Goal: Task Accomplishment & Management: Manage account settings

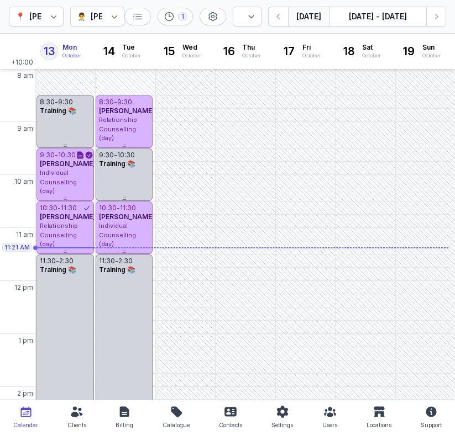
select select "week"
click at [437, 19] on icon "button" at bounding box center [435, 16] width 11 height 11
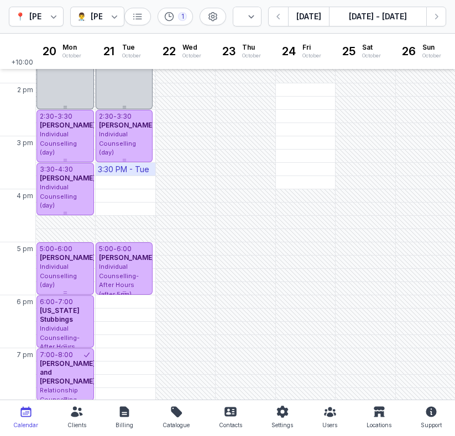
scroll to position [305, 0]
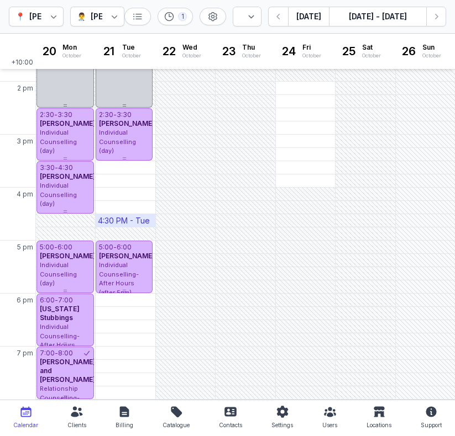
click at [426, 7] on button "Next week" at bounding box center [436, 17] width 20 height 20
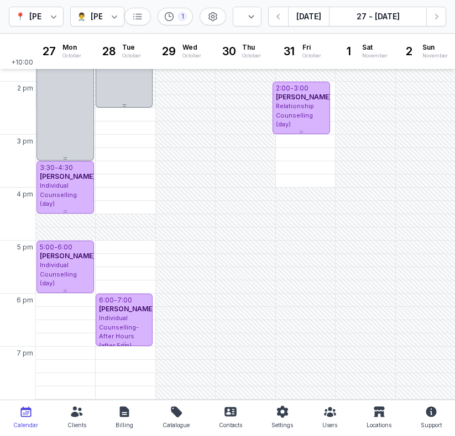
click at [289, 4] on div "📍 Courtney Mac Counselling 👨‍⚕️ Charlee Manaley 1 Day 3 days Work week Week Tod…" at bounding box center [227, 17] width 455 height 34
click at [282, 12] on icon "button" at bounding box center [278, 16] width 11 height 11
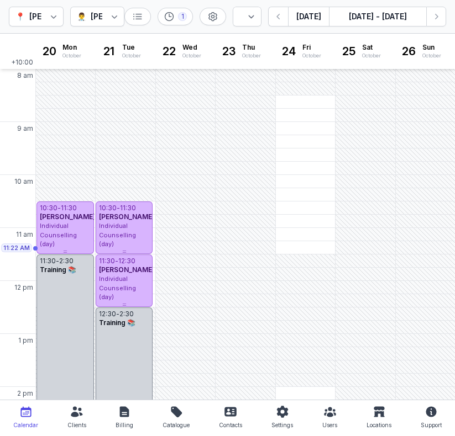
scroll to position [305, 0]
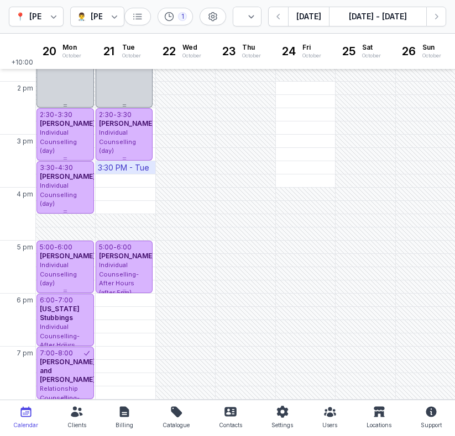
click at [123, 169] on div "3:30 PM - Tue" at bounding box center [123, 167] width 51 height 11
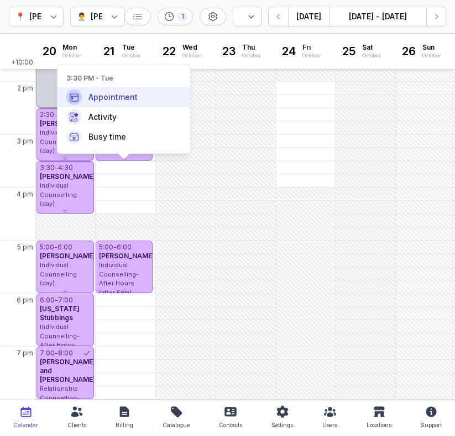
click at [107, 98] on span "Appointment" at bounding box center [112, 97] width 49 height 11
select select
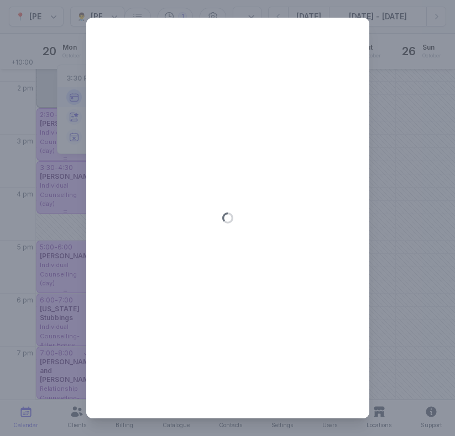
type input "2025-10-21"
select select "15:30"
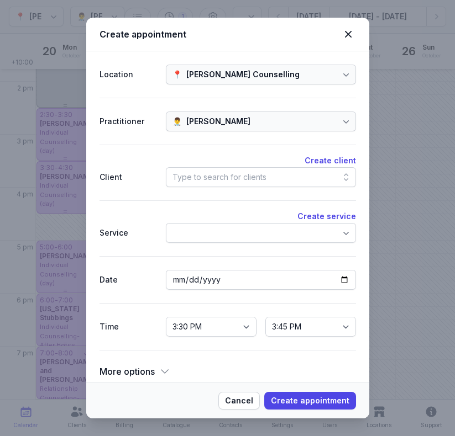
click at [206, 173] on div "Type to search for clients" at bounding box center [219, 177] width 94 height 13
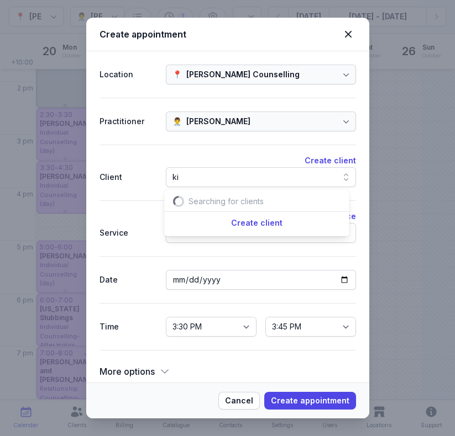
scroll to position [0, 11]
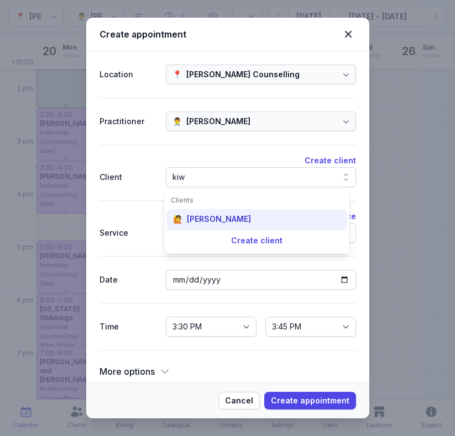
type input "kiw"
click at [227, 217] on div "[PERSON_NAME]" at bounding box center [219, 219] width 64 height 11
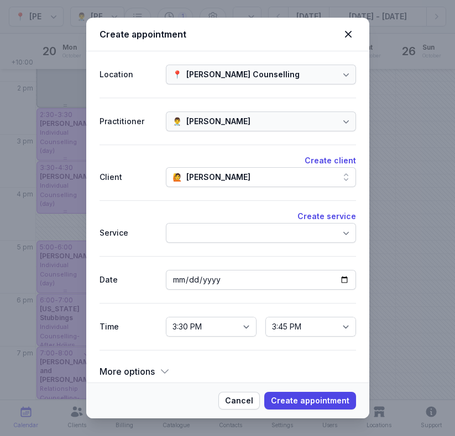
click at [242, 241] on div at bounding box center [261, 233] width 190 height 20
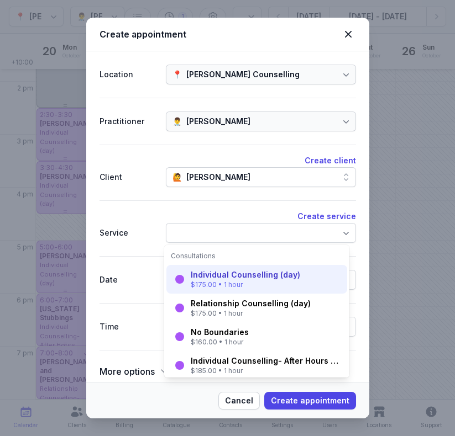
click at [235, 283] on div "$175.00 • 1 hour" at bounding box center [245, 285] width 109 height 9
select select "16:30"
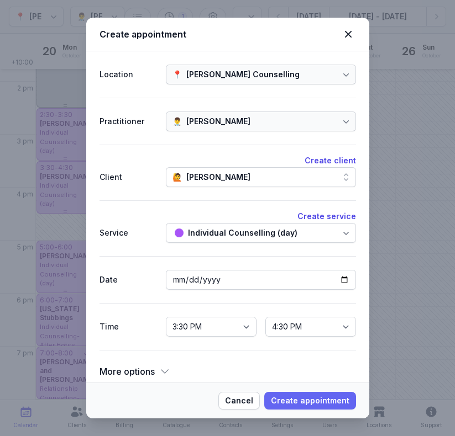
click at [312, 398] on span "Create appointment" at bounding box center [310, 400] width 78 height 13
select select
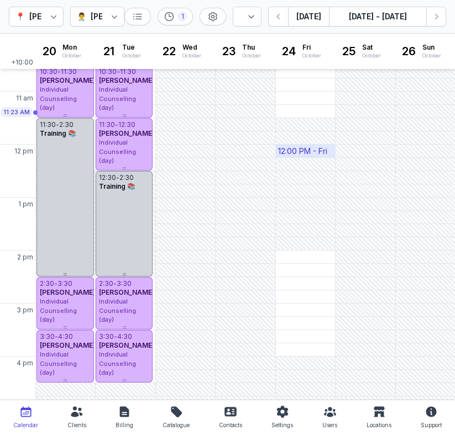
scroll to position [41, 0]
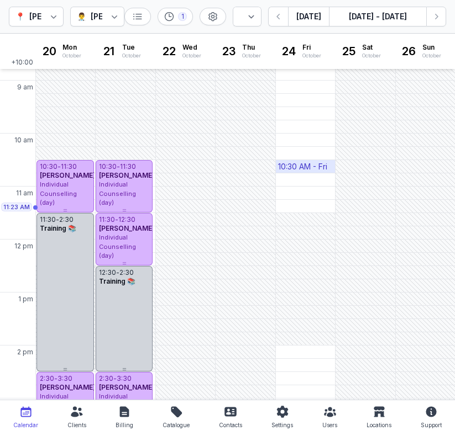
click at [291, 165] on div "10:30 AM - Fri" at bounding box center [302, 166] width 49 height 11
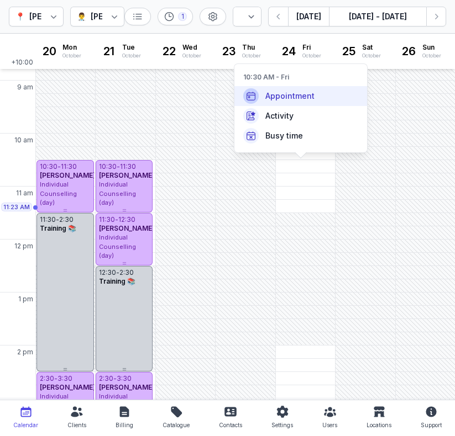
click at [281, 101] on span "Appointment" at bounding box center [289, 96] width 49 height 11
select select
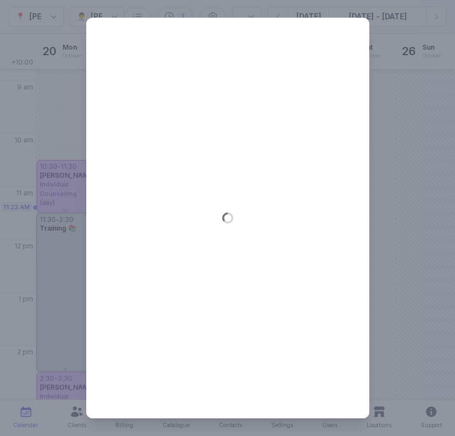
type input "2025-10-24"
select select "10:30"
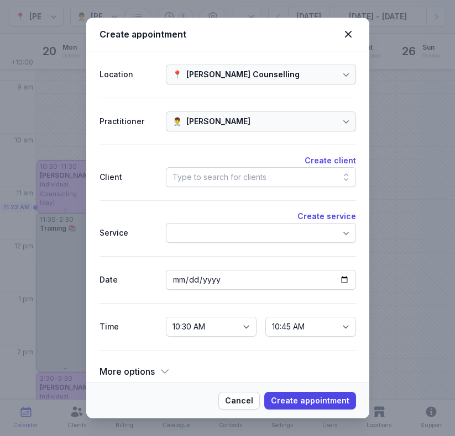
click at [210, 180] on div "Type to search for clients" at bounding box center [219, 177] width 94 height 13
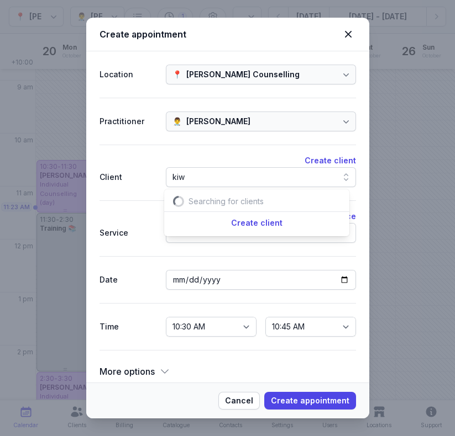
scroll to position [0, 15]
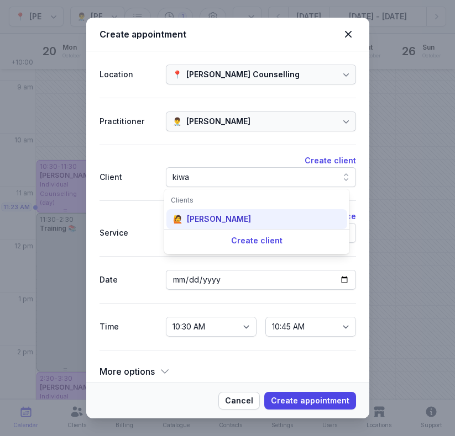
type input "kiwa"
click at [207, 222] on div "[PERSON_NAME]" at bounding box center [219, 219] width 64 height 11
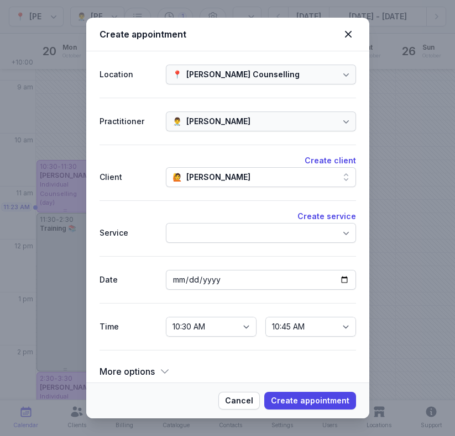
click at [221, 236] on div at bounding box center [261, 233] width 190 height 20
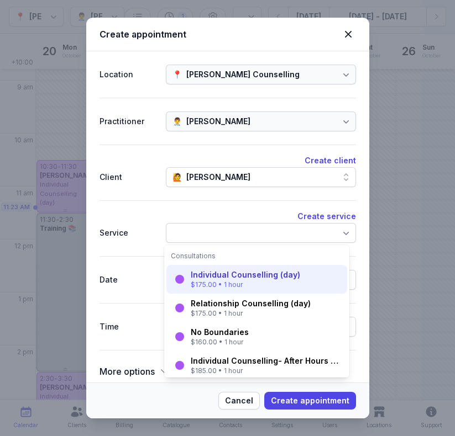
click at [229, 274] on div "Individual Counselling (day)" at bounding box center [245, 275] width 109 height 11
select select "11:30"
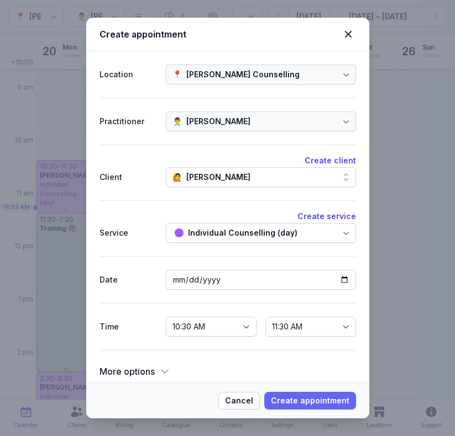
click at [302, 404] on span "Create appointment" at bounding box center [310, 400] width 78 height 13
select select
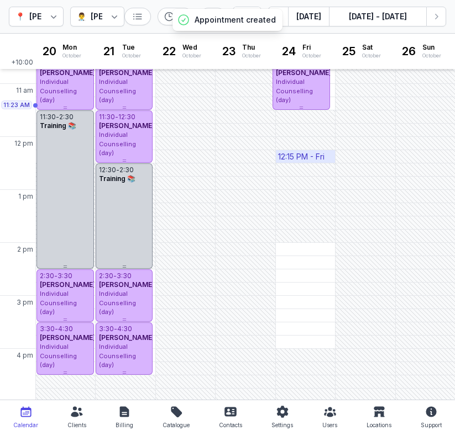
scroll to position [142, 0]
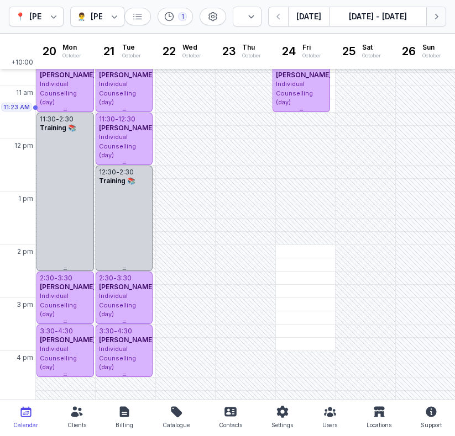
click at [440, 20] on icon "button" at bounding box center [435, 16] width 11 height 11
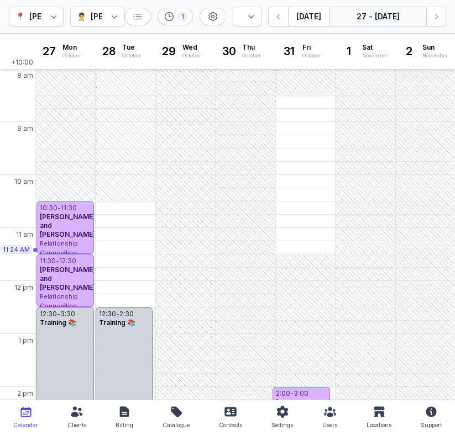
click at [420, 21] on button "27 - [DATE]" at bounding box center [377, 17] width 97 height 20
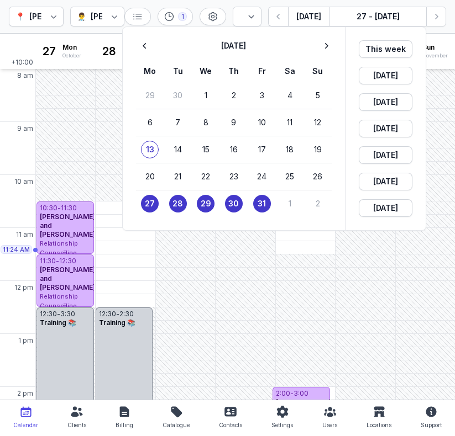
click at [429, 17] on div at bounding box center [227, 218] width 455 height 436
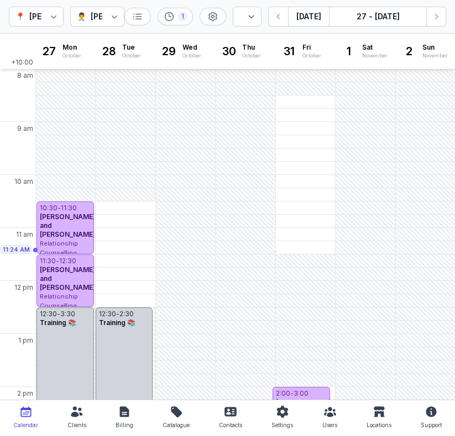
click at [429, 17] on button "Next week" at bounding box center [436, 17] width 20 height 20
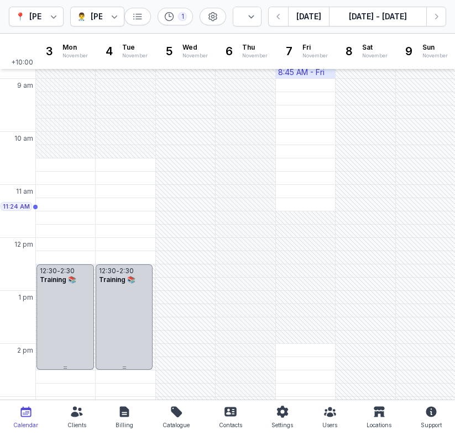
scroll to position [77, 0]
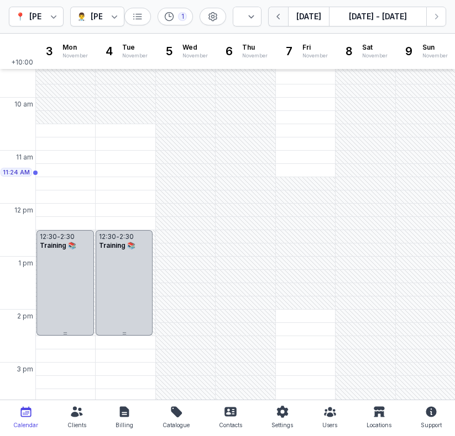
click at [279, 24] on button "button" at bounding box center [278, 17] width 20 height 20
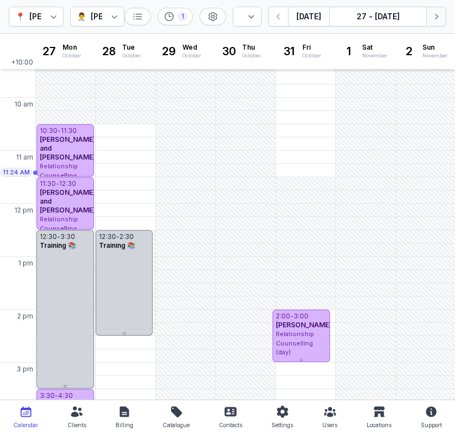
click at [432, 14] on icon "button" at bounding box center [435, 16] width 11 height 11
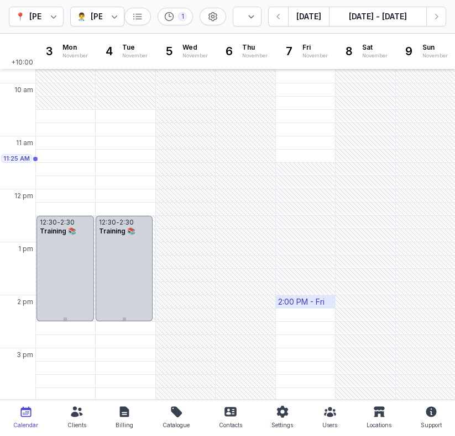
scroll to position [96, 0]
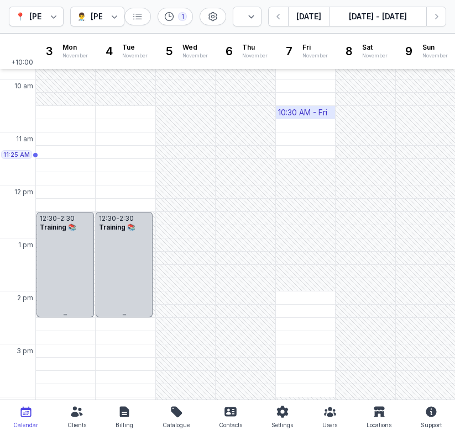
click at [308, 114] on div "10:30 AM - Fri" at bounding box center [302, 112] width 49 height 11
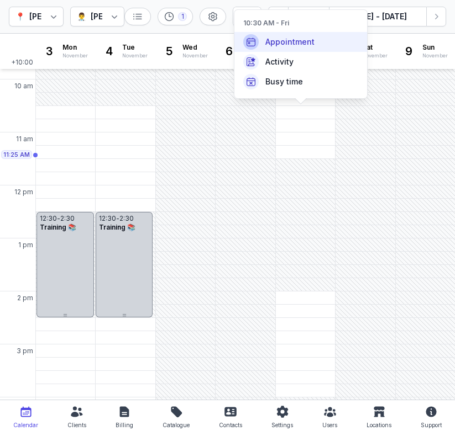
click at [314, 48] on div "Appointment" at bounding box center [300, 42] width 133 height 20
select select
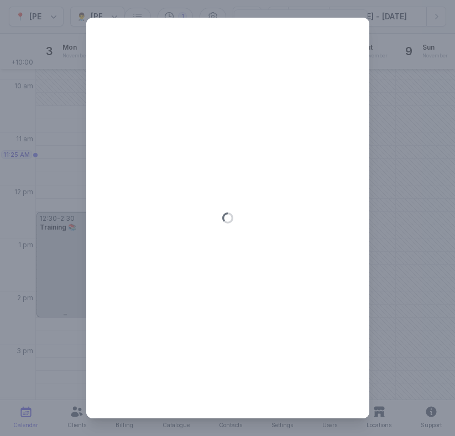
type input "2025-11-07"
select select "10:30"
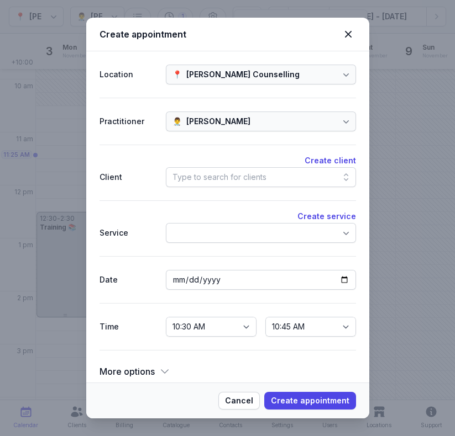
click at [235, 176] on div "Type to search for clients" at bounding box center [219, 177] width 94 height 13
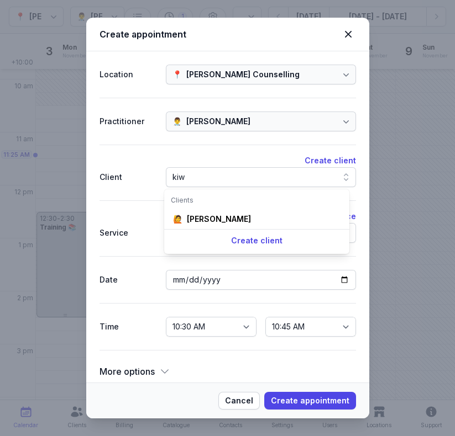
scroll to position [0, 15]
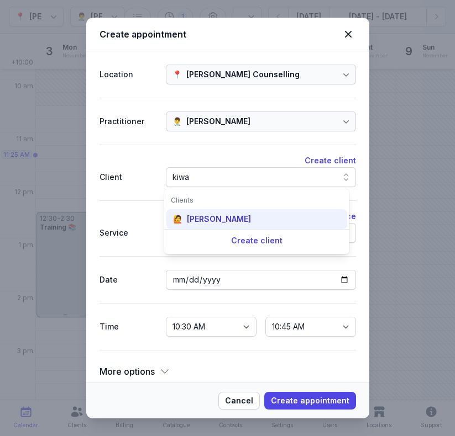
type input "kiwa"
click at [230, 212] on div "🙋 Kiwa Shelford-Salt" at bounding box center [256, 219] width 181 height 20
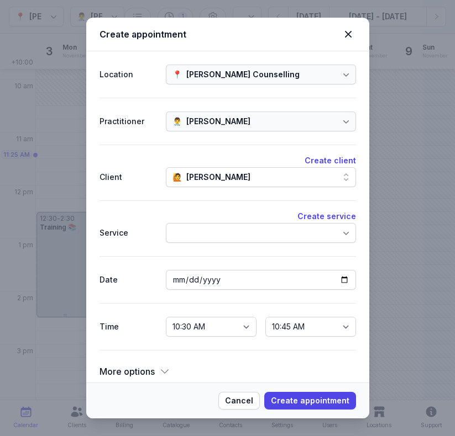
click at [202, 237] on div at bounding box center [261, 233] width 190 height 20
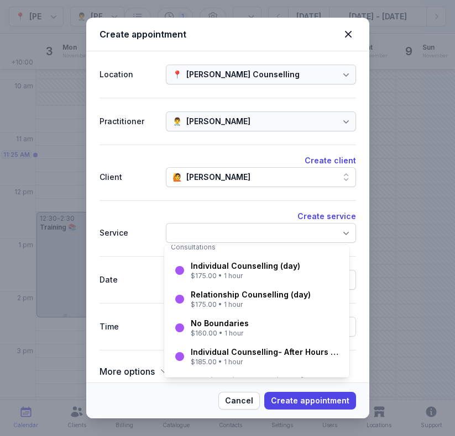
scroll to position [4, 0]
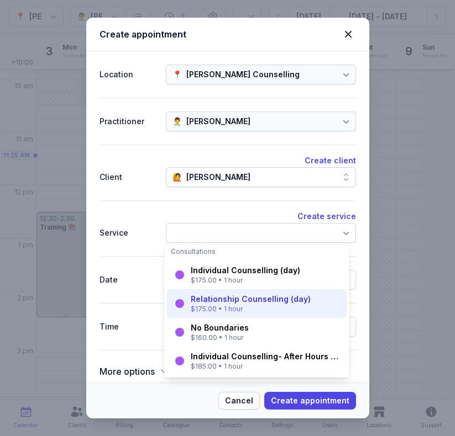
click at [254, 302] on div "Relationship Counselling (day)" at bounding box center [251, 299] width 120 height 11
select select "11:30"
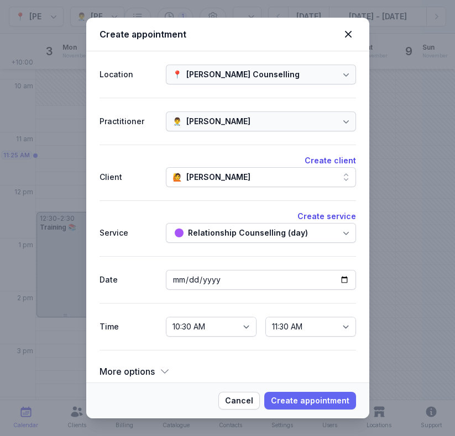
click at [314, 398] on span "Create appointment" at bounding box center [310, 400] width 78 height 13
select select
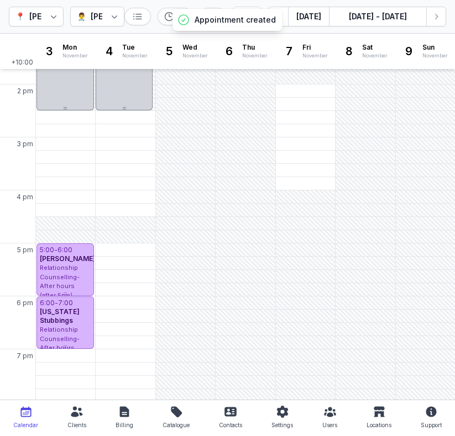
scroll to position [305, 0]
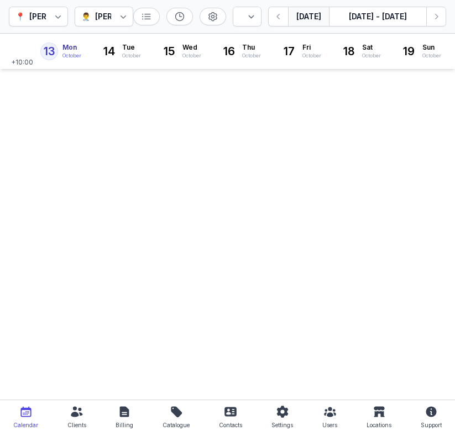
select select "week"
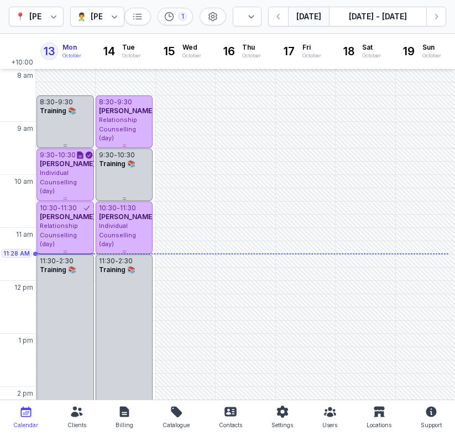
scroll to position [46, 0]
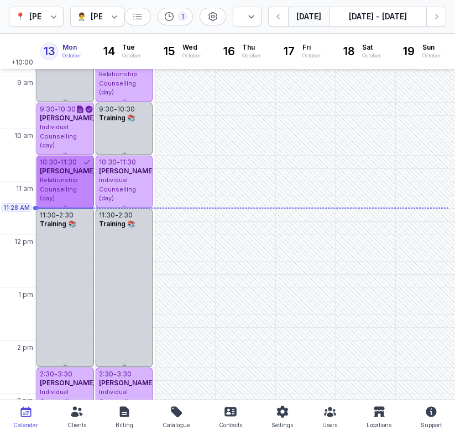
click at [78, 199] on span "Relationship Counselling (day)" at bounding box center [59, 189] width 38 height 26
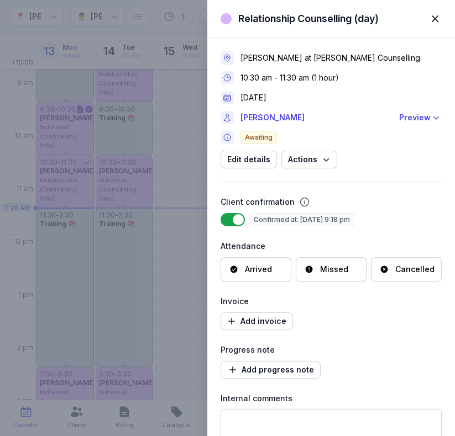
click at [261, 272] on div "Arrived" at bounding box center [258, 269] width 27 height 11
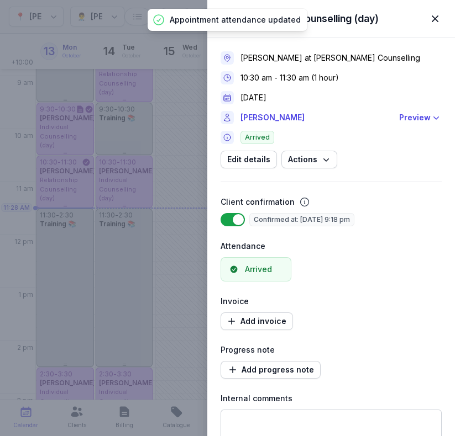
click at [104, 240] on div "Relationship Counselling (day) Close panel [PERSON_NAME] at [PERSON_NAME] Couns…" at bounding box center [227, 218] width 455 height 436
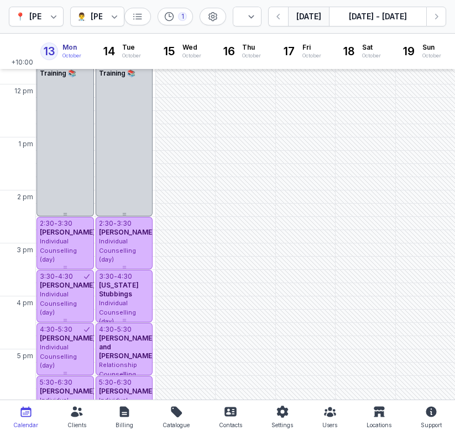
scroll to position [305, 0]
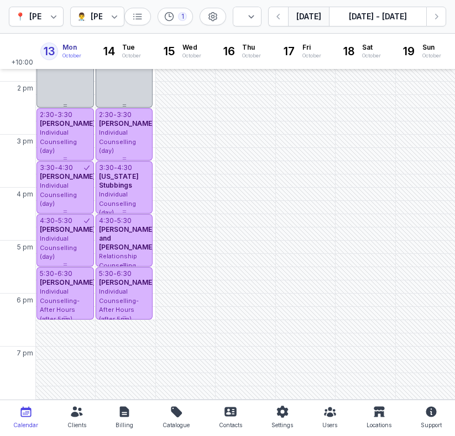
click at [105, 20] on div "👨‍⚕️ [PERSON_NAME]" at bounding box center [97, 17] width 55 height 20
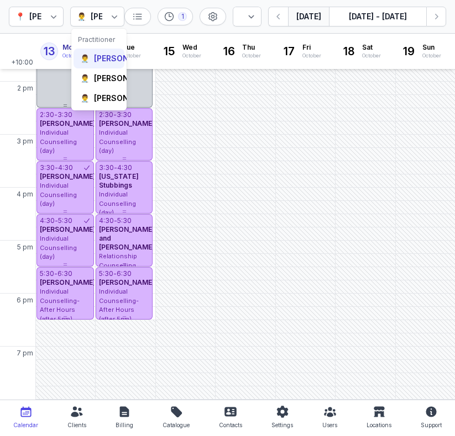
click at [99, 64] on div "[PERSON_NAME]" at bounding box center [126, 58] width 64 height 11
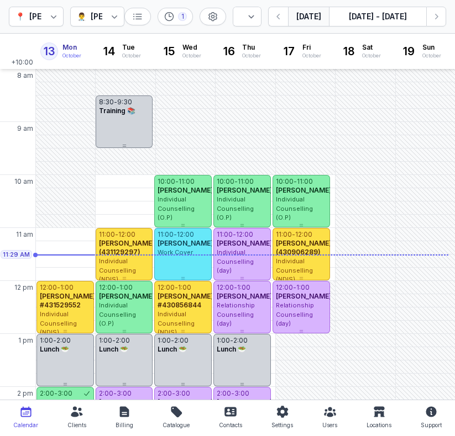
click at [118, 14] on icon at bounding box center [114, 16] width 11 height 11
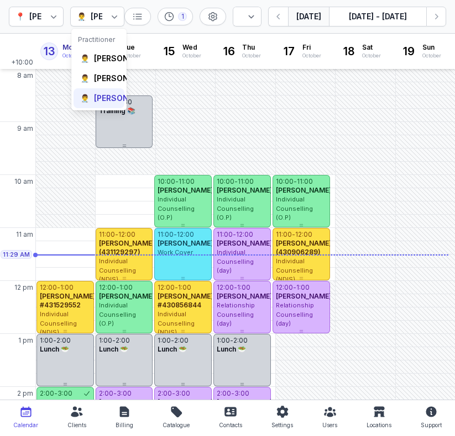
click at [106, 104] on div "[PERSON_NAME]" at bounding box center [126, 98] width 64 height 11
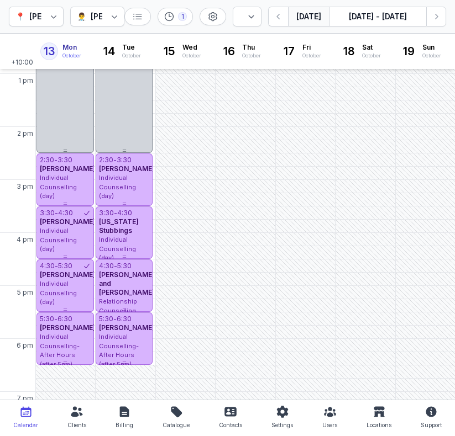
scroll to position [305, 0]
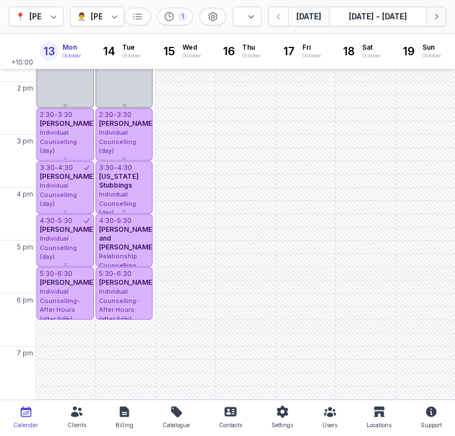
click at [440, 14] on icon "button" at bounding box center [435, 16] width 11 height 11
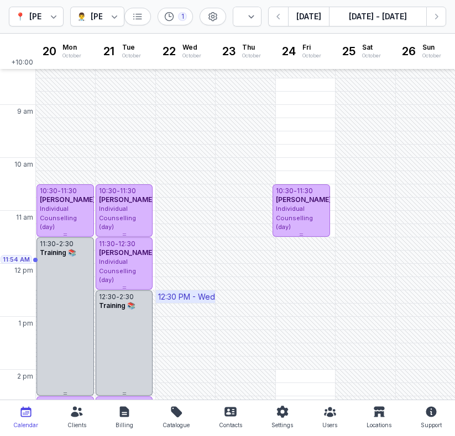
scroll to position [22, 0]
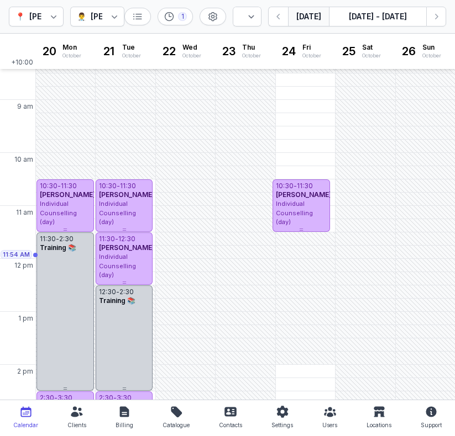
click at [303, 16] on button "[DATE]" at bounding box center [308, 17] width 41 height 20
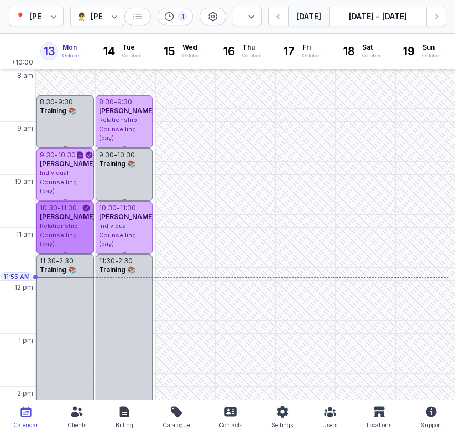
click at [75, 237] on div "Relationship Counselling (day)" at bounding box center [65, 235] width 51 height 28
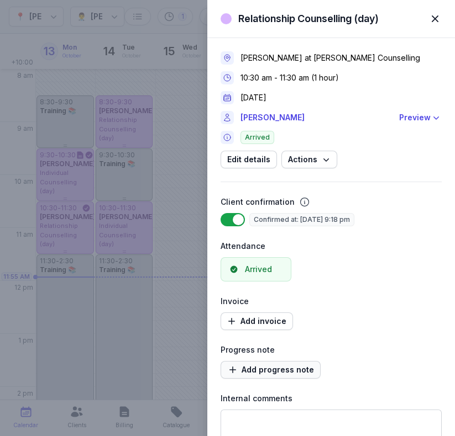
click at [283, 374] on span "Add progress note" at bounding box center [270, 369] width 87 height 13
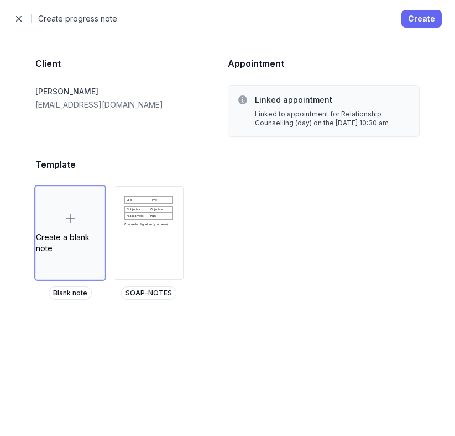
click at [423, 16] on span "Create" at bounding box center [421, 18] width 27 height 13
select select
select select "***"
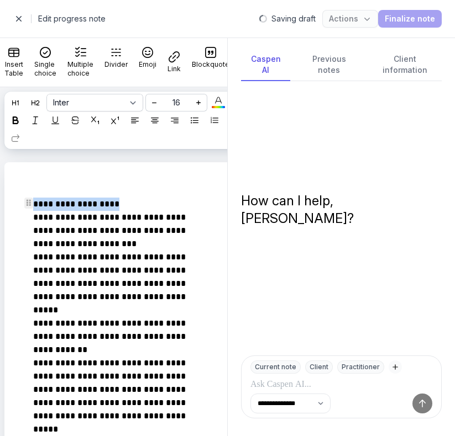
drag, startPoint x: 127, startPoint y: 201, endPoint x: 0, endPoint y: 201, distance: 127.0
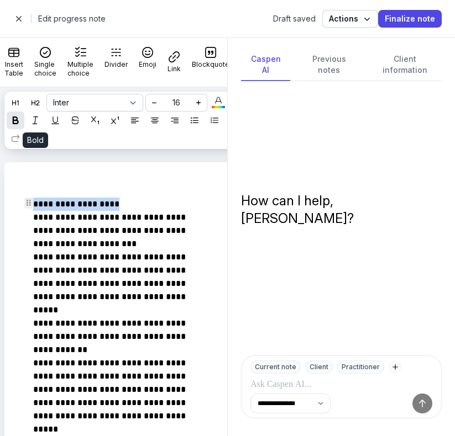
click at [24, 120] on button at bounding box center [16, 121] width 18 height 18
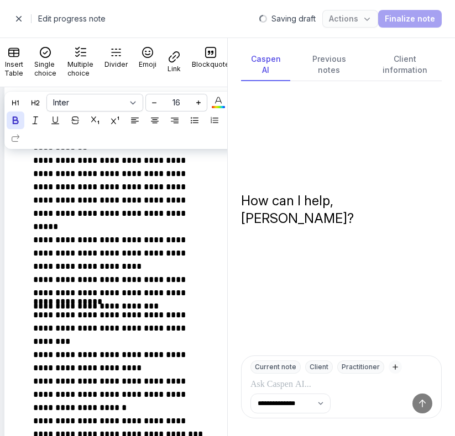
scroll to position [205, 0]
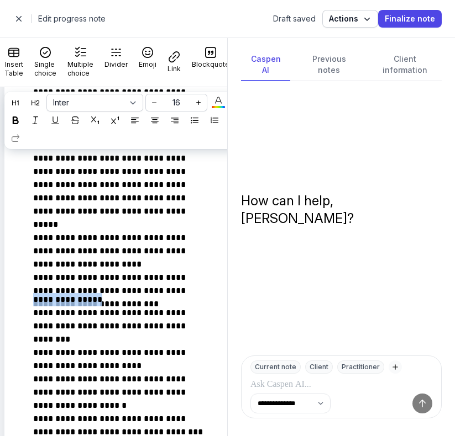
drag, startPoint x: 105, startPoint y: 302, endPoint x: 0, endPoint y: 302, distance: 105.5
click at [22, 115] on div at bounding box center [15, 120] width 13 height 13
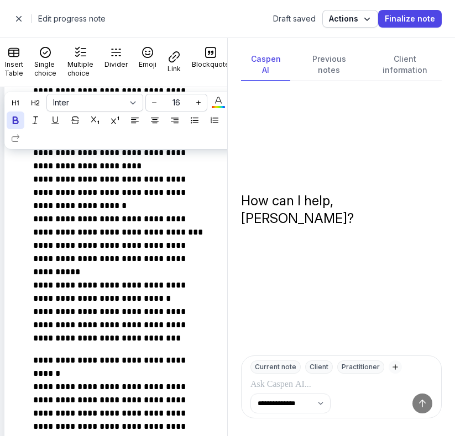
scroll to position [399, 0]
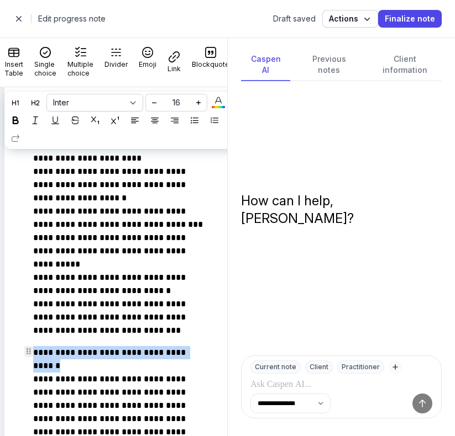
drag, startPoint x: 130, startPoint y: 366, endPoint x: 25, endPoint y: 348, distance: 107.0
click at [19, 121] on icon at bounding box center [16, 121] width 8 height 8
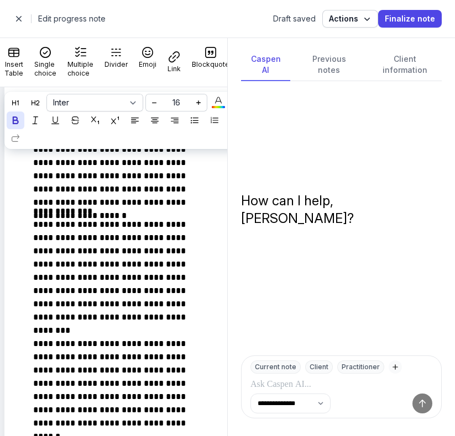
scroll to position [800, 0]
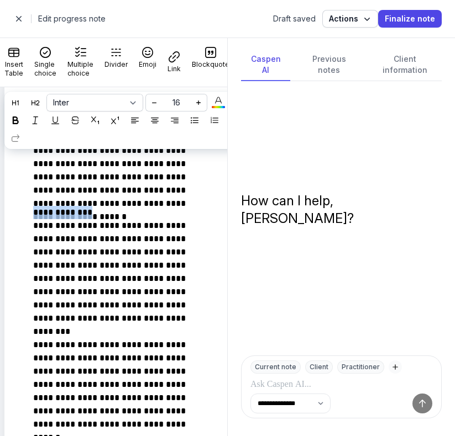
drag, startPoint x: 98, startPoint y: 213, endPoint x: 0, endPoint y: 212, distance: 98.3
click at [22, 116] on div at bounding box center [15, 120] width 13 height 13
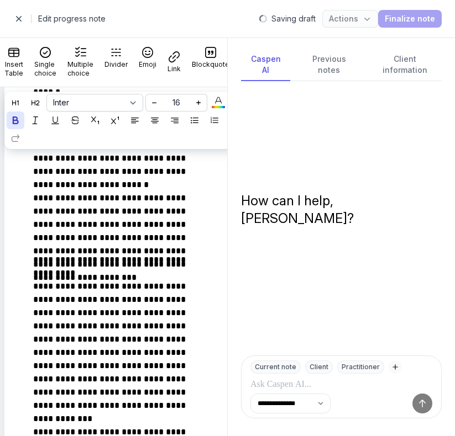
scroll to position [1132, 0]
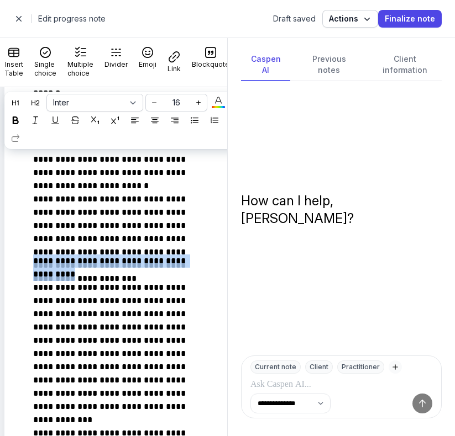
drag, startPoint x: 73, startPoint y: 271, endPoint x: 12, endPoint y: 247, distance: 66.3
click at [12, 247] on div "**********" at bounding box center [132, 138] width 256 height 2214
click at [19, 120] on icon at bounding box center [16, 121] width 8 height 8
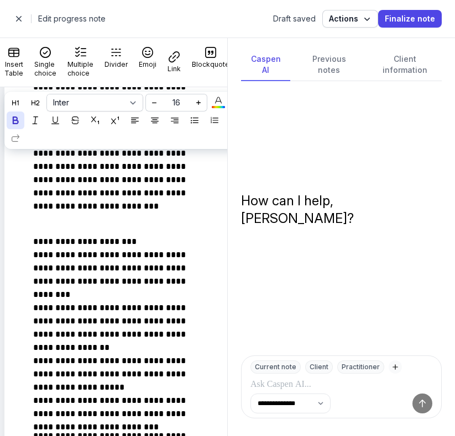
scroll to position [1464, 0]
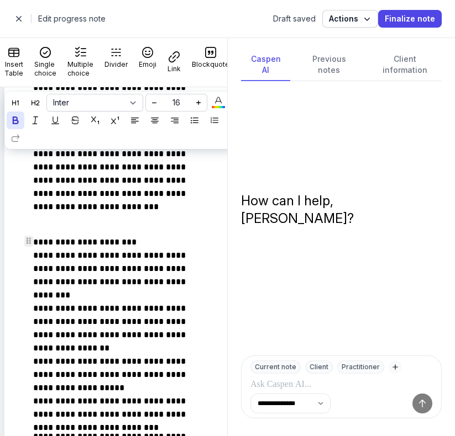
click at [145, 240] on p "**********" at bounding box center [121, 329] width 177 height 186
drag, startPoint x: 145, startPoint y: 240, endPoint x: 34, endPoint y: 237, distance: 111.6
click at [34, 237] on p "**********" at bounding box center [121, 329] width 177 height 186
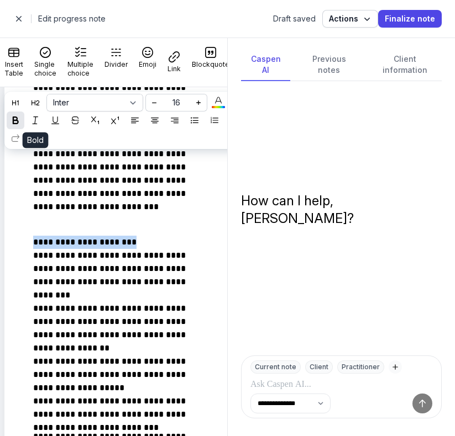
click at [22, 122] on div at bounding box center [15, 120] width 13 height 13
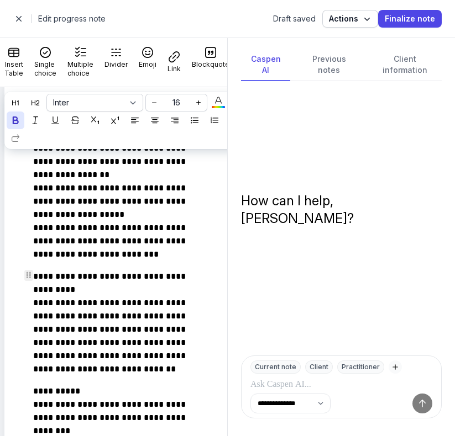
scroll to position [1632, 0]
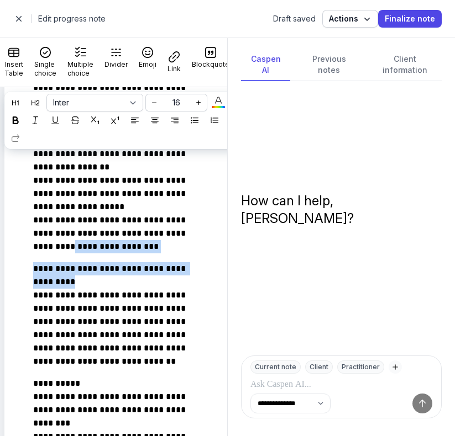
drag, startPoint x: 83, startPoint y: 282, endPoint x: 0, endPoint y: 248, distance: 89.7
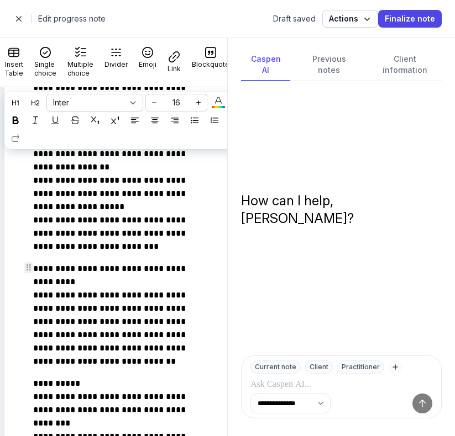
click at [84, 273] on p "**********" at bounding box center [121, 315] width 177 height 106
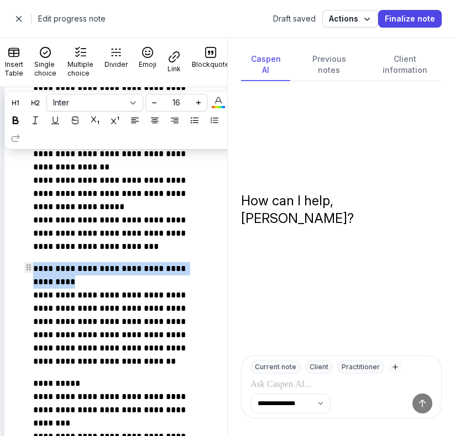
drag, startPoint x: 81, startPoint y: 283, endPoint x: 29, endPoint y: 269, distance: 53.9
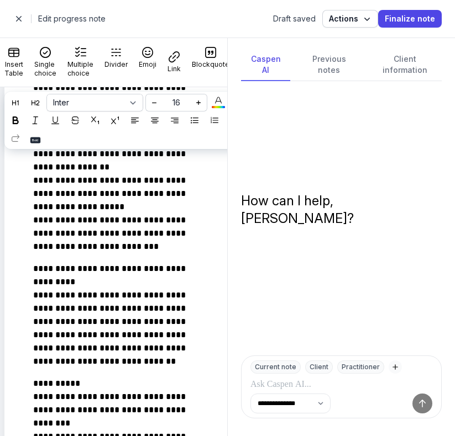
click at [32, 117] on body "**********" at bounding box center [227, 218] width 455 height 436
click at [88, 280] on p "**********" at bounding box center [121, 315] width 177 height 106
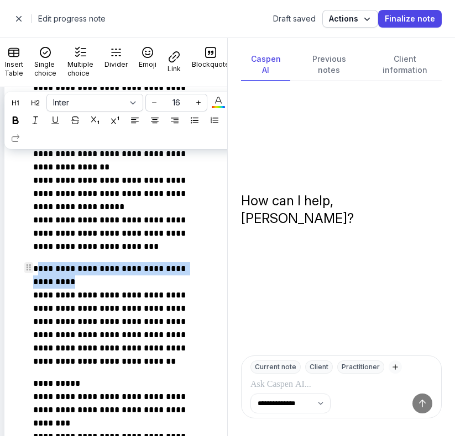
drag, startPoint x: 88, startPoint y: 280, endPoint x: 35, endPoint y: 268, distance: 53.7
click at [35, 268] on p "**********" at bounding box center [121, 315] width 177 height 106
click at [24, 128] on button at bounding box center [16, 121] width 18 height 18
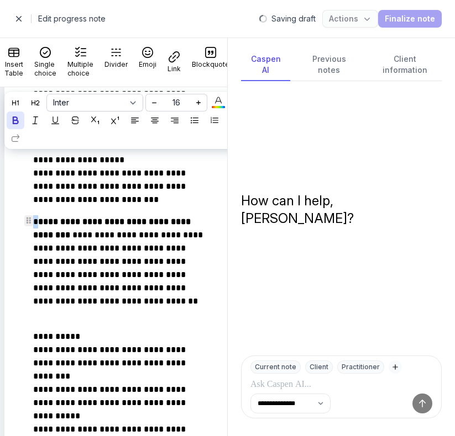
scroll to position [1680, 0]
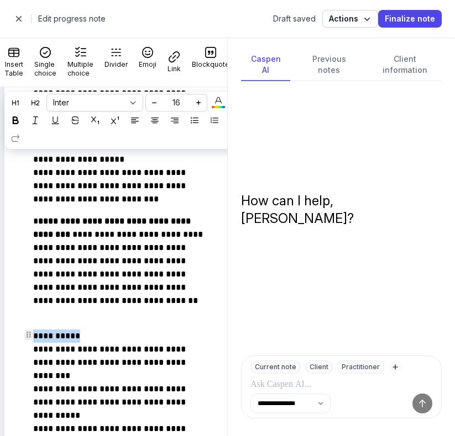
drag, startPoint x: 80, startPoint y: 335, endPoint x: 20, endPoint y: 330, distance: 59.9
click at [19, 117] on icon at bounding box center [16, 121] width 8 height 8
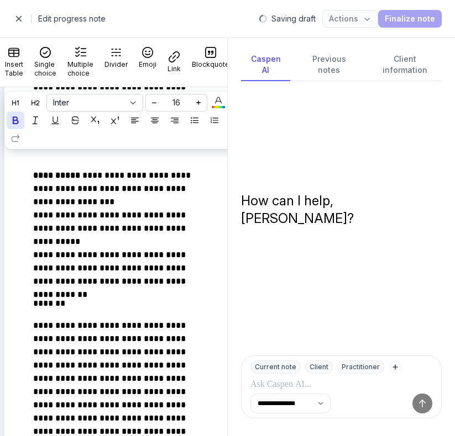
scroll to position [1839, 0]
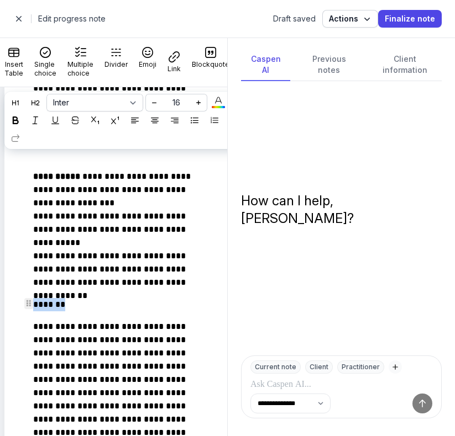
drag, startPoint x: 72, startPoint y: 303, endPoint x: 0, endPoint y: 296, distance: 72.2
click at [19, 119] on icon at bounding box center [16, 121] width 8 height 8
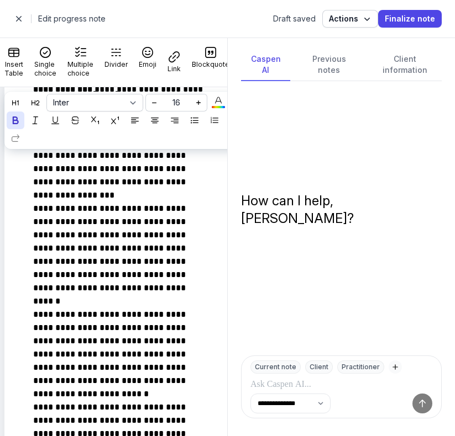
scroll to position [920, 0]
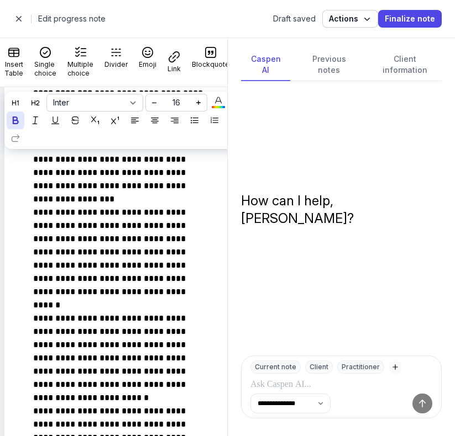
select select
click at [20, 16] on span "button" at bounding box center [19, 19] width 22 height 22
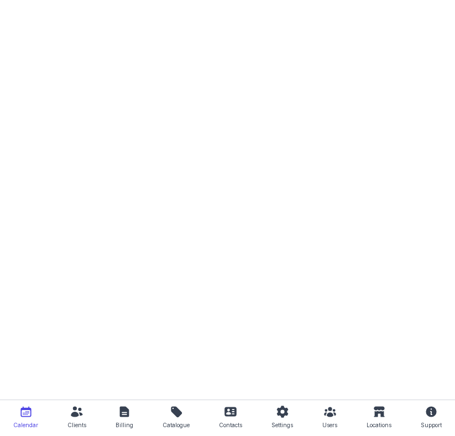
select select "week"
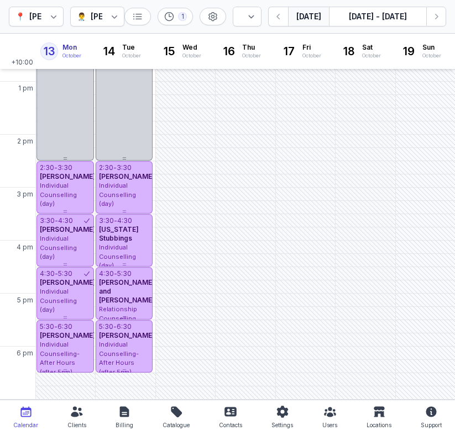
scroll to position [250, 0]
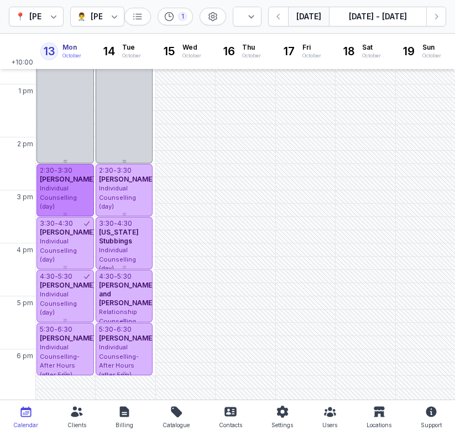
click at [73, 202] on div "2:30 - 3:30 [PERSON_NAME] Individual Counselling (day)" at bounding box center [64, 190] width 57 height 52
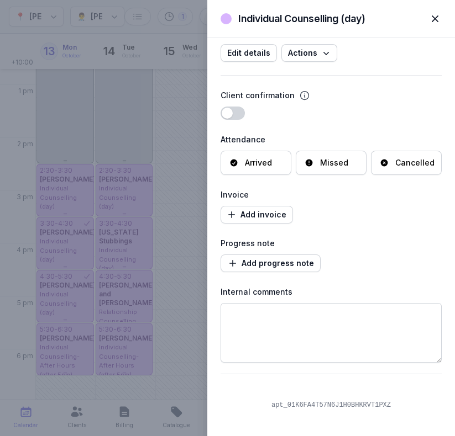
scroll to position [104, 0]
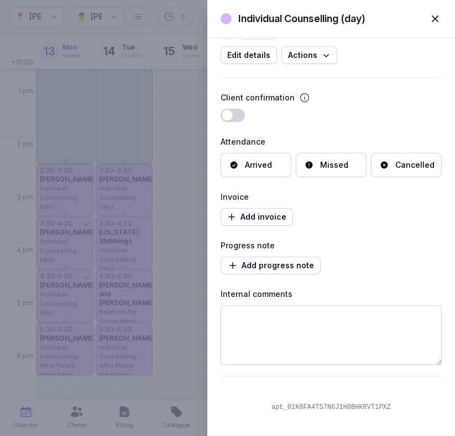
click at [143, 301] on div "Individual Counselling (day) Close panel [PERSON_NAME] at [PERSON_NAME] Counsel…" at bounding box center [227, 218] width 455 height 436
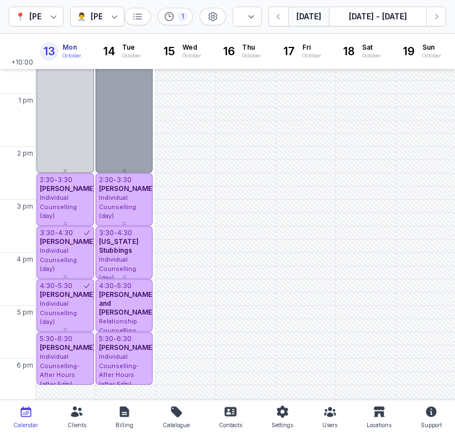
scroll to position [239, 0]
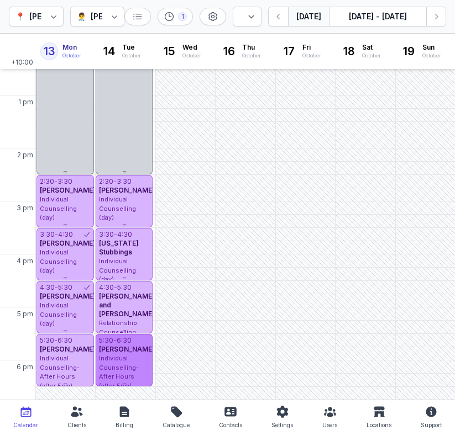
click at [126, 358] on div "Individual Counselling- After Hours (after 5pm)" at bounding box center [124, 372] width 51 height 36
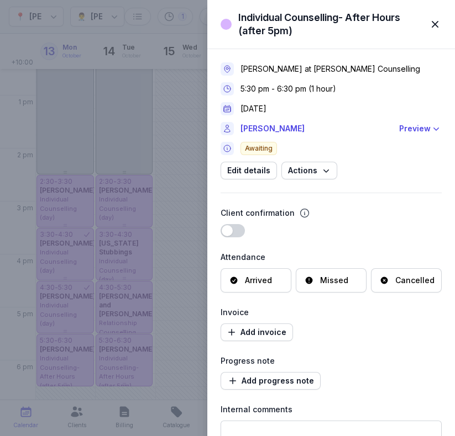
click at [432, 23] on span "button" at bounding box center [435, 24] width 24 height 24
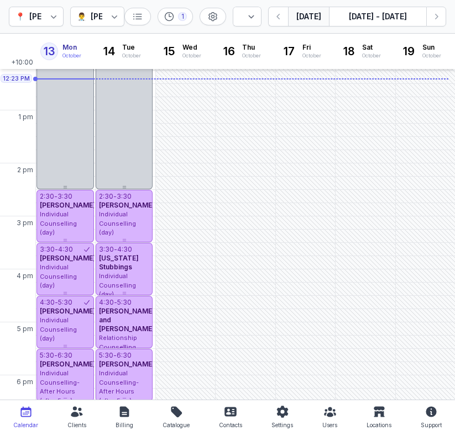
scroll to position [224, 0]
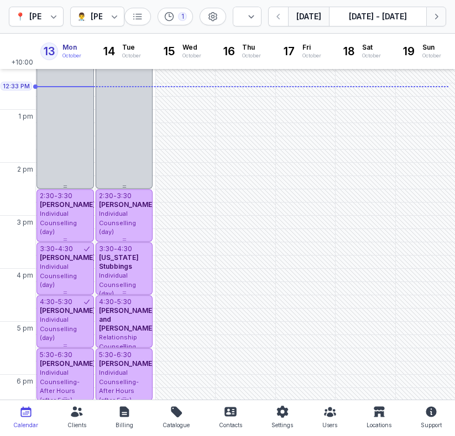
click at [442, 22] on button "Next week" at bounding box center [436, 17] width 20 height 20
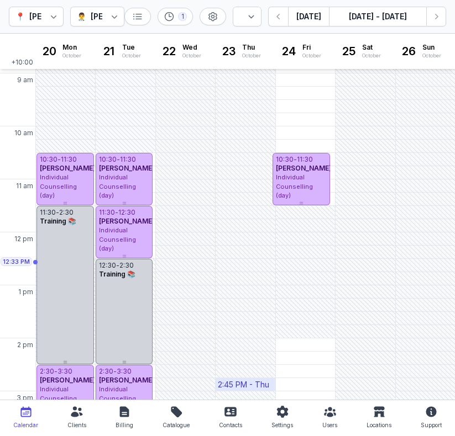
scroll to position [36, 0]
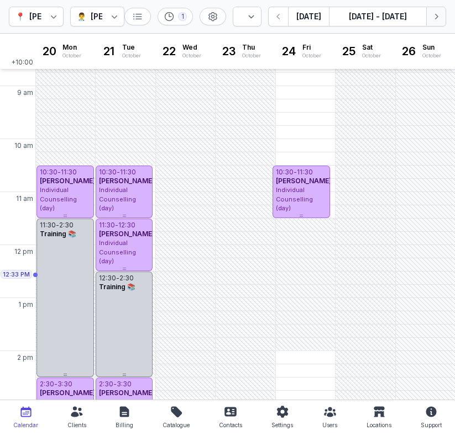
click at [441, 25] on button "Next week" at bounding box center [436, 17] width 20 height 20
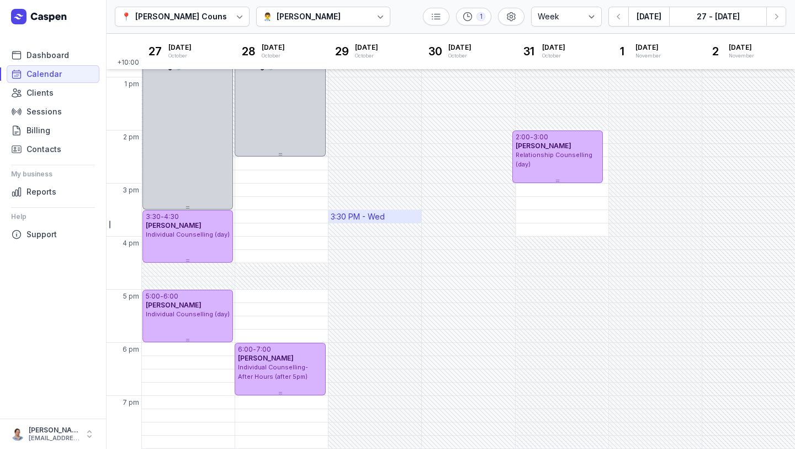
scroll to position [256, 0]
click at [454, 20] on icon "button" at bounding box center [619, 16] width 11 height 11
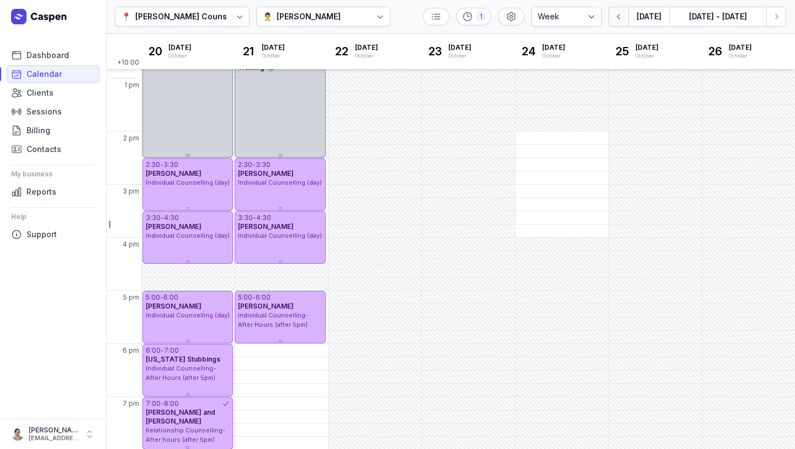
click at [454, 21] on icon "button" at bounding box center [619, 16] width 11 height 11
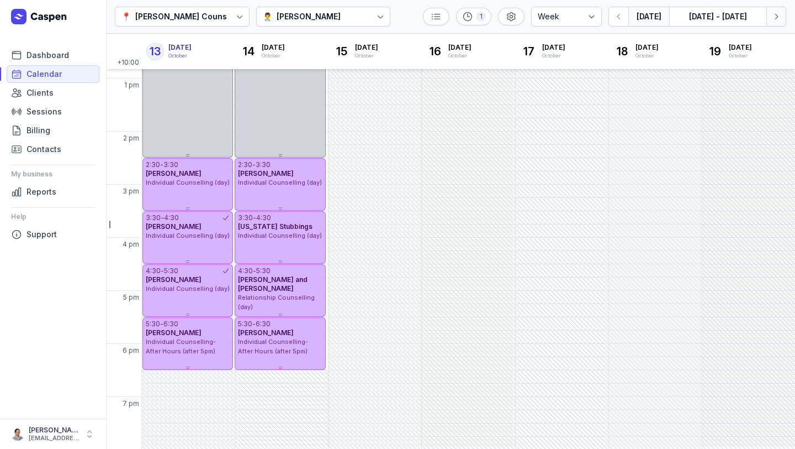
click at [454, 22] on button "Next week" at bounding box center [777, 17] width 20 height 20
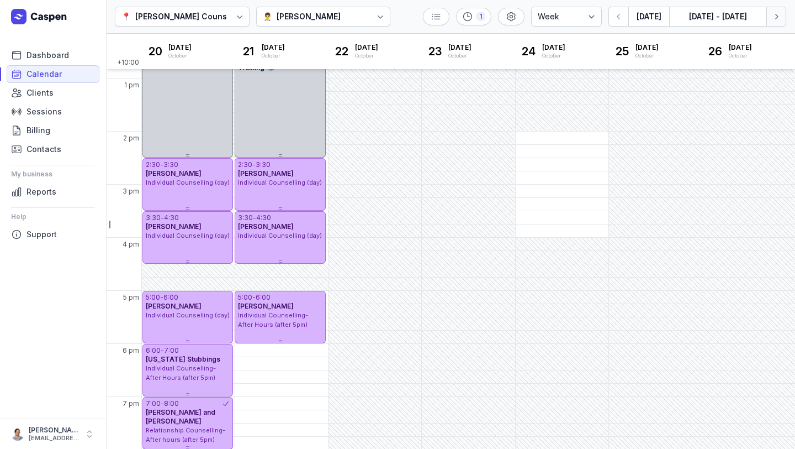
click at [454, 24] on button "Next week" at bounding box center [777, 17] width 20 height 20
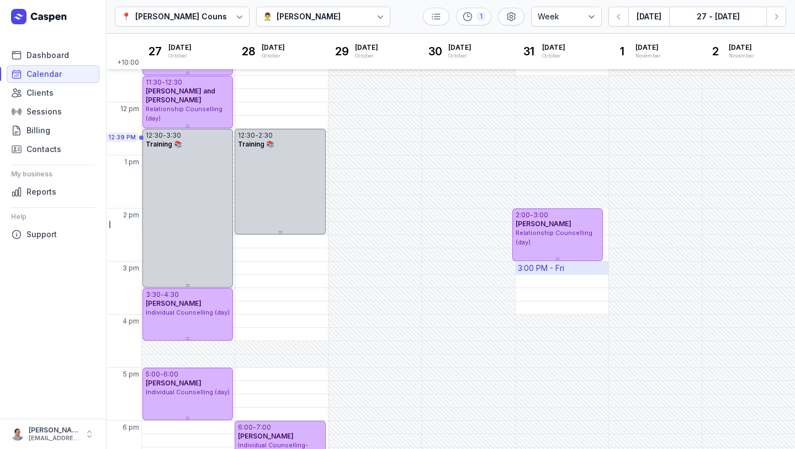
scroll to position [183, 0]
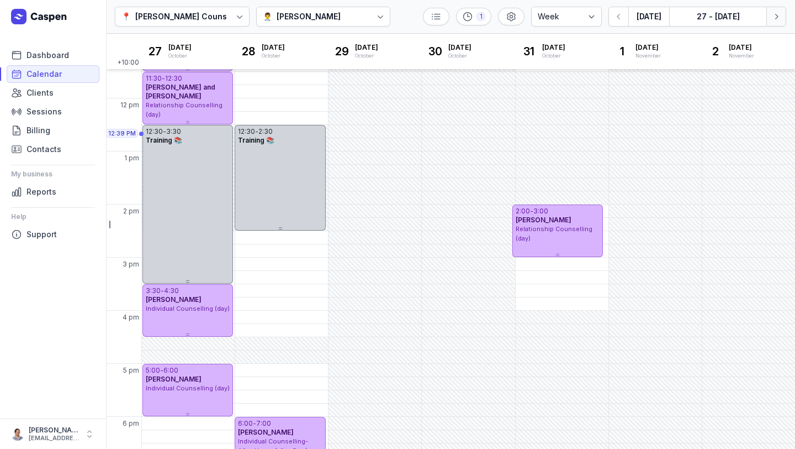
click at [454, 19] on icon "button" at bounding box center [776, 16] width 11 height 11
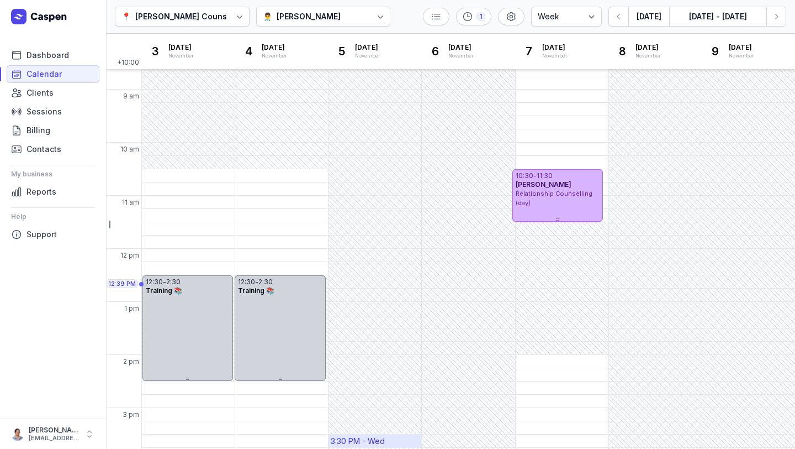
scroll to position [34, 0]
click at [184, 172] on div "10:30 AM - Mon" at bounding box center [172, 174] width 56 height 11
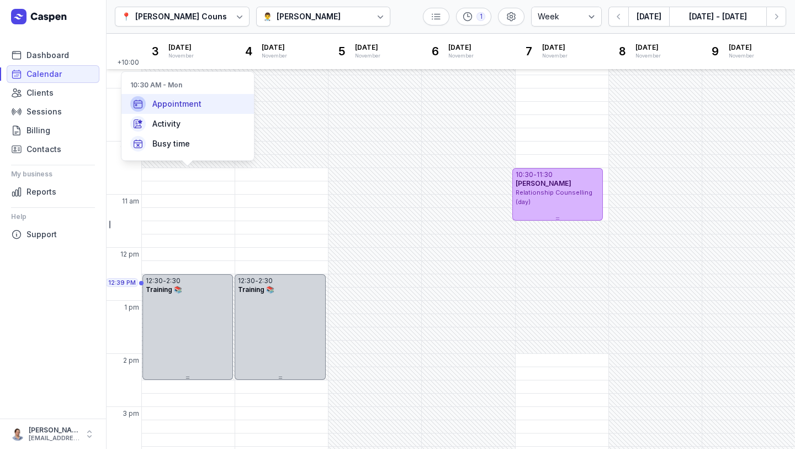
click at [177, 109] on div "Appointment" at bounding box center [188, 104] width 133 height 20
select select
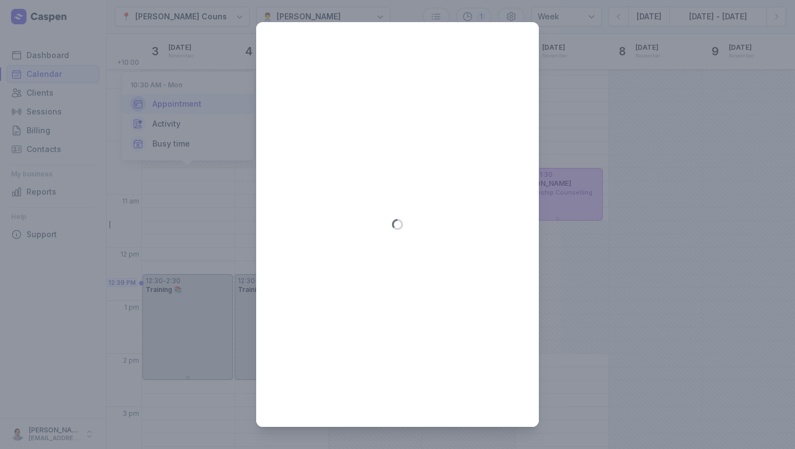
type input "[DATE]"
select select "10:30"
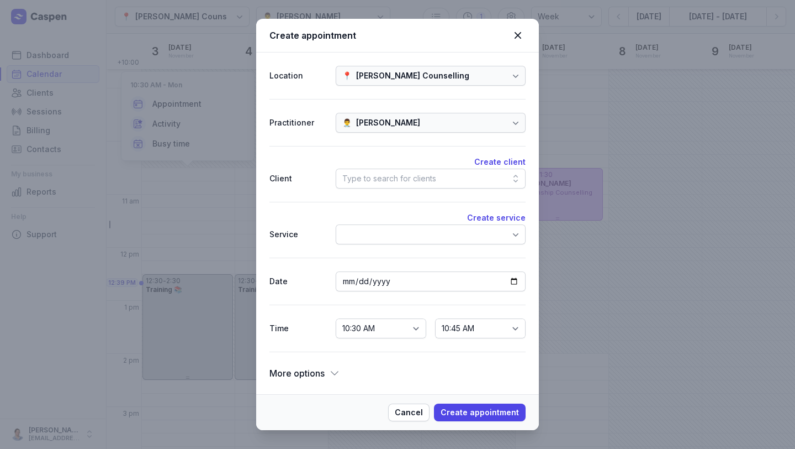
click at [382, 177] on div "Type to search for clients" at bounding box center [389, 178] width 94 height 13
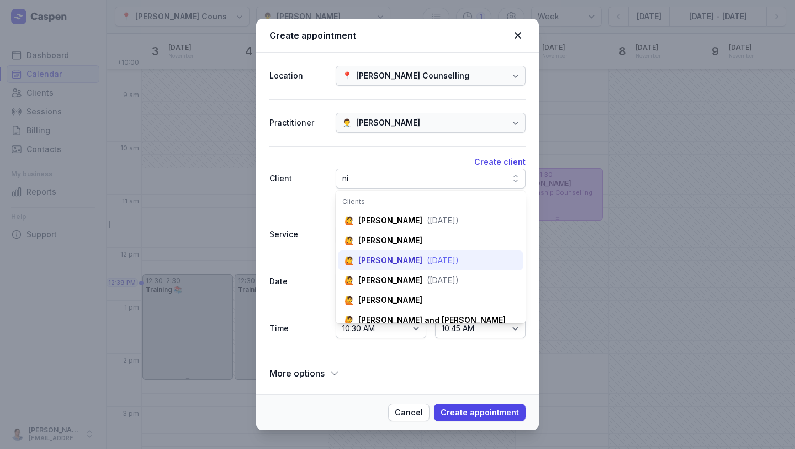
scroll to position [31, 0]
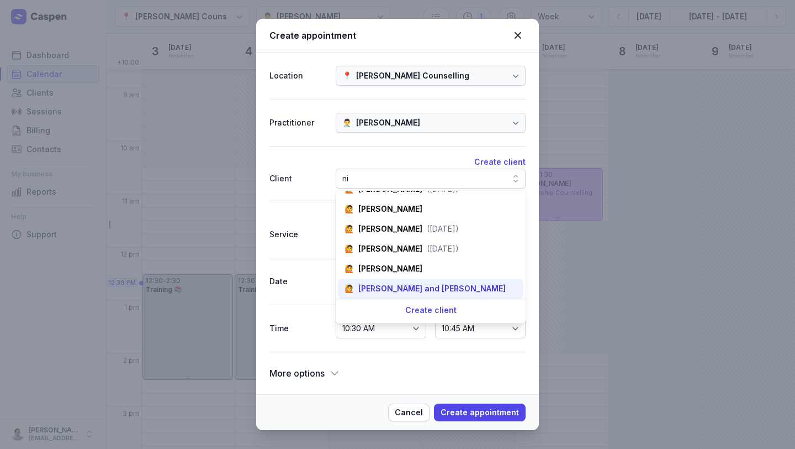
type input "ni"
click at [418, 292] on div "[PERSON_NAME] and [PERSON_NAME]" at bounding box center [431, 288] width 147 height 11
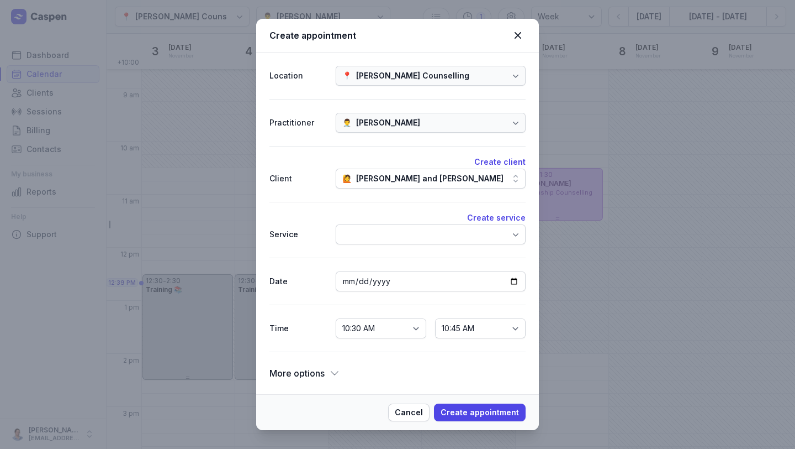
click at [400, 235] on div at bounding box center [431, 234] width 190 height 20
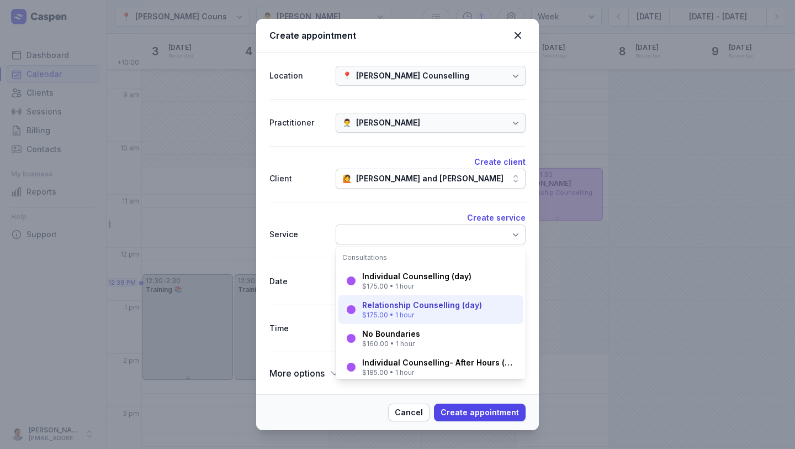
click at [409, 307] on div "Relationship Counselling (day)" at bounding box center [422, 304] width 120 height 11
select select "11:30"
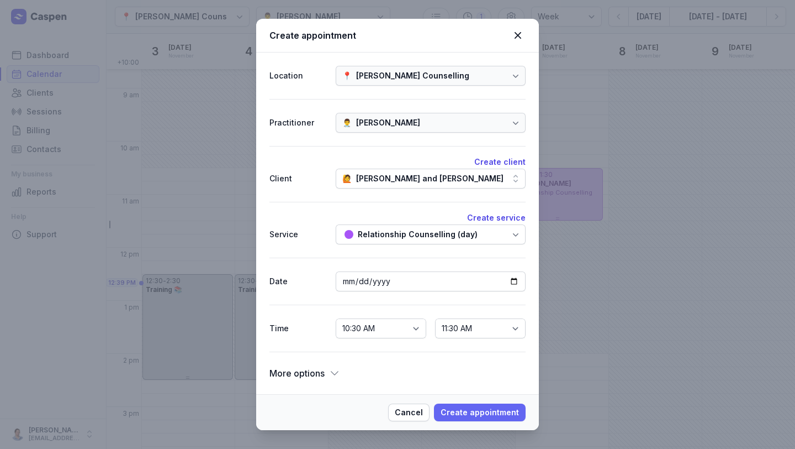
click at [454, 412] on span "Create appointment" at bounding box center [480, 411] width 78 height 13
select select
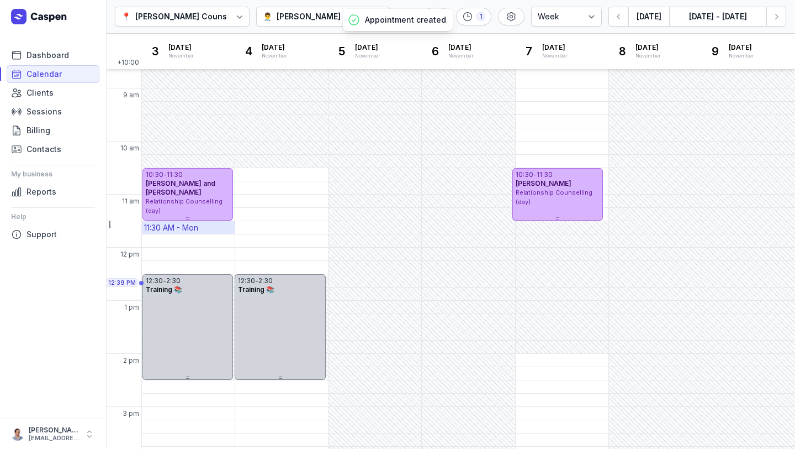
click at [212, 228] on div "11:30 AM - Mon" at bounding box center [188, 227] width 93 height 13
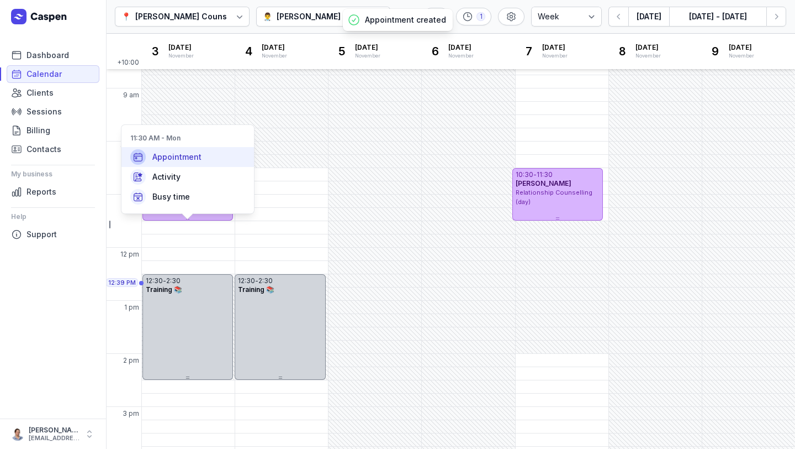
click at [198, 157] on span "Appointment" at bounding box center [176, 156] width 49 height 11
select select
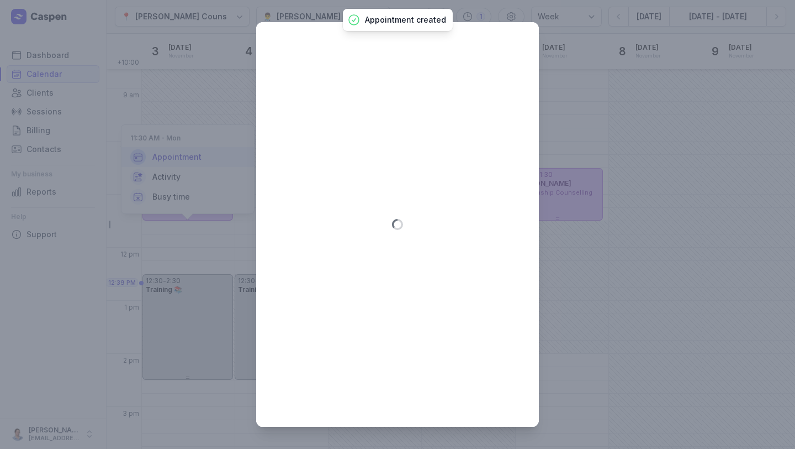
type input "[DATE]"
select select "11:30"
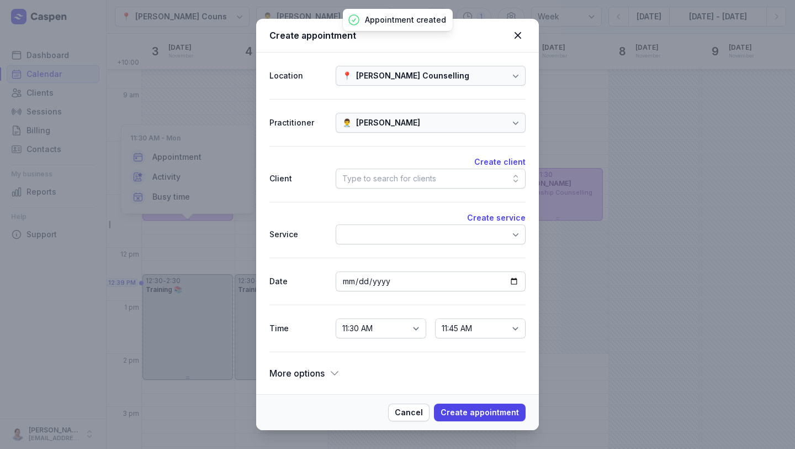
click at [358, 181] on div "Type to search for clients" at bounding box center [389, 178] width 94 height 13
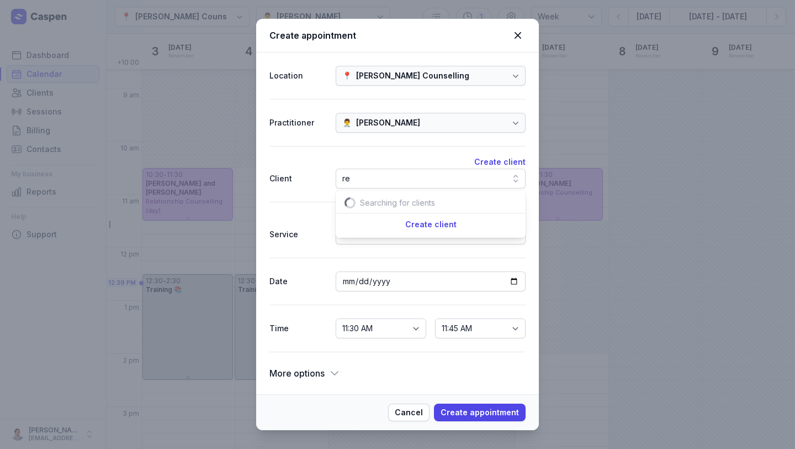
scroll to position [0, 6]
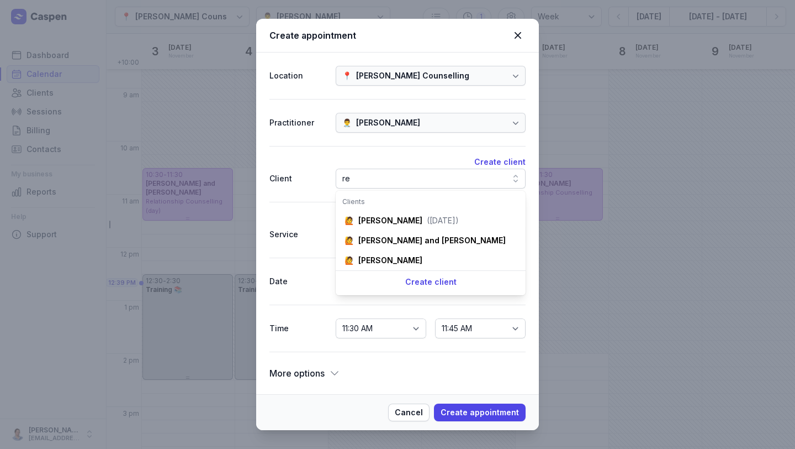
type input "r"
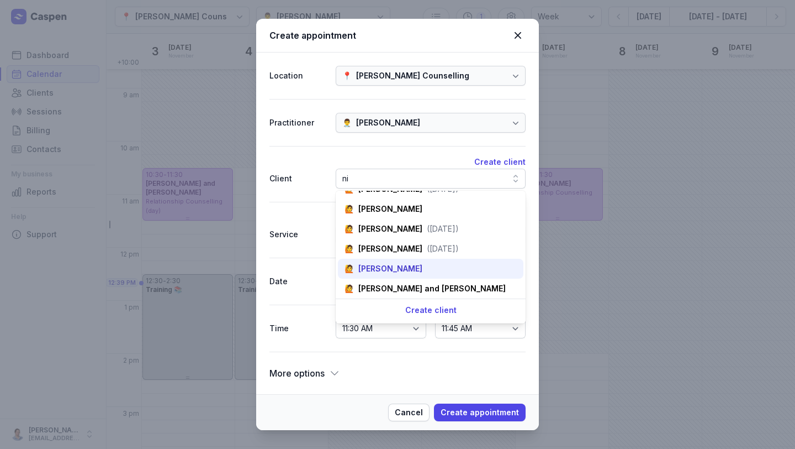
scroll to position [31, 0]
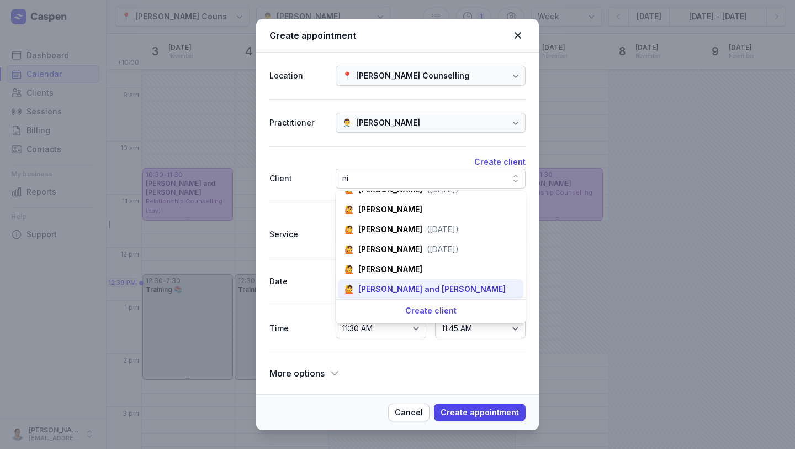
type input "ni"
click at [421, 288] on div "[PERSON_NAME] and [PERSON_NAME]" at bounding box center [431, 288] width 147 height 11
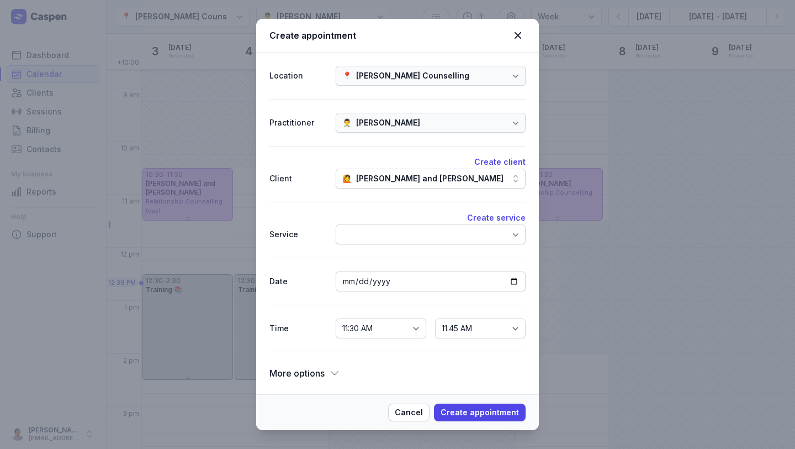
click at [389, 233] on div at bounding box center [431, 234] width 190 height 20
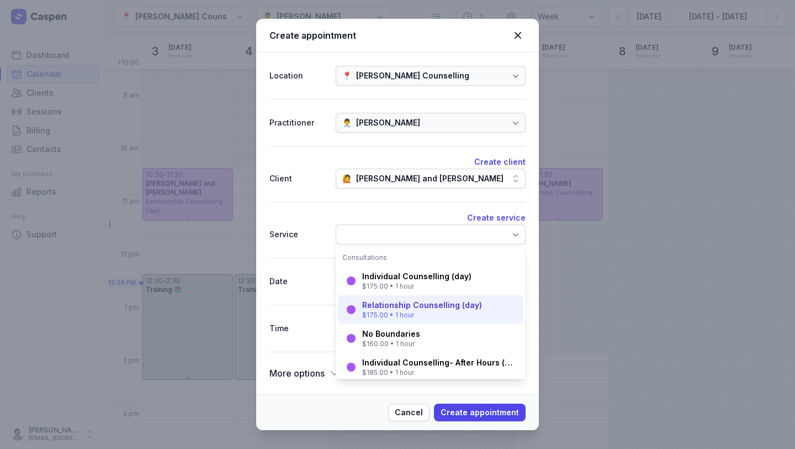
click at [403, 318] on div "$175.00 • 1 hour" at bounding box center [422, 314] width 120 height 9
select select "12:30"
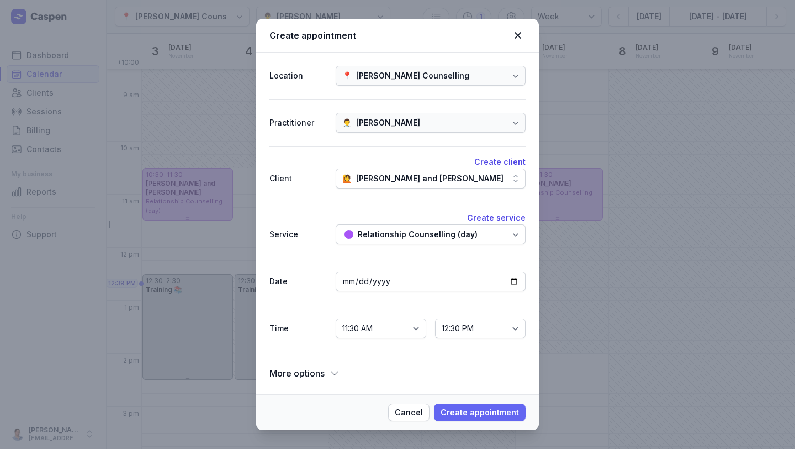
click at [454, 416] on span "Create appointment" at bounding box center [480, 411] width 78 height 13
select select
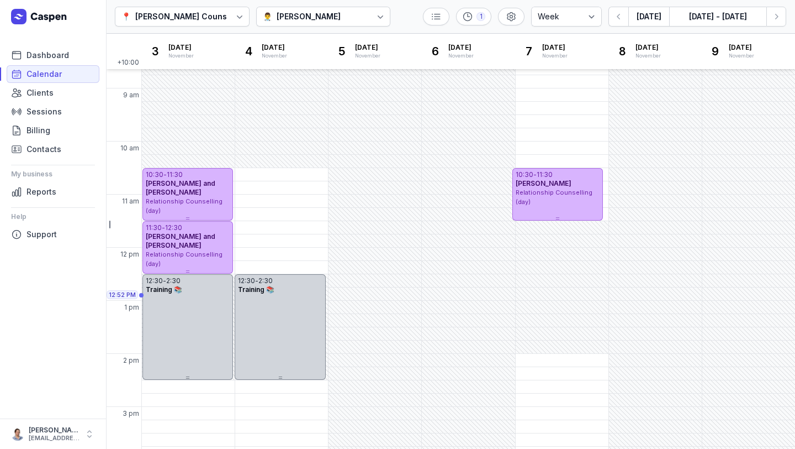
click at [208, 23] on div "📍 [PERSON_NAME] Counselling" at bounding box center [182, 17] width 135 height 20
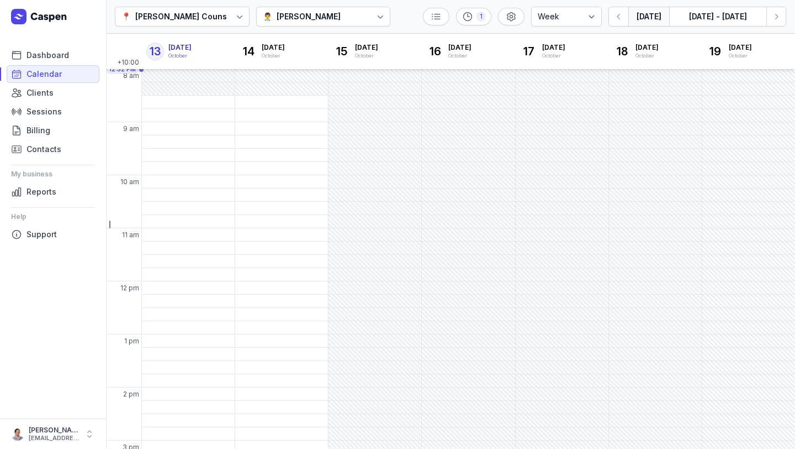
select select "week"
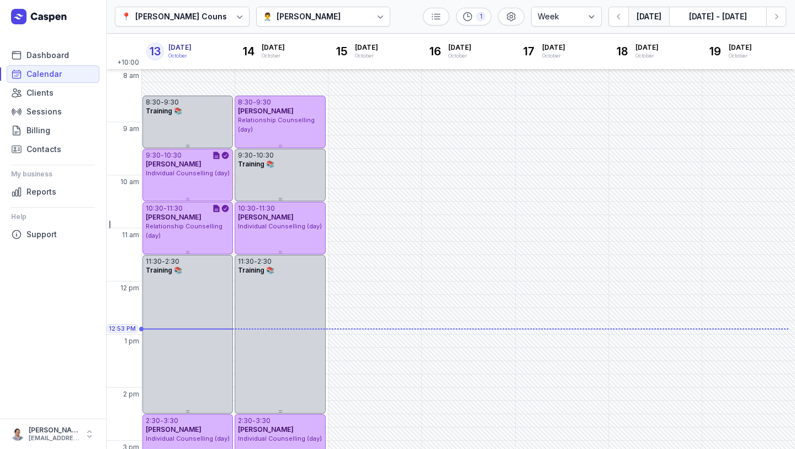
click at [277, 23] on div "👨‍⚕️ [PERSON_NAME]" at bounding box center [323, 17] width 135 height 20
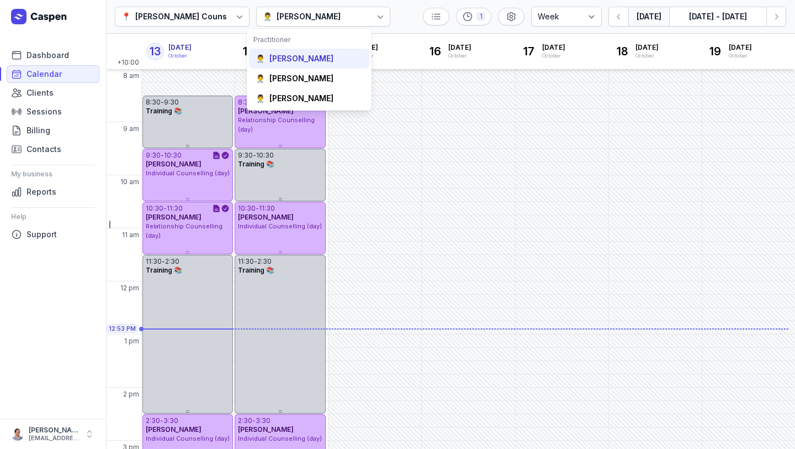
click at [276, 61] on div "[PERSON_NAME]" at bounding box center [302, 58] width 64 height 11
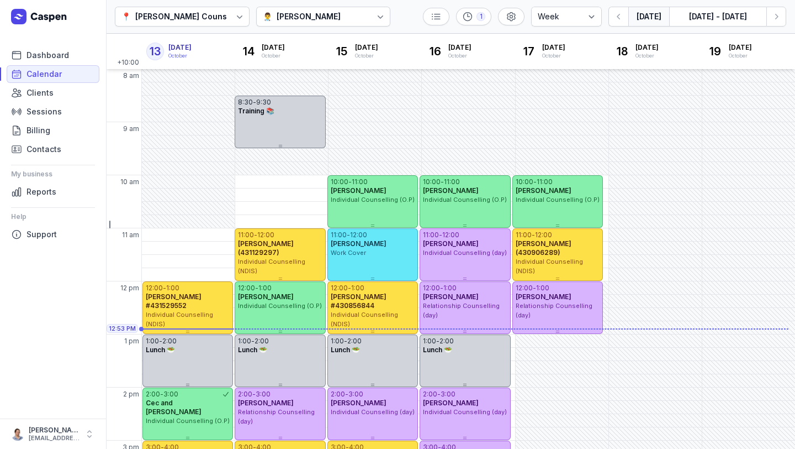
click at [277, 13] on div "[PERSON_NAME]" at bounding box center [309, 16] width 64 height 13
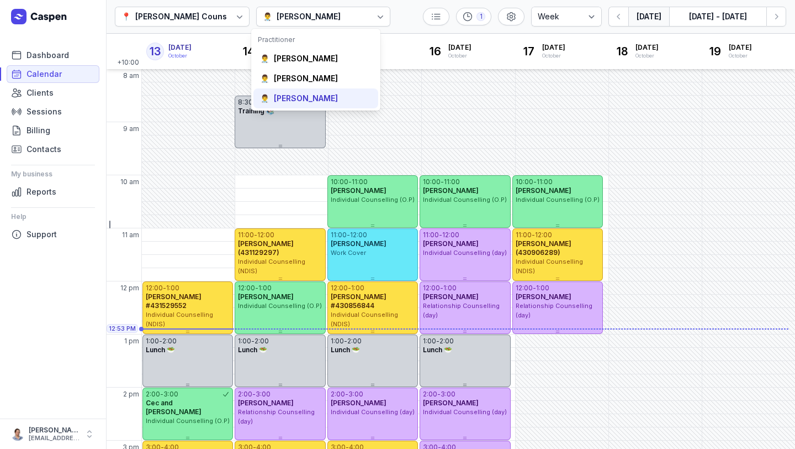
click at [280, 100] on div "[PERSON_NAME]" at bounding box center [306, 98] width 64 height 11
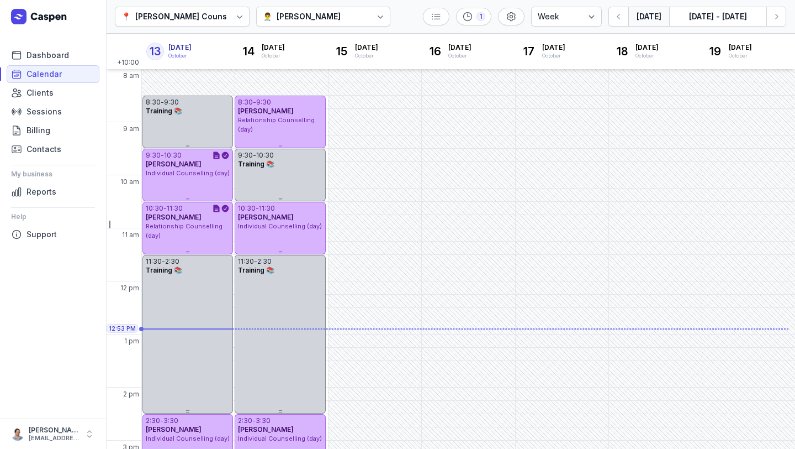
click at [296, 17] on div "[PERSON_NAME]" at bounding box center [309, 16] width 64 height 13
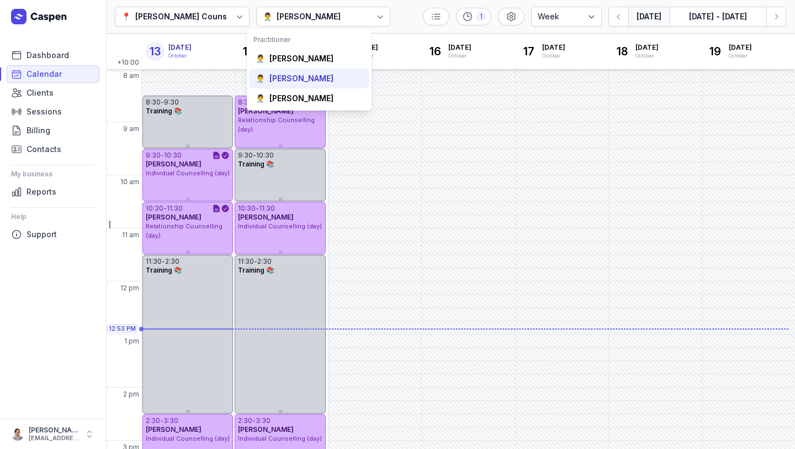
click at [293, 71] on div "👨‍⚕️ Tanya Fisher" at bounding box center [309, 78] width 121 height 20
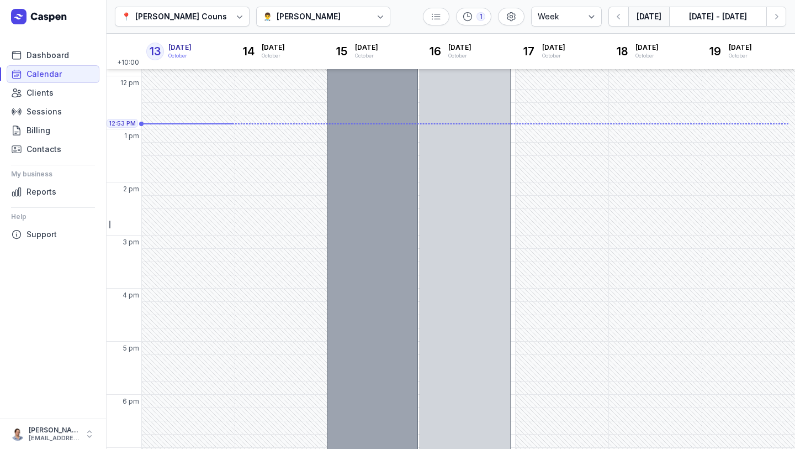
scroll to position [204, 0]
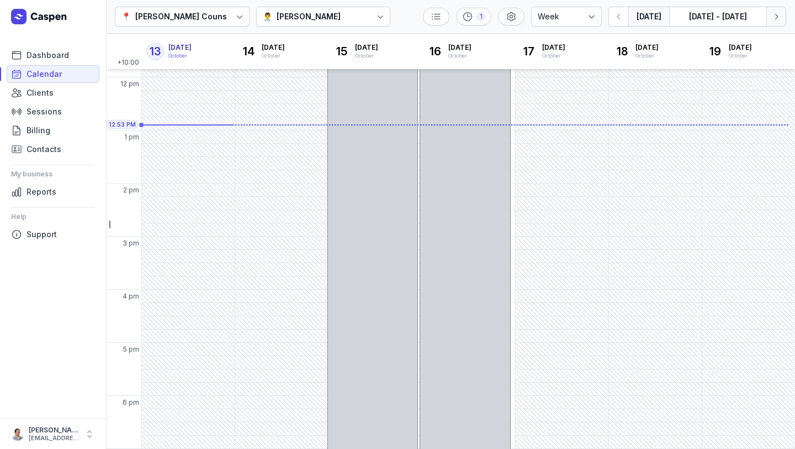
click at [772, 18] on icon "button" at bounding box center [776, 16] width 11 height 11
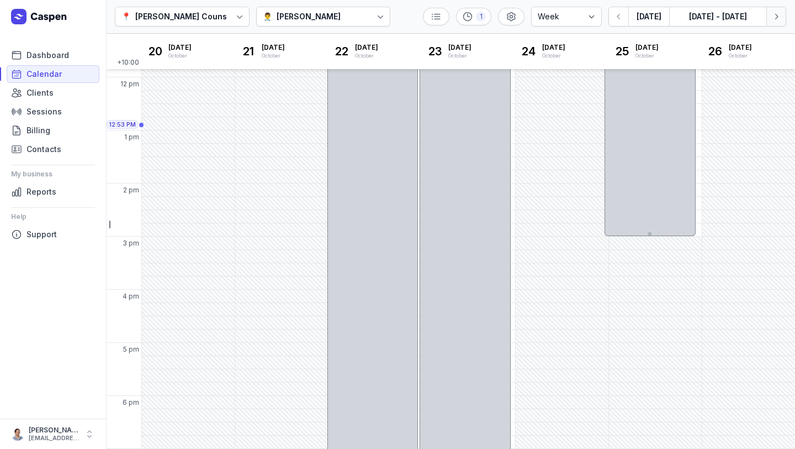
click at [772, 18] on icon "button" at bounding box center [776, 16] width 11 height 11
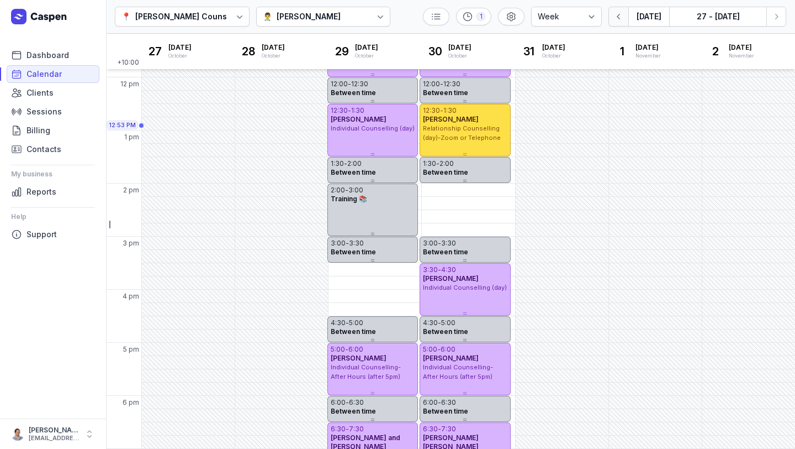
click at [618, 24] on button "button" at bounding box center [619, 17] width 20 height 20
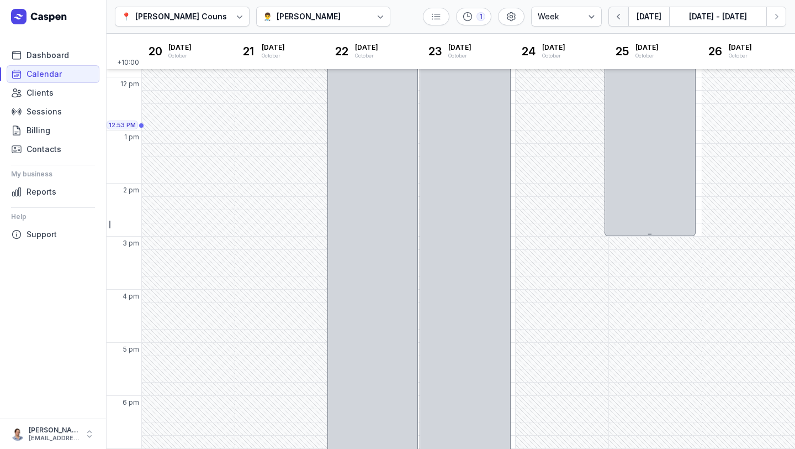
click at [618, 24] on button "button" at bounding box center [619, 17] width 20 height 20
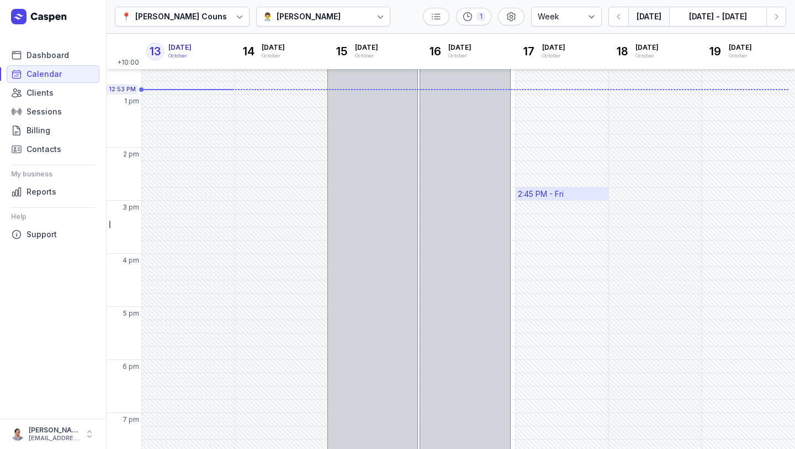
scroll to position [257, 0]
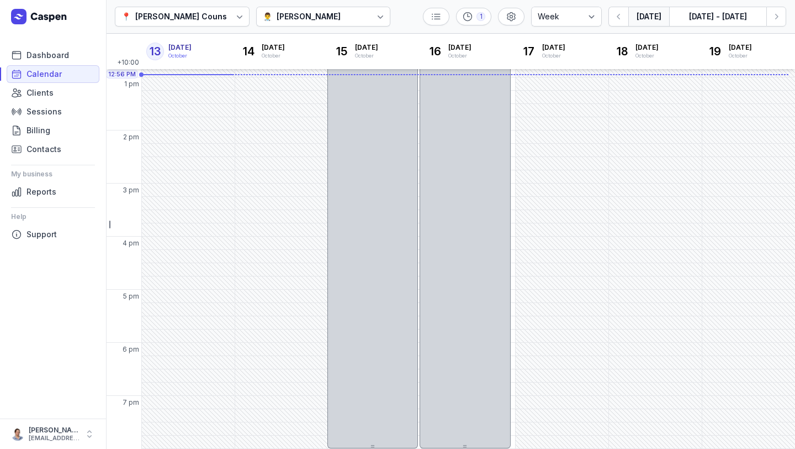
click at [301, 17] on div "[PERSON_NAME]" at bounding box center [309, 16] width 64 height 13
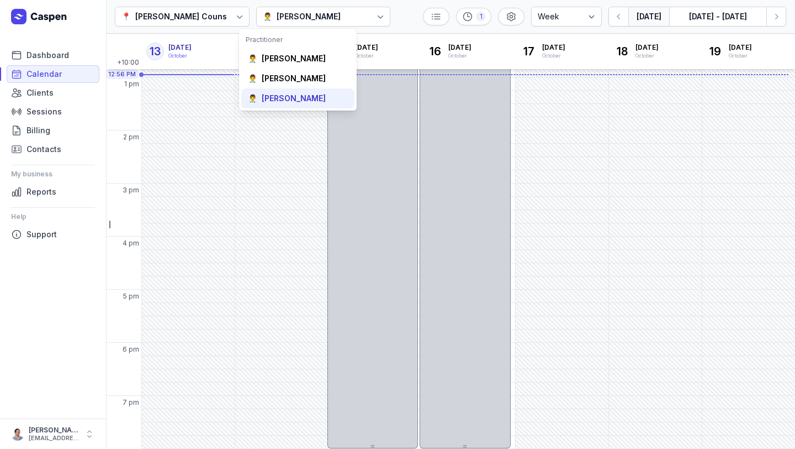
click at [302, 105] on div "👨‍⚕️ [PERSON_NAME]" at bounding box center [297, 98] width 113 height 20
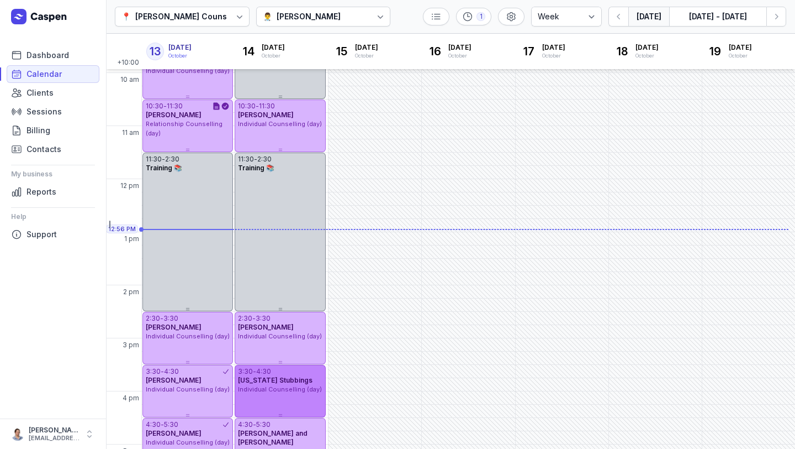
scroll to position [101, 0]
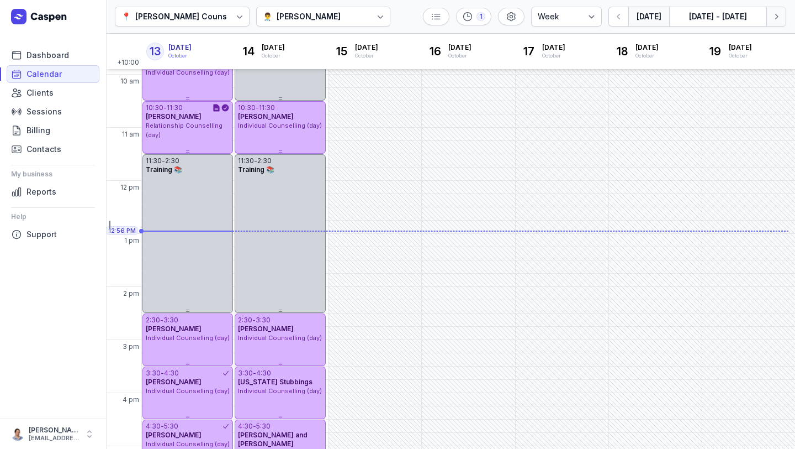
click at [774, 19] on icon "button" at bounding box center [776, 16] width 11 height 11
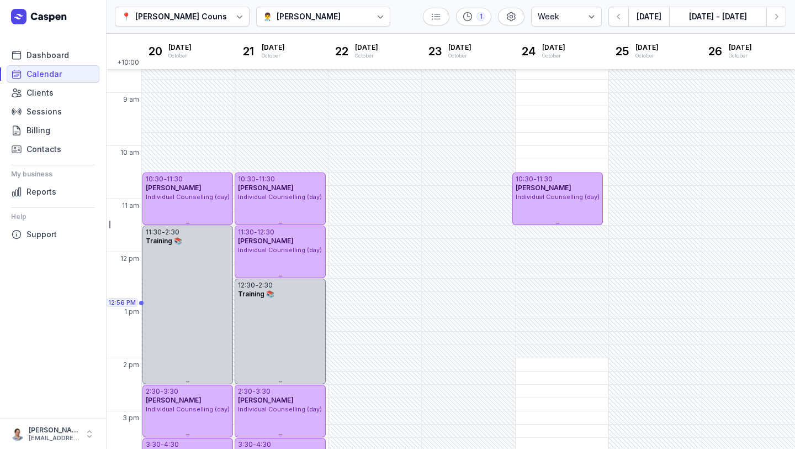
scroll to position [27, 0]
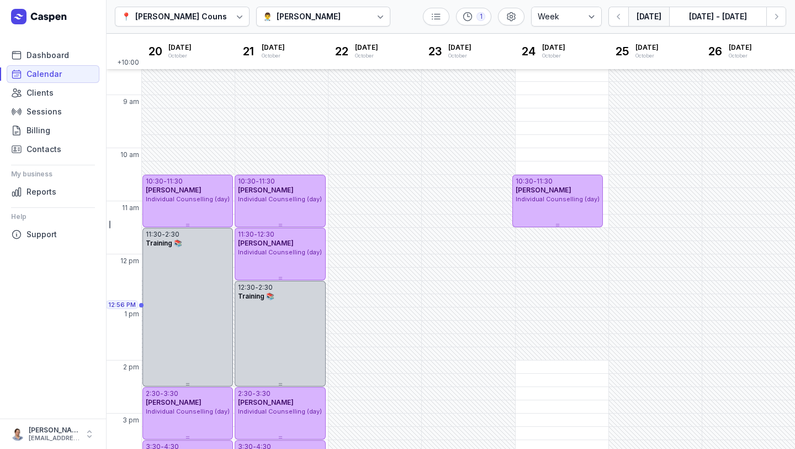
click at [657, 16] on button "[DATE]" at bounding box center [649, 17] width 41 height 20
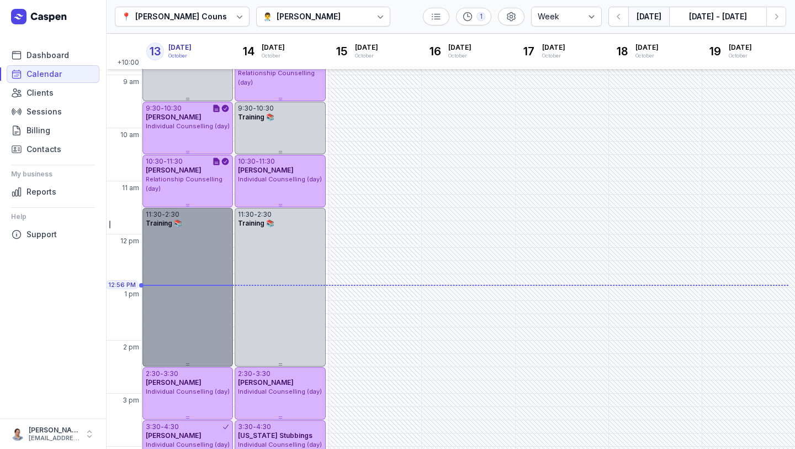
scroll to position [13, 0]
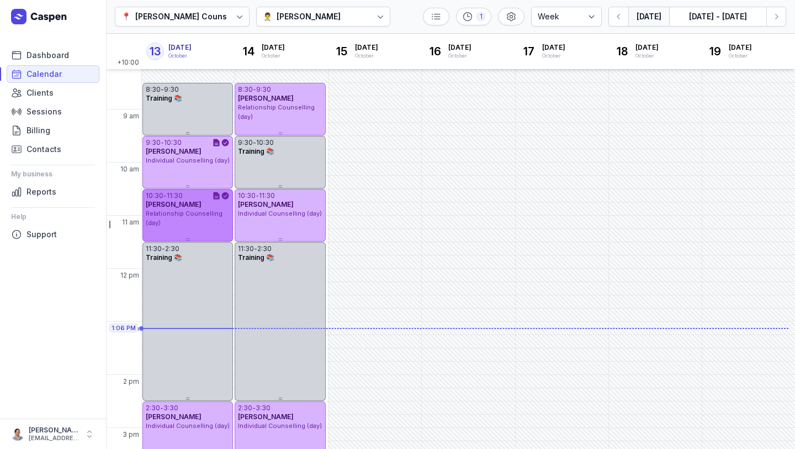
click at [186, 223] on div "Relationship Counselling (day)" at bounding box center [188, 218] width 84 height 18
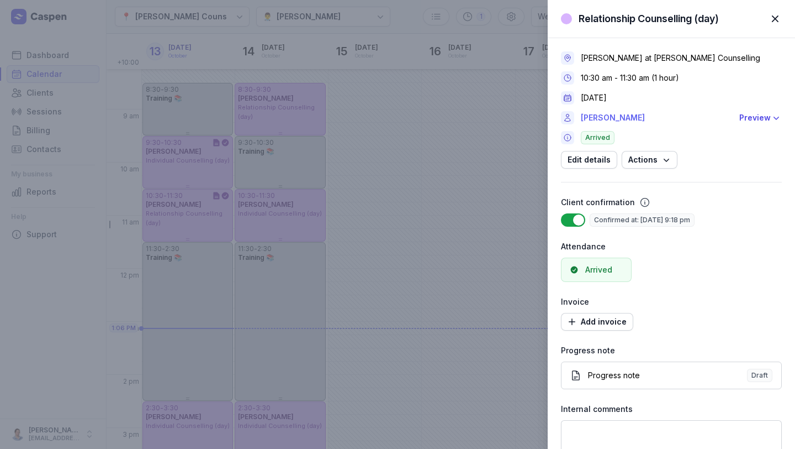
click at [612, 122] on link "[PERSON_NAME]" at bounding box center [657, 117] width 152 height 13
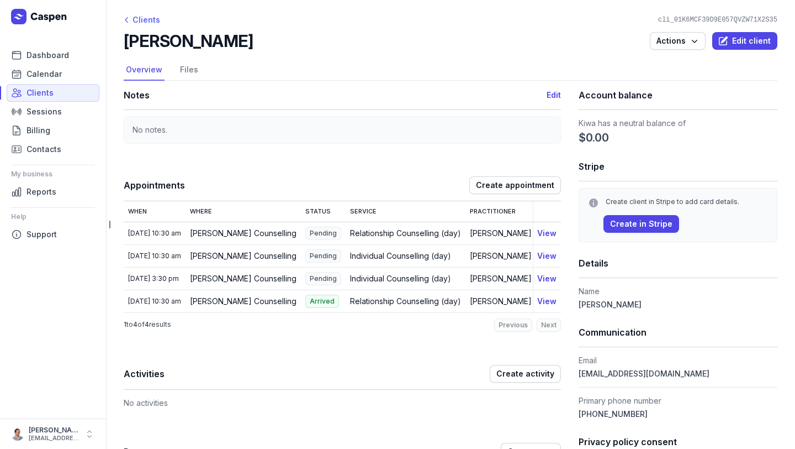
click at [138, 18] on div "Clients" at bounding box center [142, 19] width 36 height 13
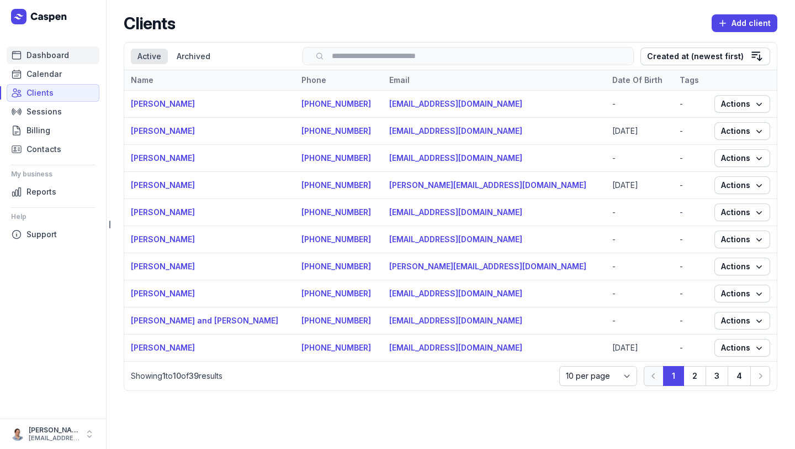
click at [47, 52] on span "Dashboard" at bounding box center [48, 55] width 43 height 13
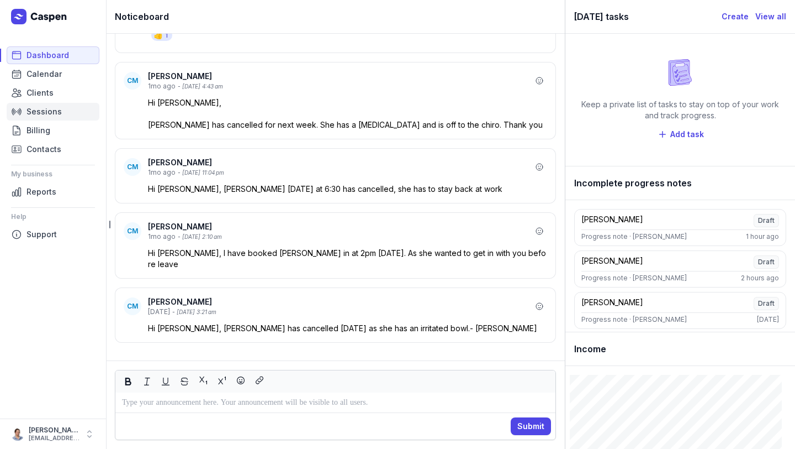
click at [53, 117] on span "Sessions" at bounding box center [44, 111] width 35 height 13
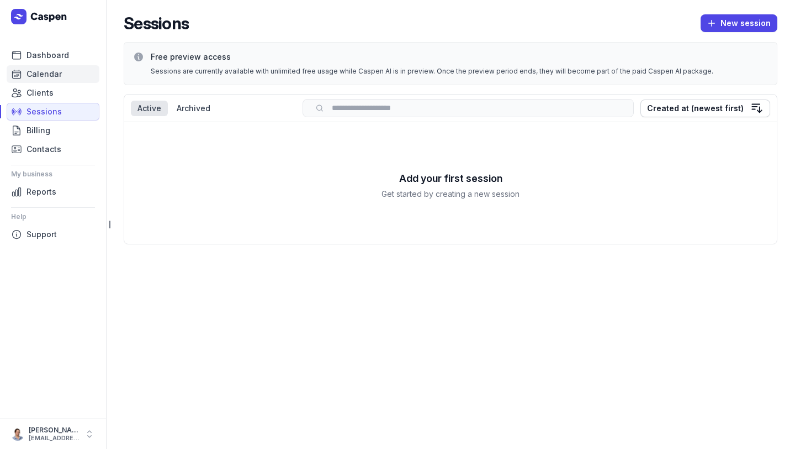
click at [43, 72] on span "Calendar" at bounding box center [44, 73] width 35 height 13
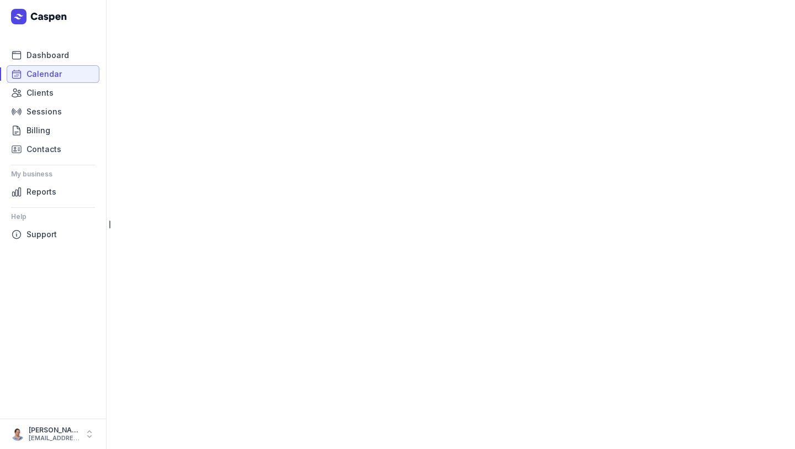
select select "week"
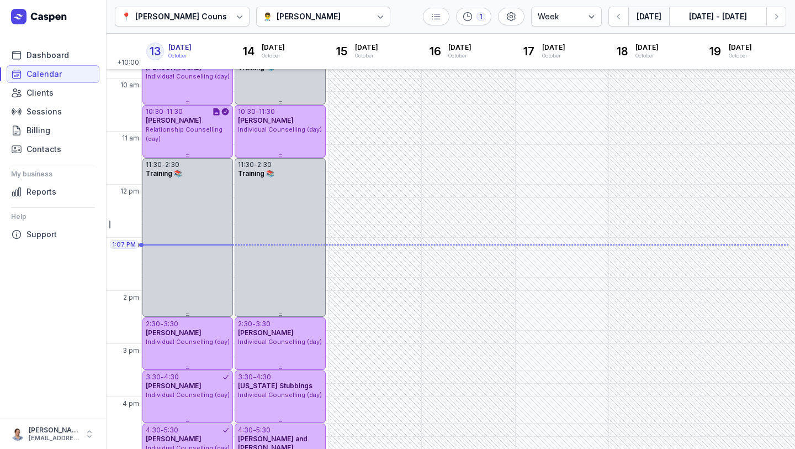
scroll to position [134, 0]
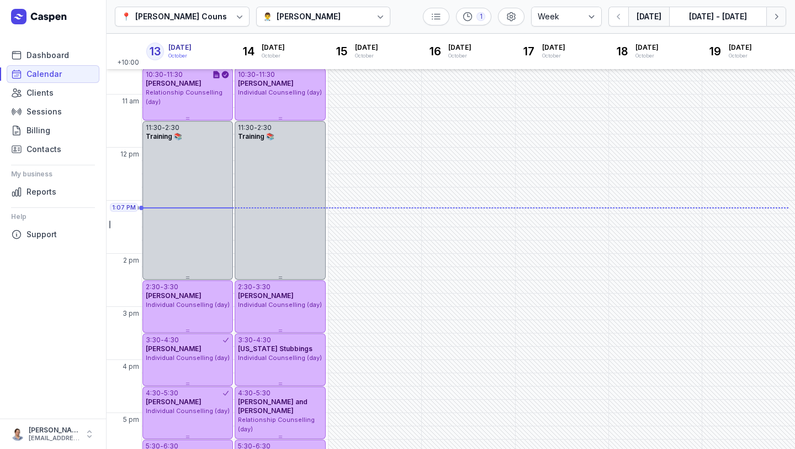
click at [772, 10] on button "Next week" at bounding box center [777, 17] width 20 height 20
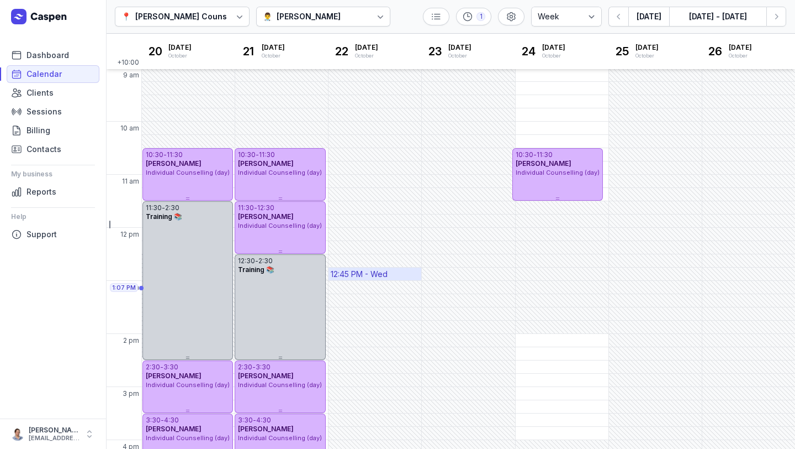
scroll to position [54, 0]
click at [652, 23] on button "[DATE]" at bounding box center [649, 17] width 41 height 20
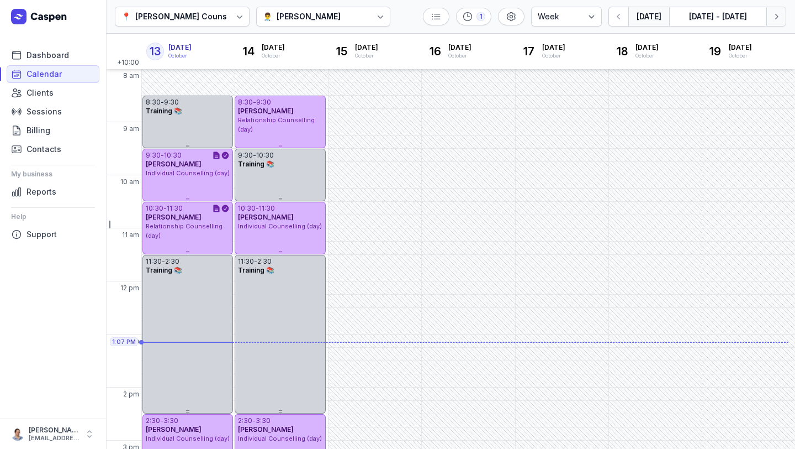
click at [774, 12] on icon "button" at bounding box center [776, 16] width 11 height 11
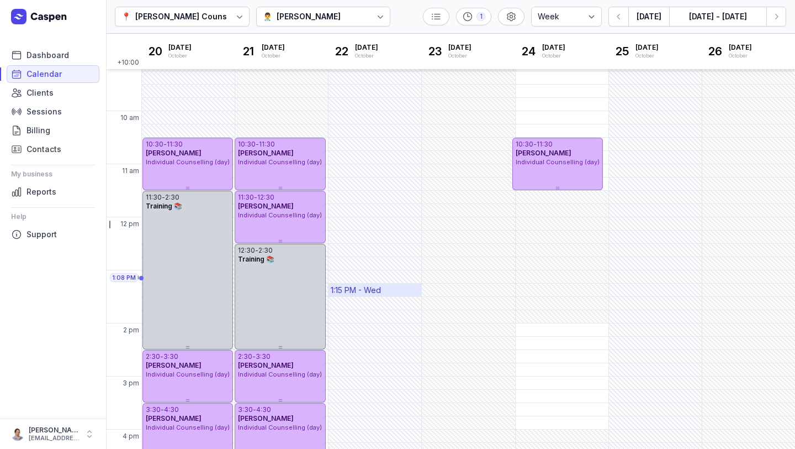
scroll to position [257, 0]
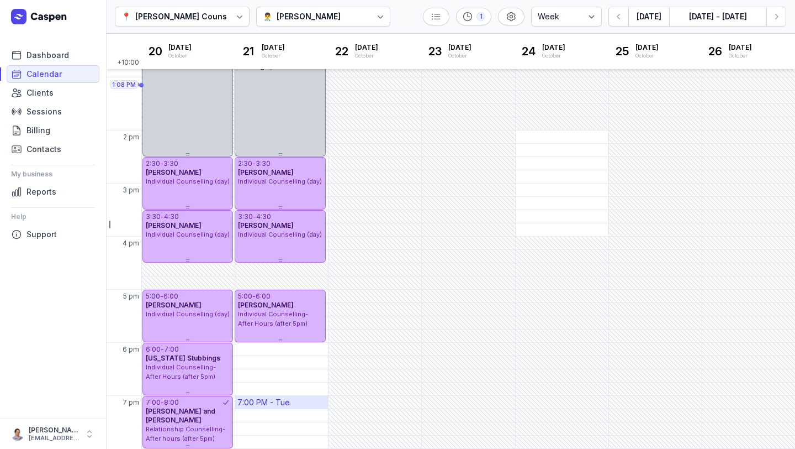
click at [301, 403] on div "7:00 PM - Tue" at bounding box center [281, 401] width 93 height 13
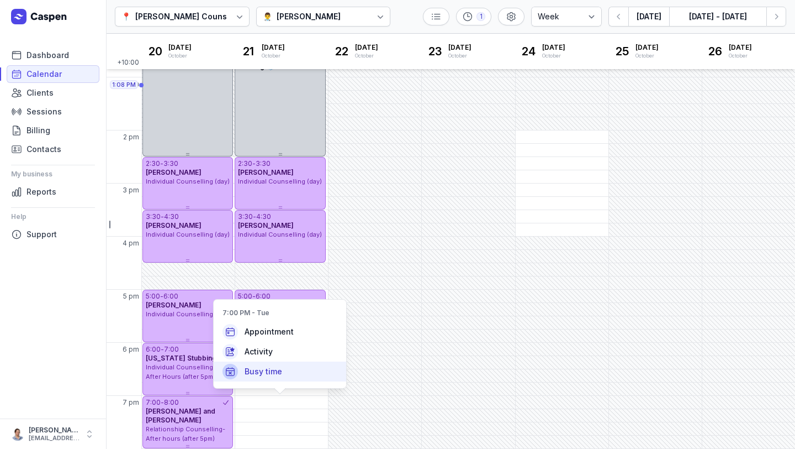
click at [278, 371] on span "Busy time" at bounding box center [264, 371] width 38 height 11
select select
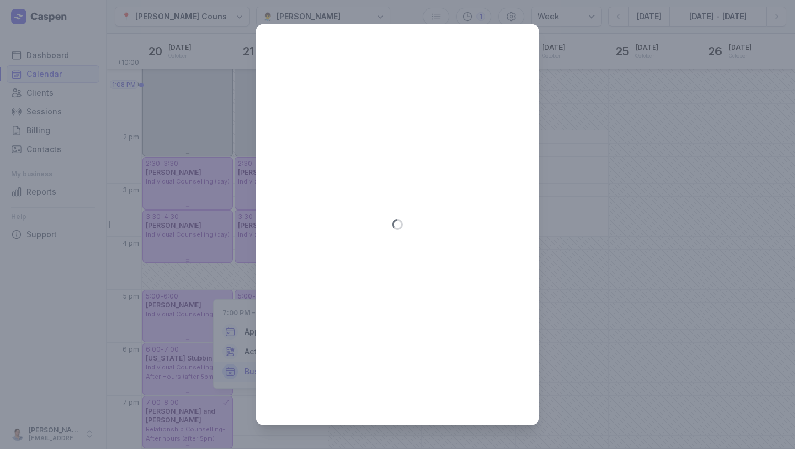
type input "2025-10-21"
select select "19:00"
select select "20:00"
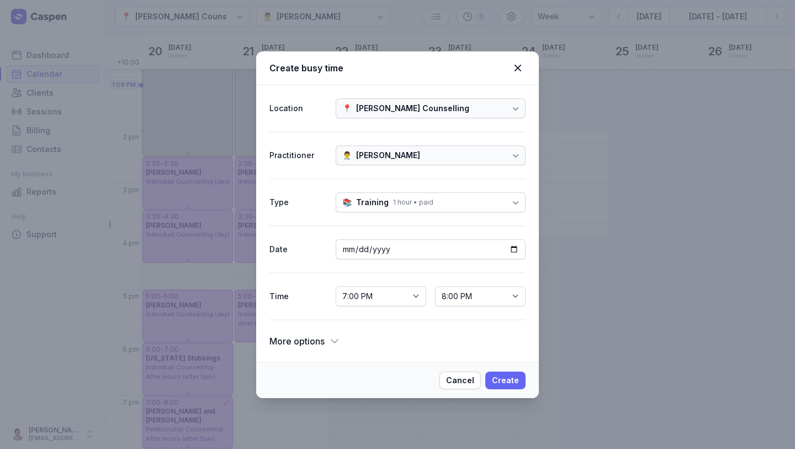
click at [506, 387] on button "Create" at bounding box center [506, 380] width 40 height 18
select select
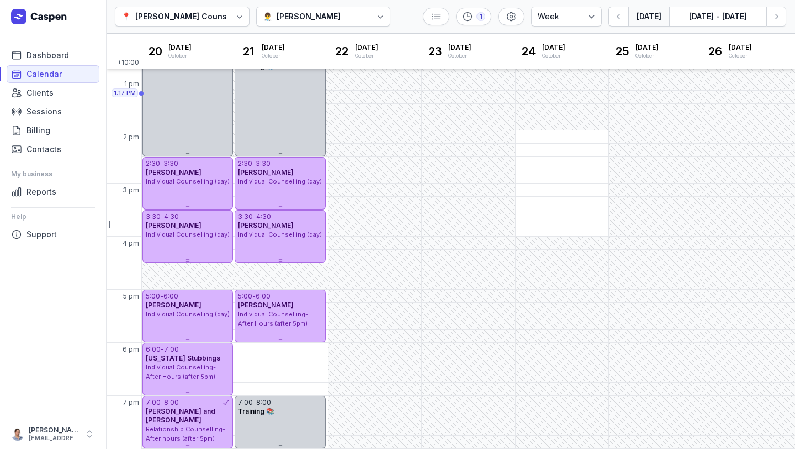
click at [635, 26] on button "[DATE]" at bounding box center [649, 17] width 41 height 20
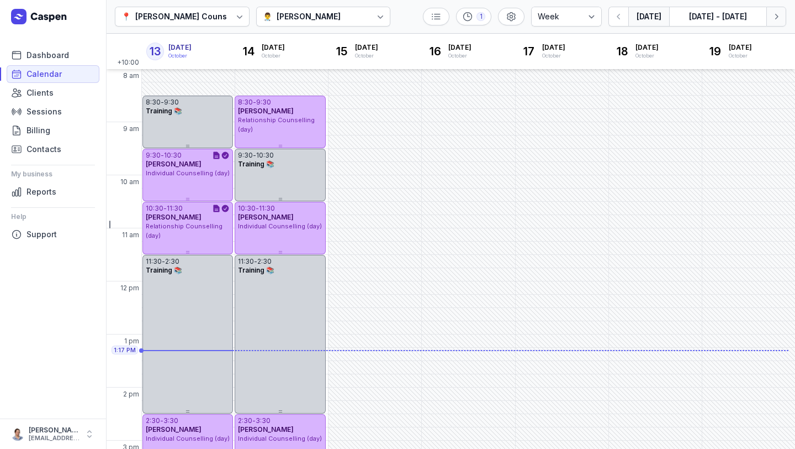
click at [782, 20] on icon "button" at bounding box center [776, 16] width 11 height 11
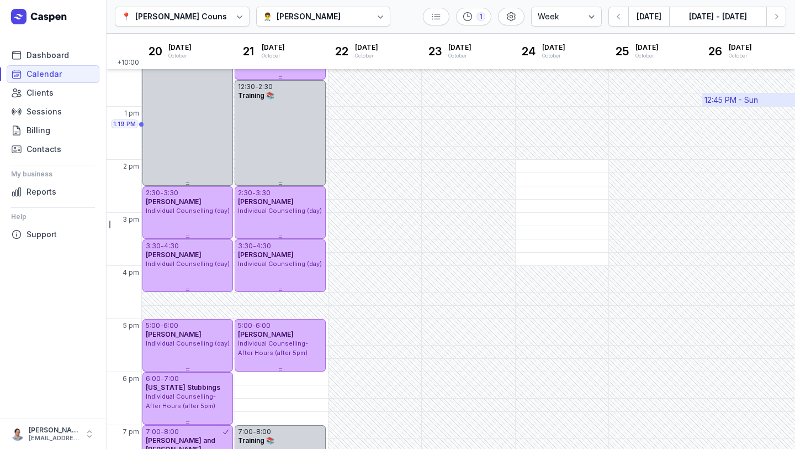
scroll to position [257, 0]
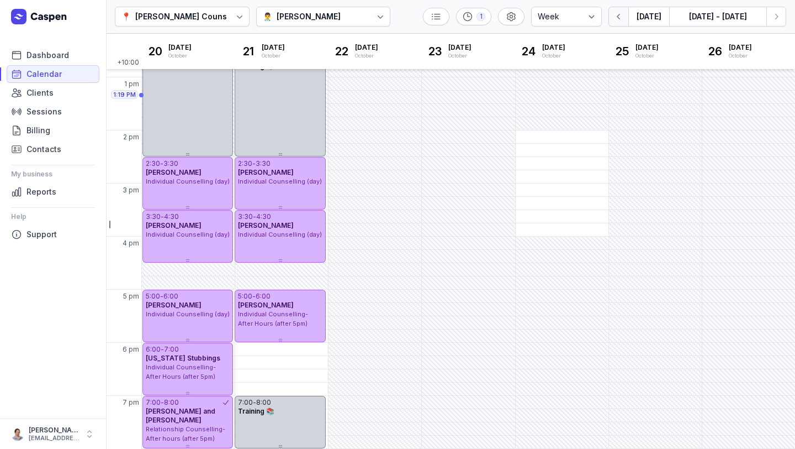
click at [624, 16] on icon "button" at bounding box center [619, 16] width 11 height 11
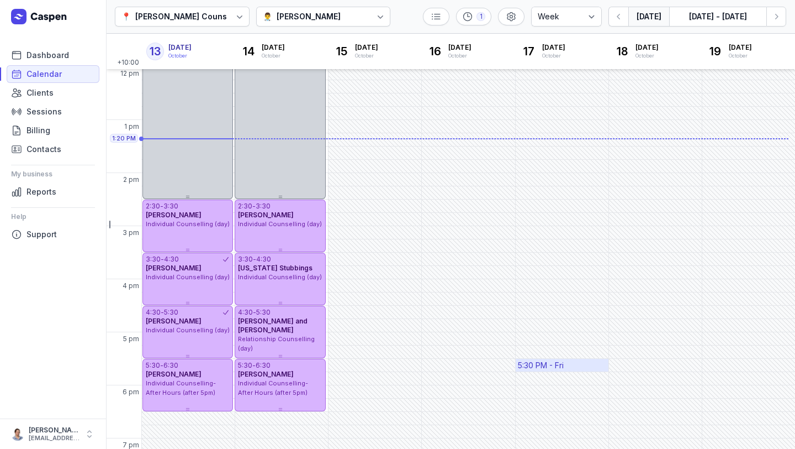
scroll to position [257, 0]
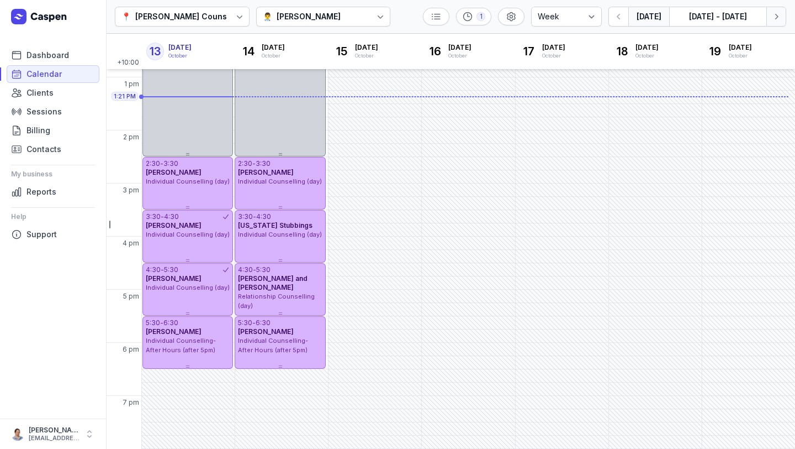
click at [786, 22] on button "Next week" at bounding box center [777, 17] width 20 height 20
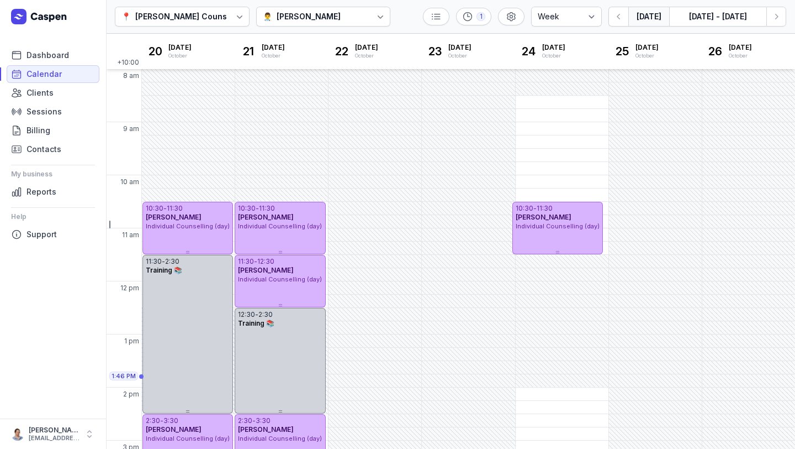
click at [633, 22] on button "[DATE]" at bounding box center [649, 17] width 41 height 20
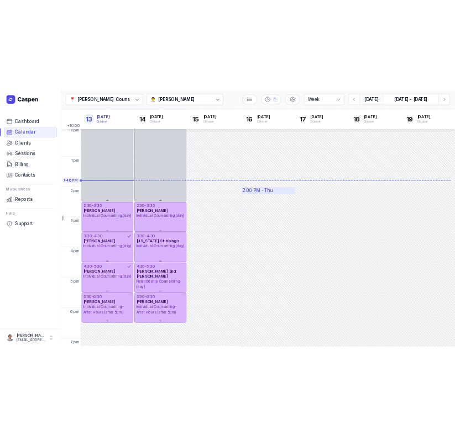
scroll to position [215, 0]
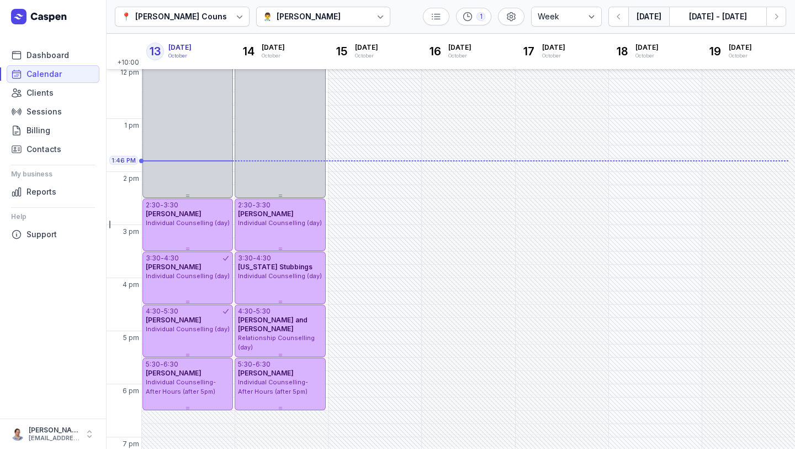
click at [182, 20] on div "[PERSON_NAME] Counselling" at bounding box center [191, 16] width 113 height 13
click at [305, 18] on div "[PERSON_NAME]" at bounding box center [309, 16] width 64 height 13
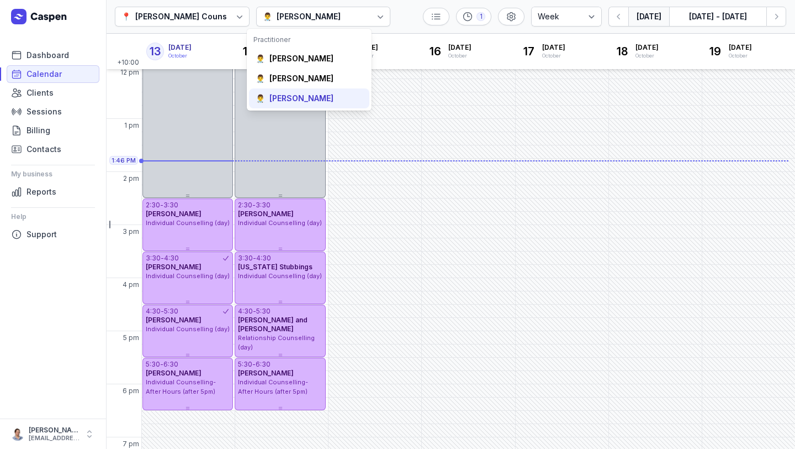
click at [292, 101] on div "[PERSON_NAME]" at bounding box center [302, 98] width 64 height 11
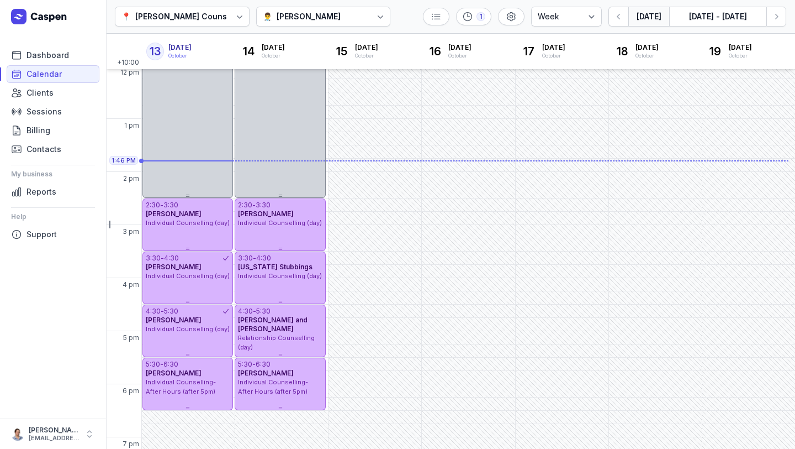
click at [312, 19] on div "[PERSON_NAME]" at bounding box center [309, 16] width 64 height 13
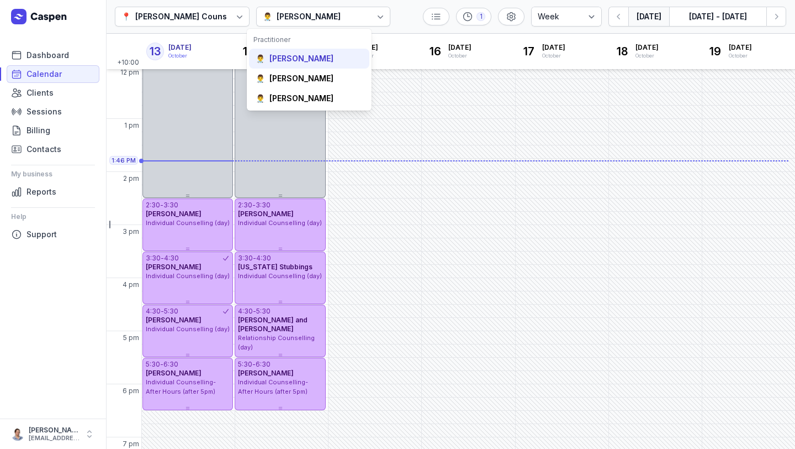
click at [296, 60] on div "[PERSON_NAME]" at bounding box center [302, 58] width 64 height 11
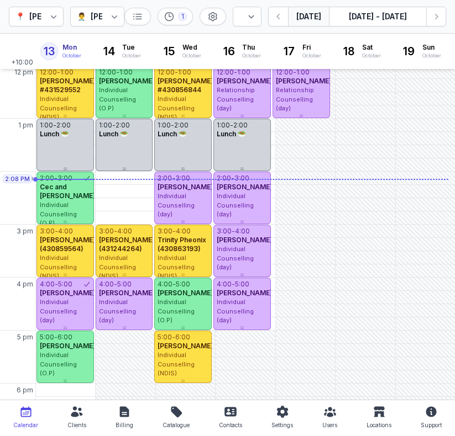
click at [114, 14] on icon at bounding box center [114, 16] width 11 height 11
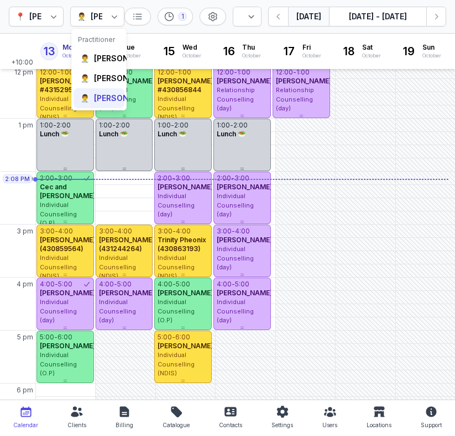
click at [108, 104] on div "[PERSON_NAME]" at bounding box center [126, 98] width 64 height 11
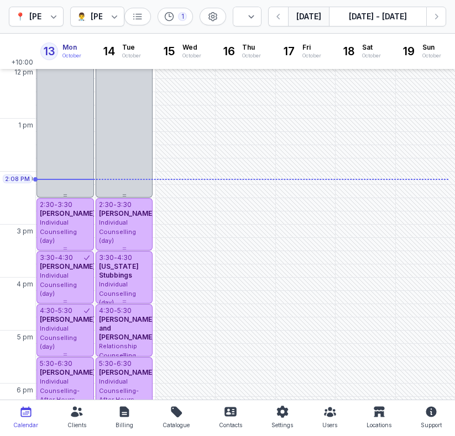
click at [308, 16] on button "[DATE]" at bounding box center [308, 17] width 41 height 20
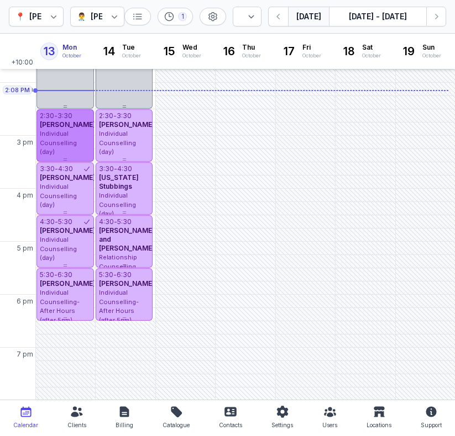
scroll to position [303, 0]
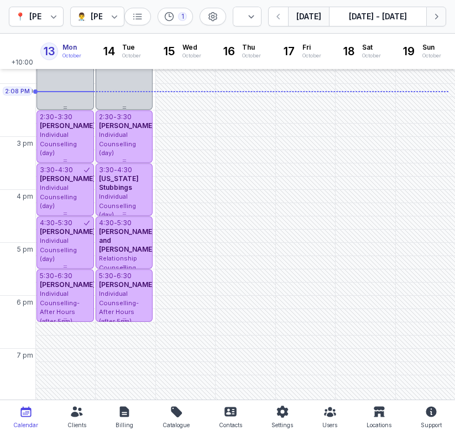
click at [441, 18] on button "Next week" at bounding box center [436, 17] width 20 height 20
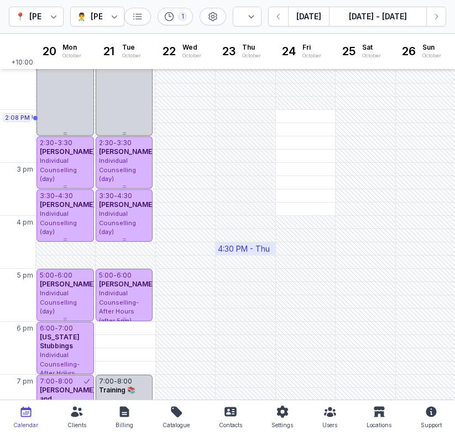
scroll to position [305, 0]
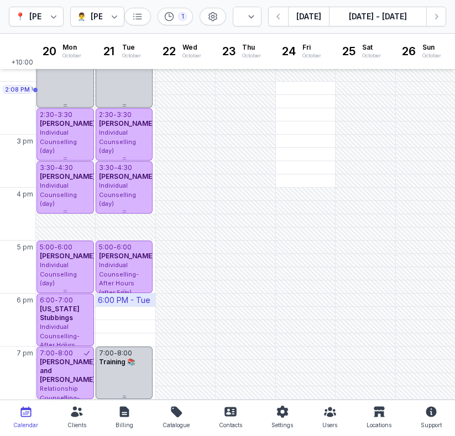
click at [112, 297] on div "6:00 PM - Tue" at bounding box center [124, 300] width 52 height 11
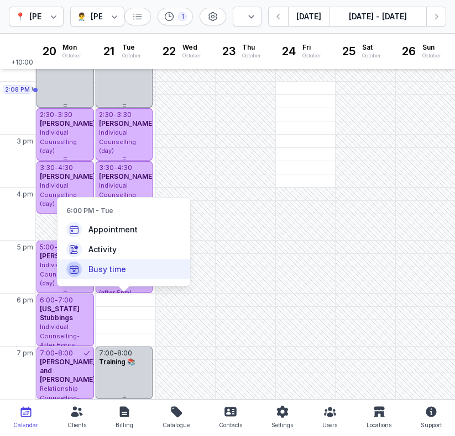
click at [108, 269] on span "Busy time" at bounding box center [107, 269] width 38 height 11
select select
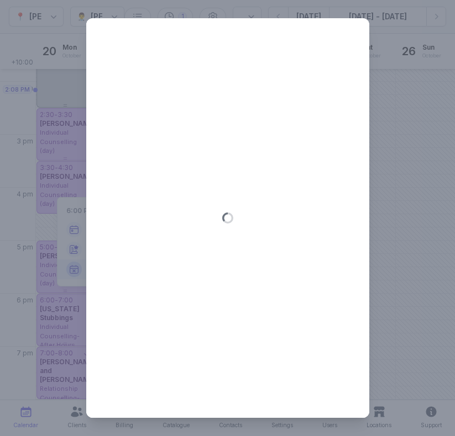
type input "2025-10-21"
select select "18:00"
select select "19:00"
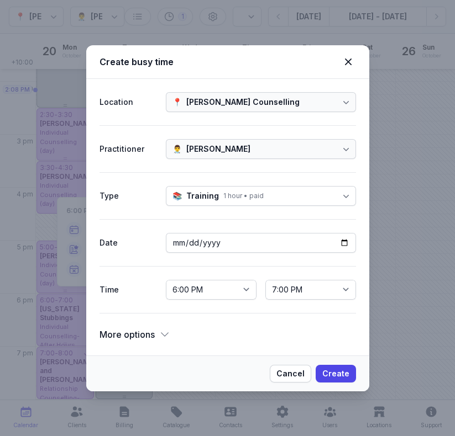
click at [200, 201] on div "Training" at bounding box center [202, 195] width 33 height 13
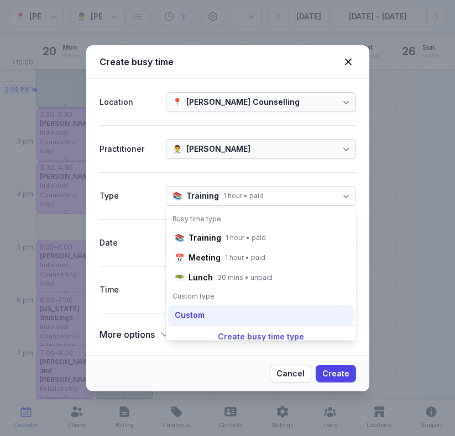
click at [196, 319] on div "Custom" at bounding box center [190, 315] width 30 height 11
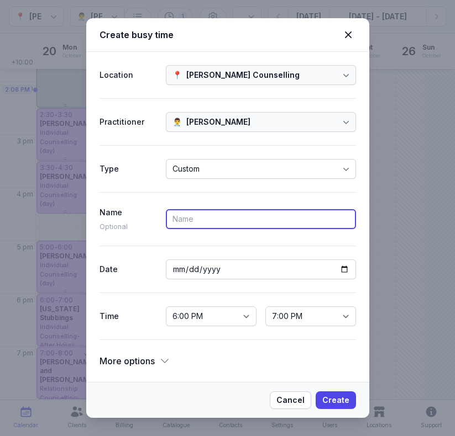
click at [196, 225] on input at bounding box center [261, 219] width 190 height 20
type input "offered tim via email"
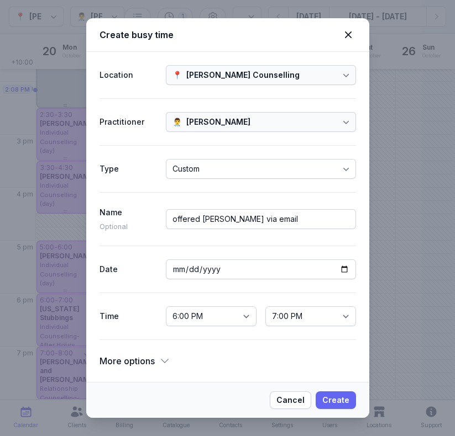
click at [326, 400] on span "Create" at bounding box center [335, 400] width 27 height 13
select select
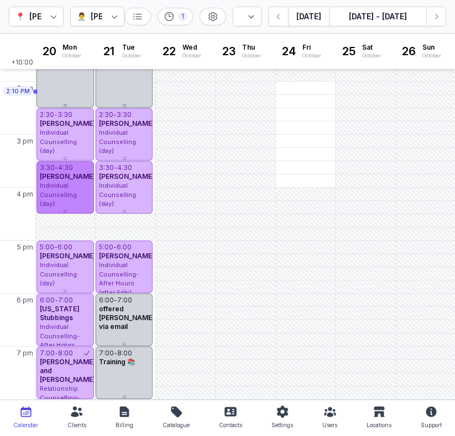
click at [77, 187] on div "Individual Counselling (day)" at bounding box center [65, 195] width 51 height 28
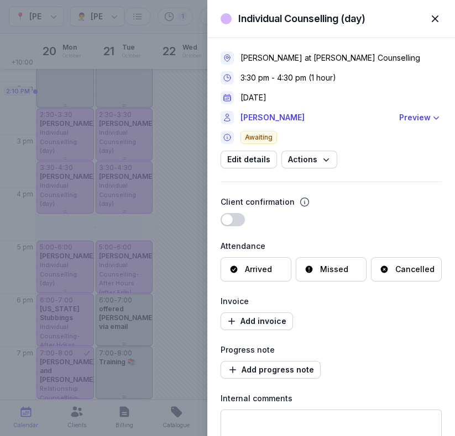
click at [433, 20] on span "button" at bounding box center [435, 19] width 24 height 24
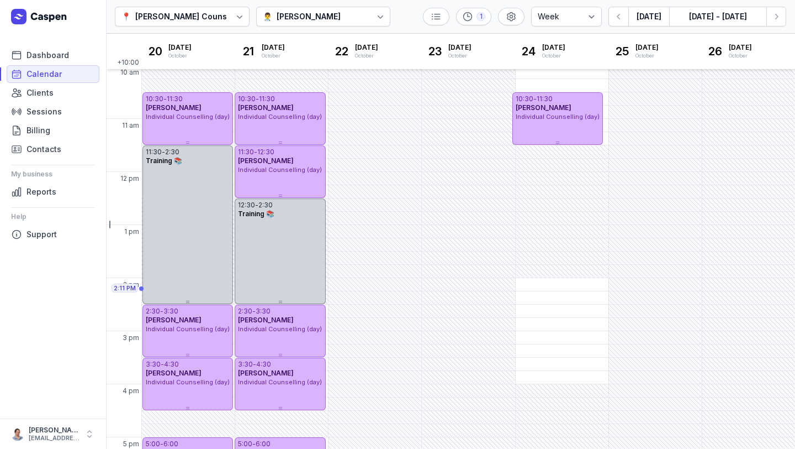
scroll to position [190, 0]
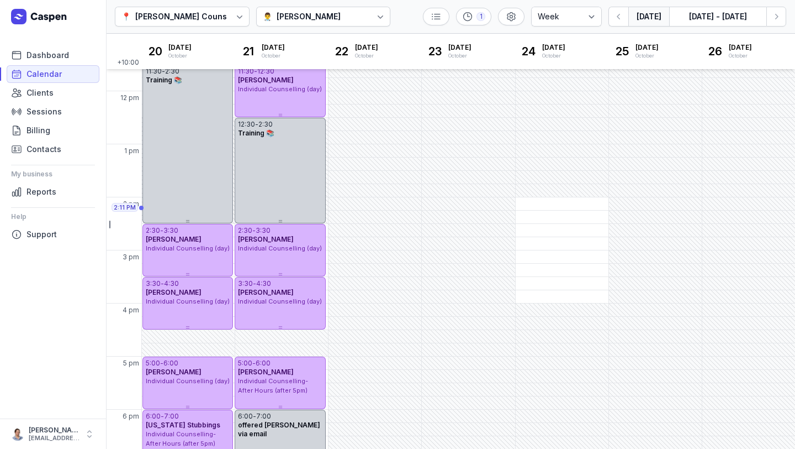
click at [642, 21] on button "[DATE]" at bounding box center [649, 17] width 41 height 20
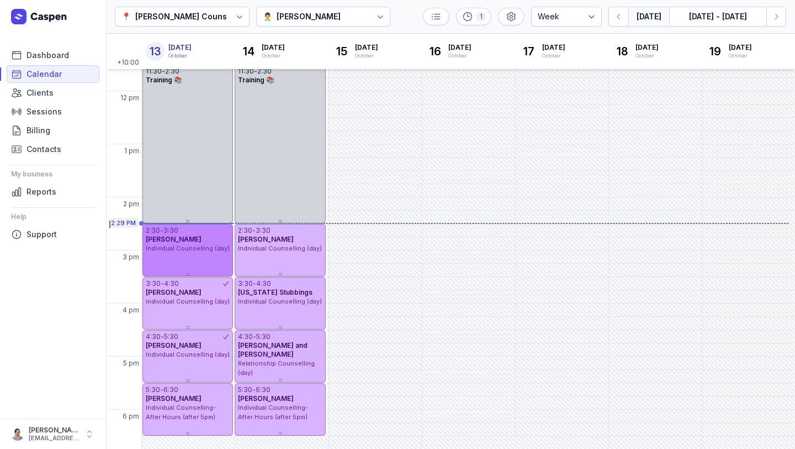
click at [205, 263] on div "2:30 - 3:30 [PERSON_NAME] Individual Counselling (day)" at bounding box center [188, 250] width 91 height 52
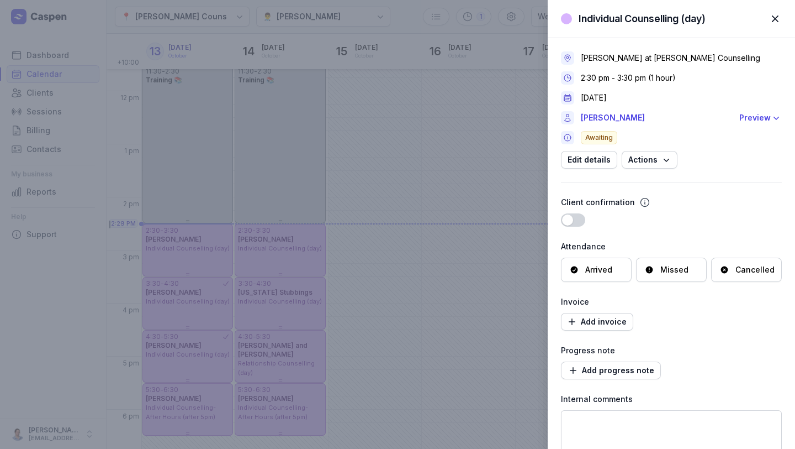
click at [774, 20] on span "button" at bounding box center [775, 19] width 24 height 24
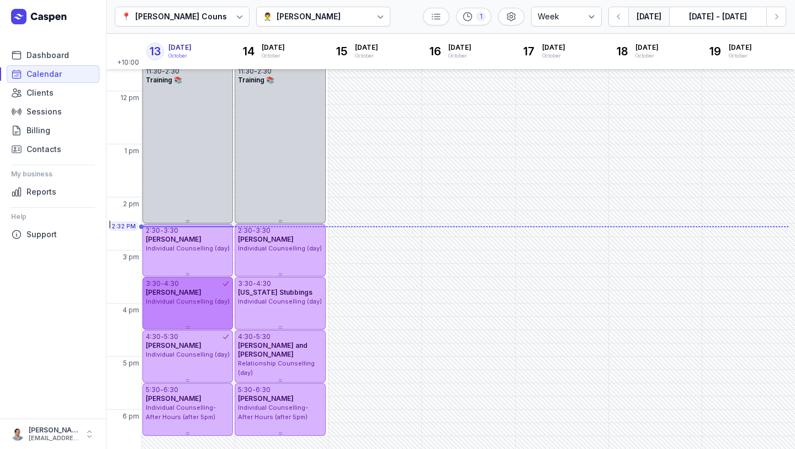
click at [181, 313] on div "3:30 - 4:30 Dannielle Thorman Individual Counselling (day)" at bounding box center [188, 303] width 91 height 52
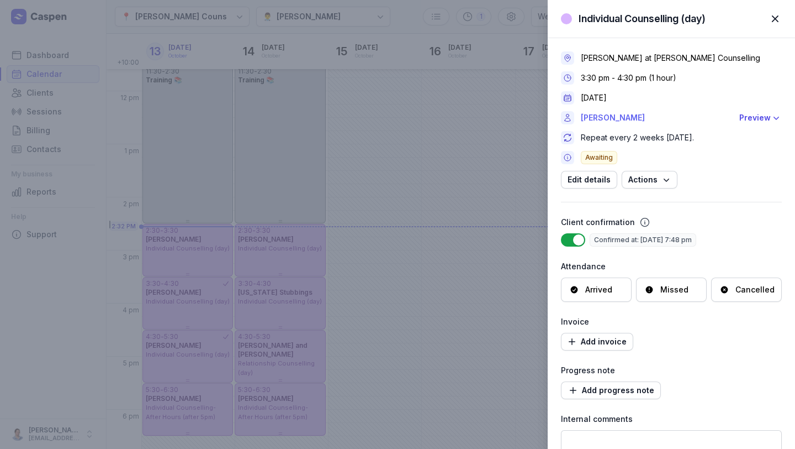
click at [626, 115] on link "[PERSON_NAME]" at bounding box center [657, 117] width 152 height 13
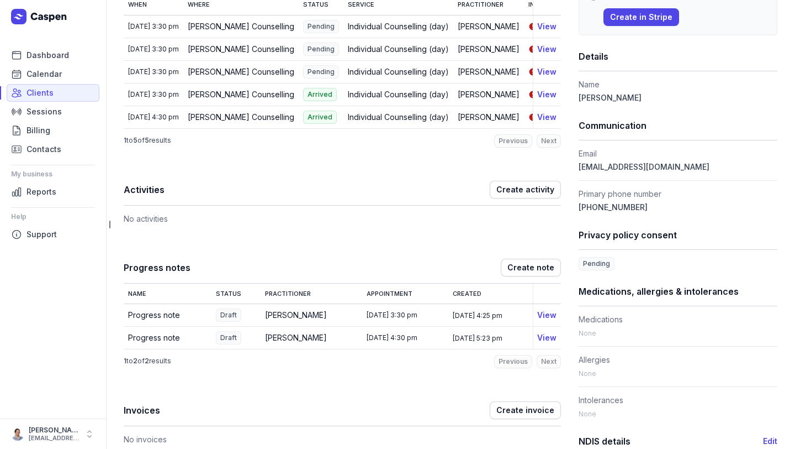
scroll to position [205, 0]
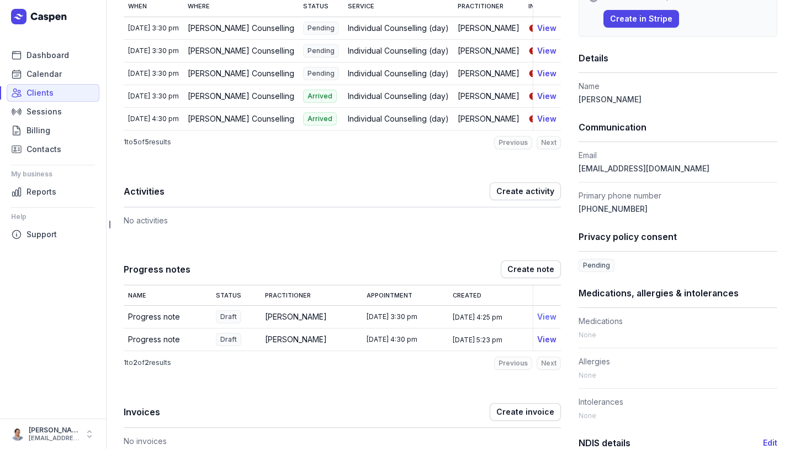
click at [537, 319] on link "View" at bounding box center [546, 316] width 19 height 9
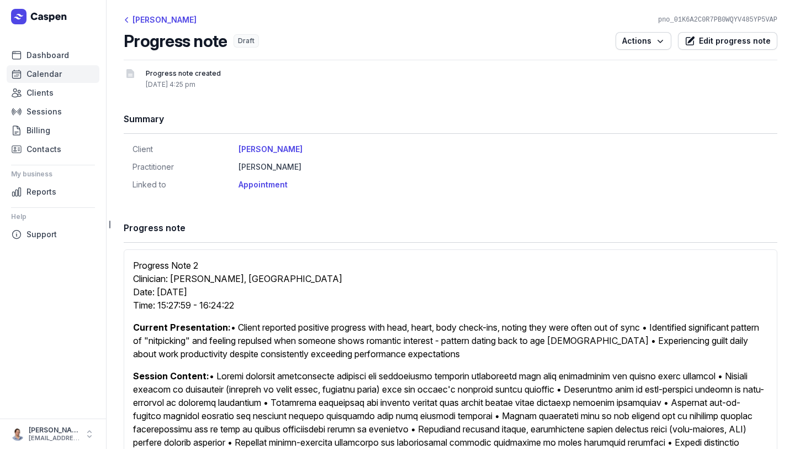
click at [43, 77] on span "Calendar" at bounding box center [44, 73] width 35 height 13
select select "week"
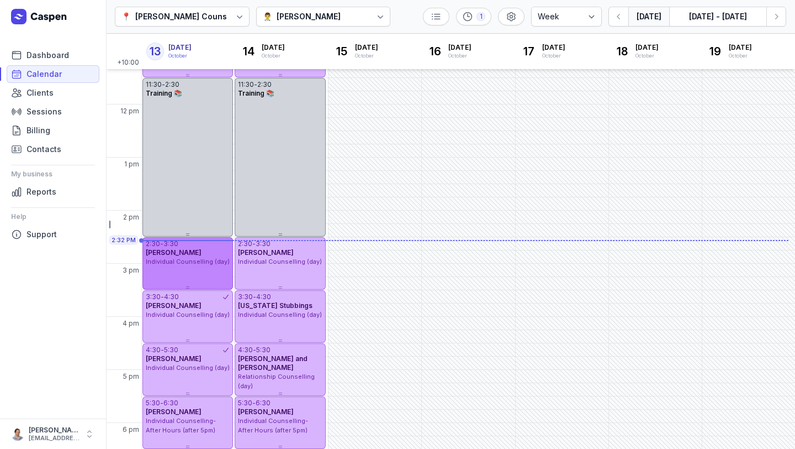
scroll to position [209, 0]
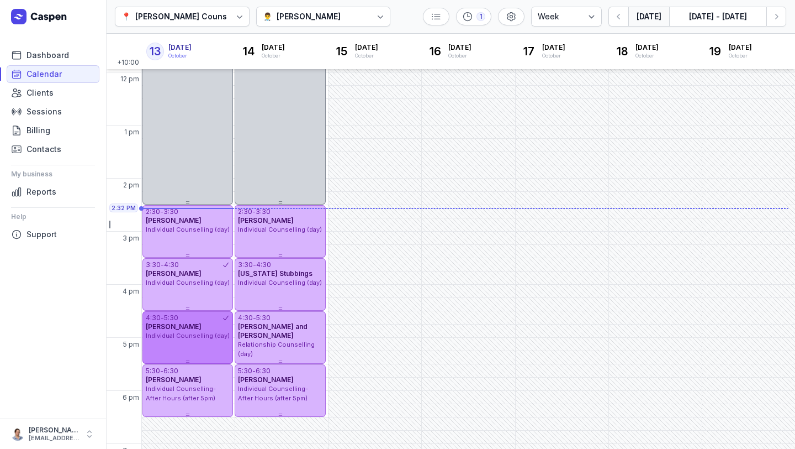
click at [204, 335] on span "Individual Counselling (day)" at bounding box center [188, 335] width 84 height 8
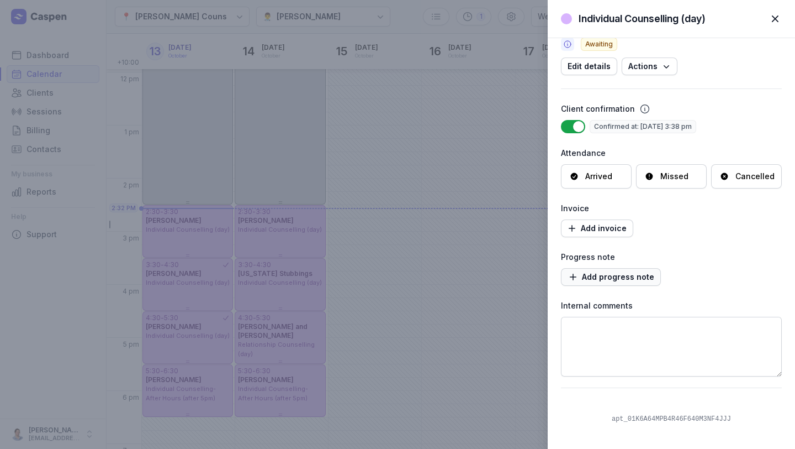
scroll to position [0, 0]
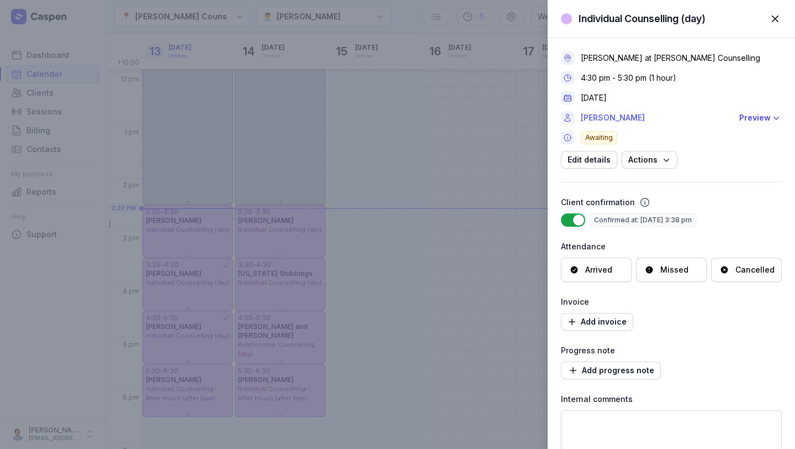
click at [600, 111] on link "[PERSON_NAME]" at bounding box center [657, 117] width 152 height 13
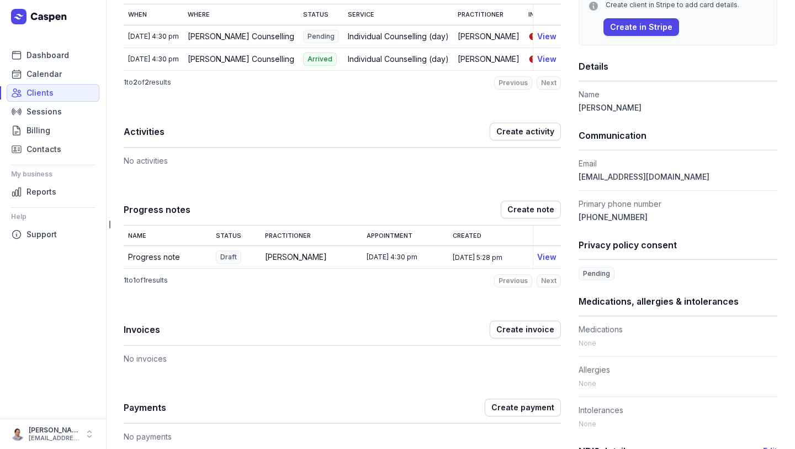
scroll to position [195, 0]
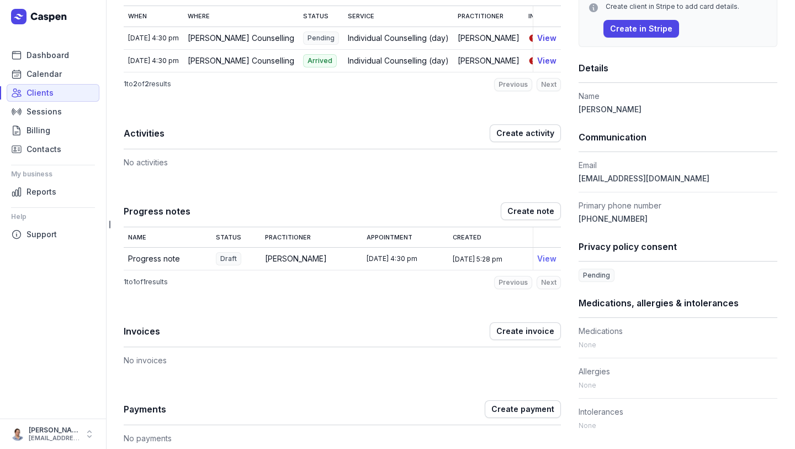
click at [544, 263] on link "View" at bounding box center [546, 258] width 19 height 9
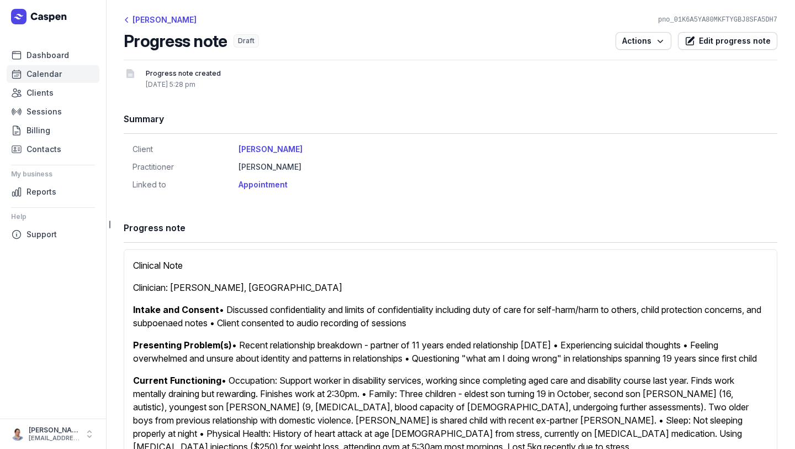
click at [46, 68] on span "Calendar" at bounding box center [44, 73] width 35 height 13
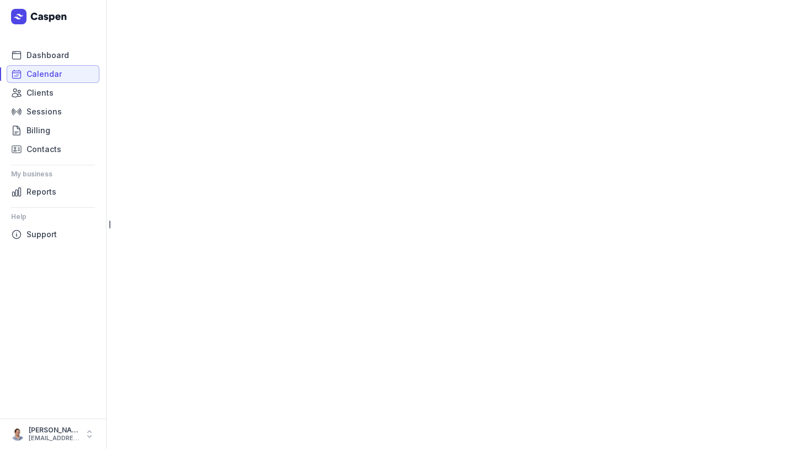
select select "week"
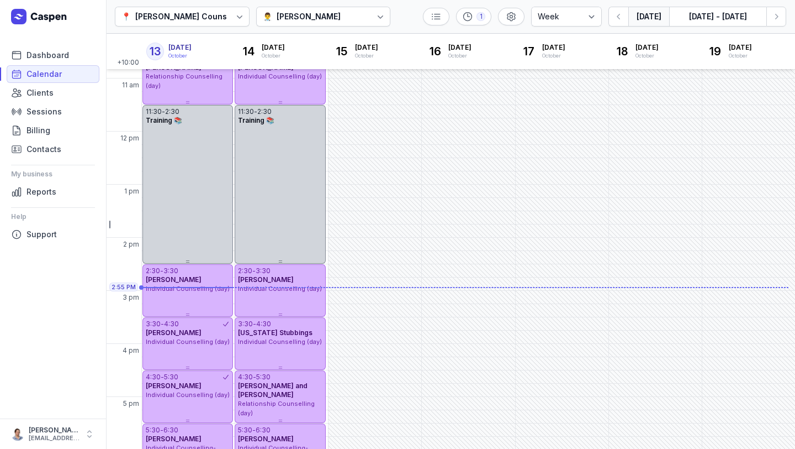
scroll to position [229, 0]
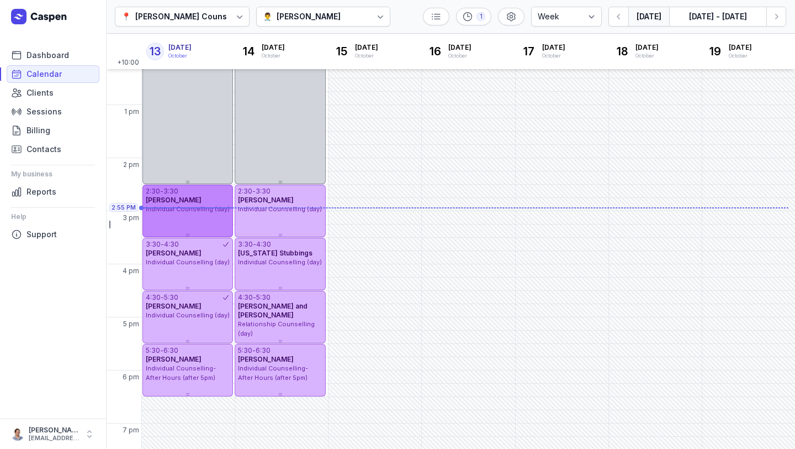
click at [197, 206] on span "Individual Counselling (day)" at bounding box center [188, 209] width 84 height 8
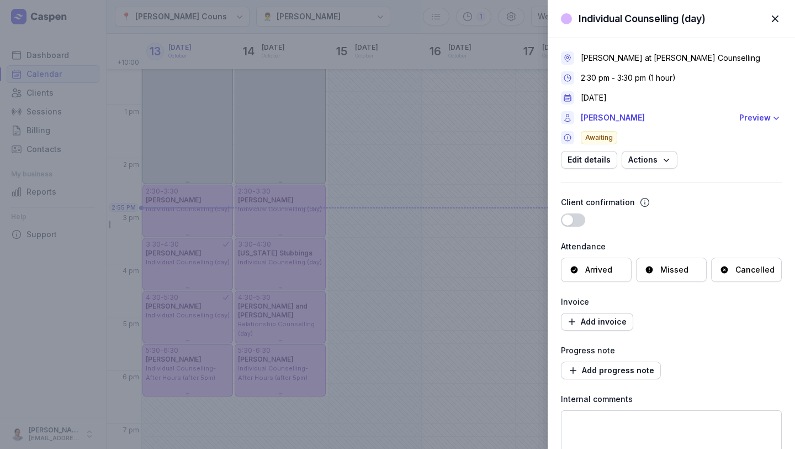
click at [663, 281] on div "Missed" at bounding box center [671, 269] width 71 height 24
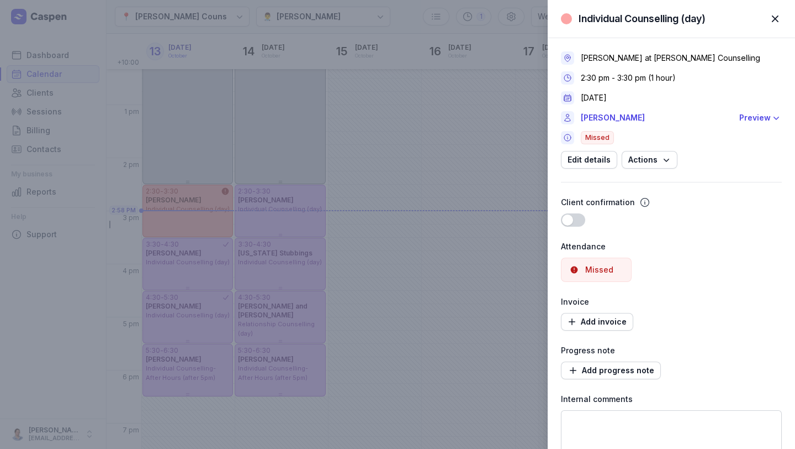
click at [772, 24] on span "button" at bounding box center [775, 19] width 24 height 24
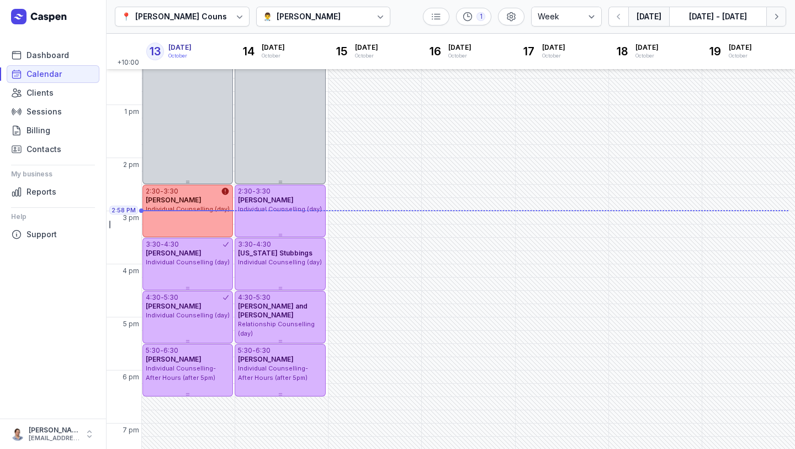
click at [781, 15] on icon "button" at bounding box center [776, 16] width 11 height 11
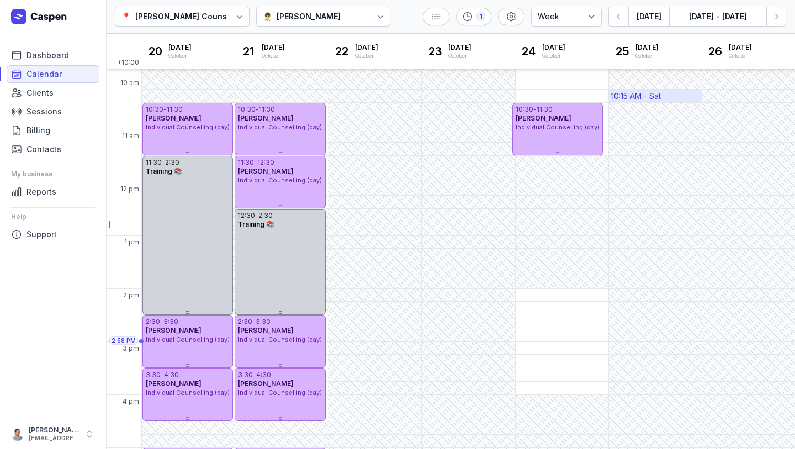
scroll to position [257, 0]
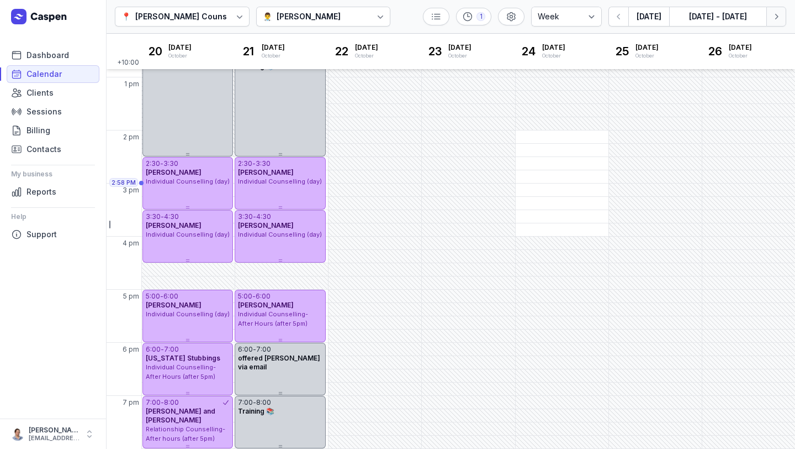
click at [776, 24] on button "Next week" at bounding box center [777, 17] width 20 height 20
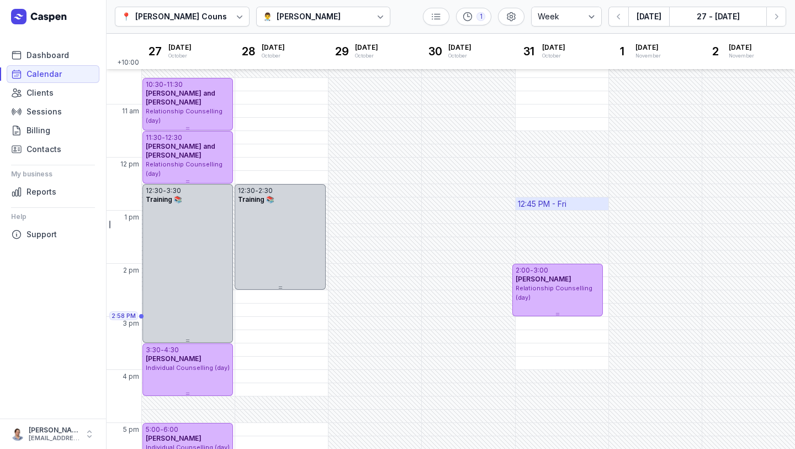
scroll to position [119, 0]
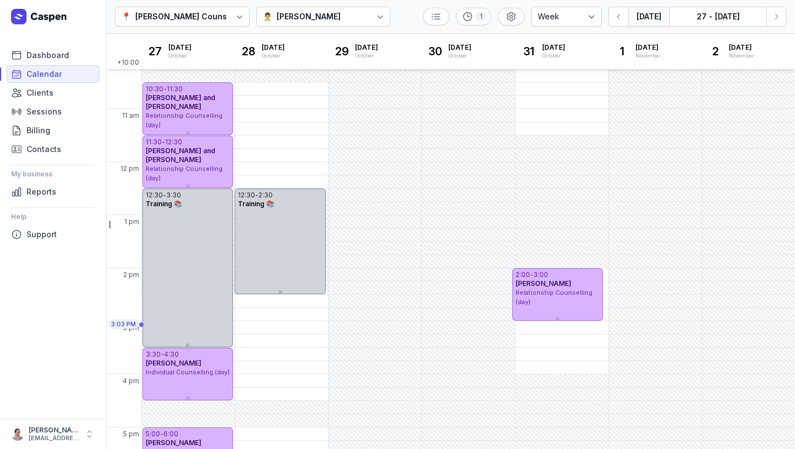
click at [644, 22] on button "[DATE]" at bounding box center [649, 17] width 41 height 20
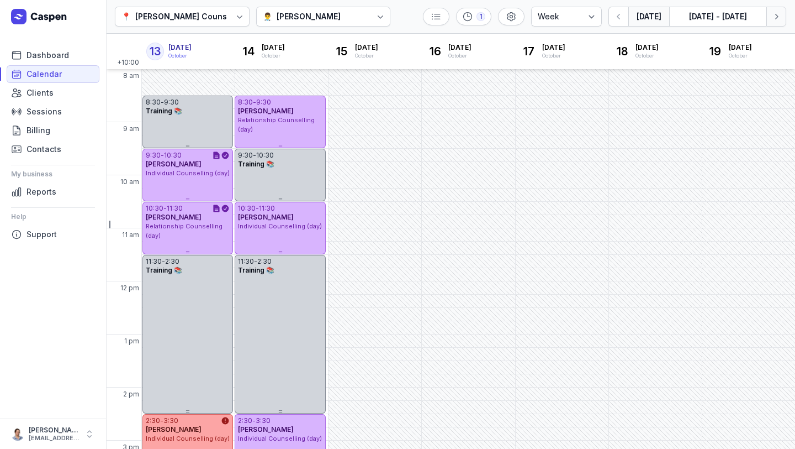
click at [774, 14] on icon "button" at bounding box center [776, 16] width 11 height 11
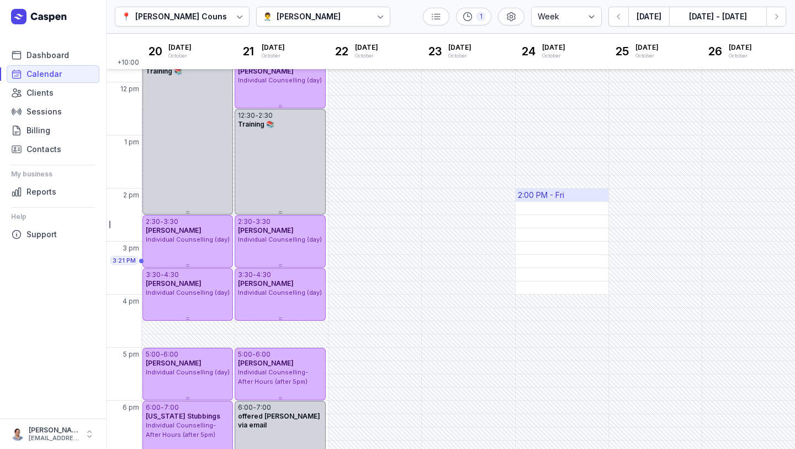
scroll to position [196, 0]
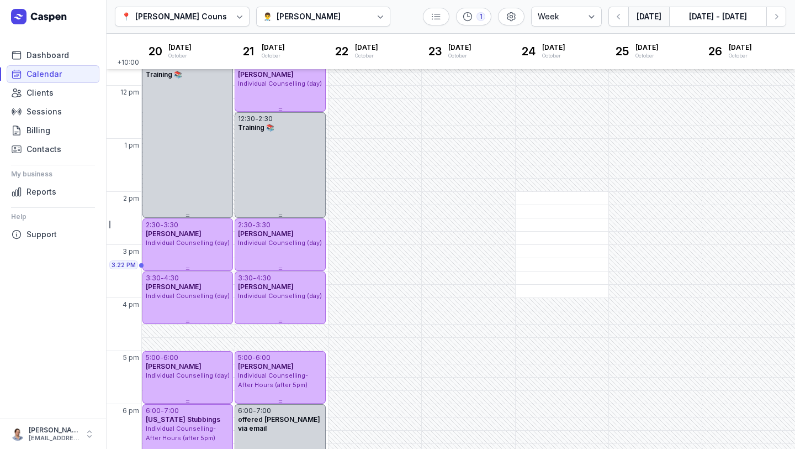
click at [645, 14] on button "[DATE]" at bounding box center [649, 17] width 41 height 20
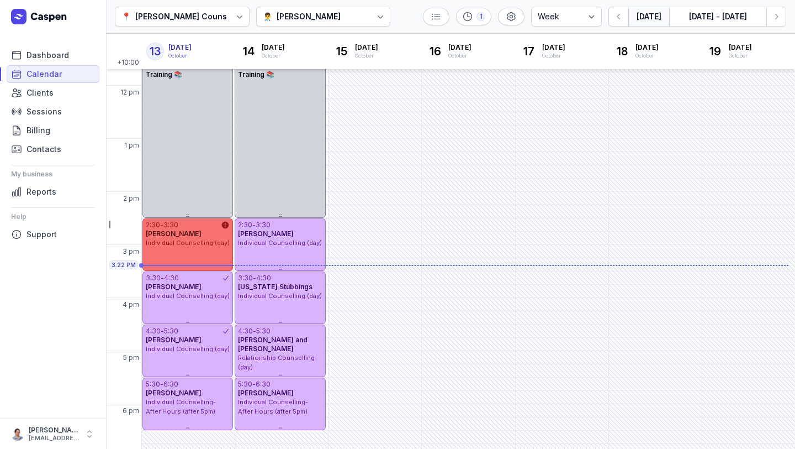
click at [200, 252] on div "2:30 - 3:30 [PERSON_NAME] Individual Counselling (day)" at bounding box center [188, 244] width 91 height 52
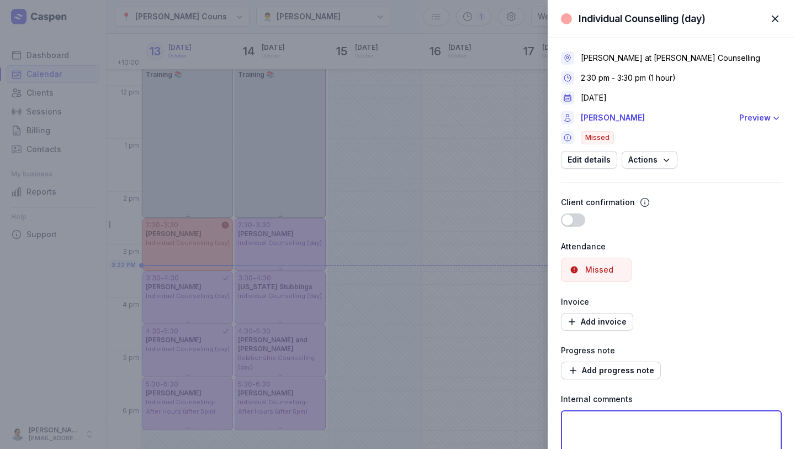
click at [694, 418] on textarea at bounding box center [671, 440] width 221 height 60
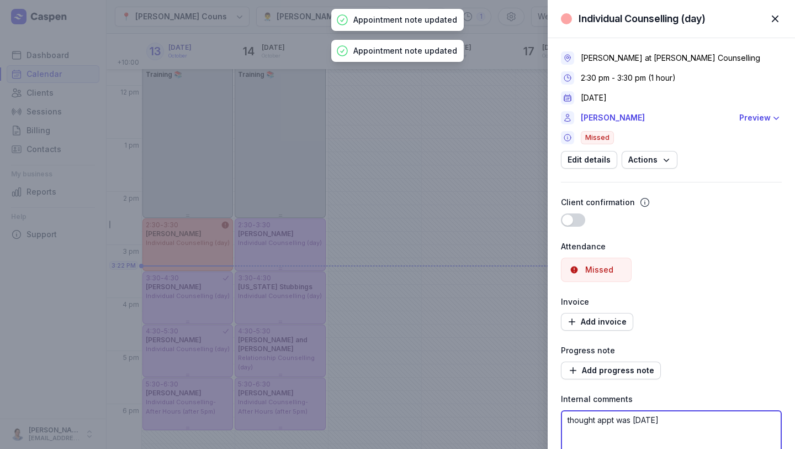
scroll to position [94, 0]
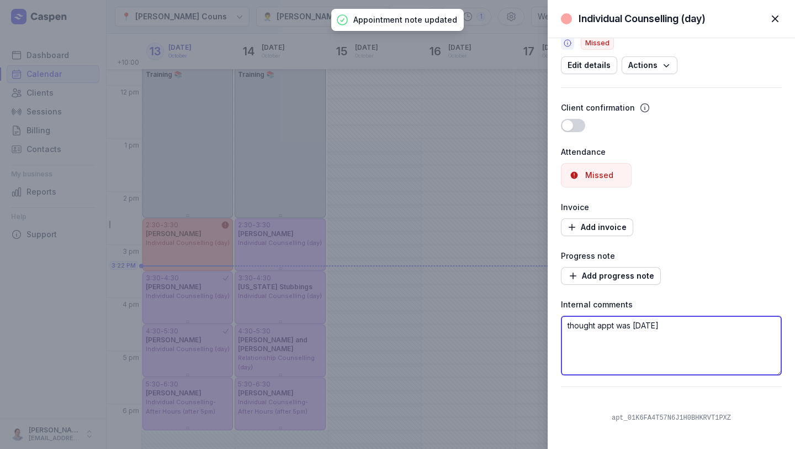
type textarea "thought appt was thursday"
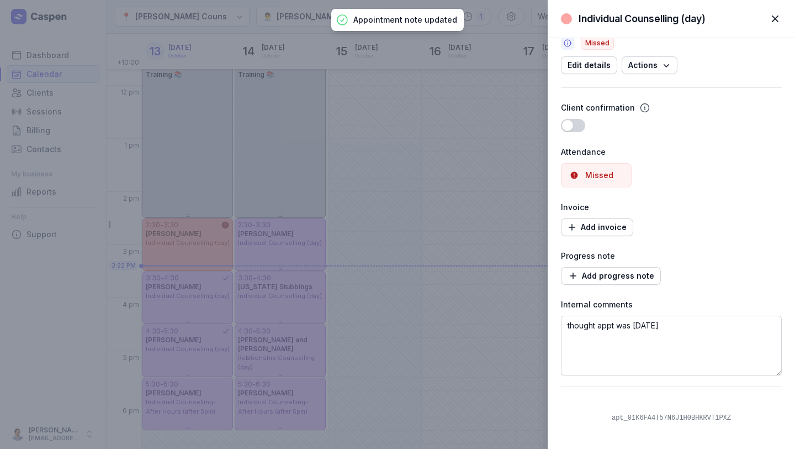
click at [775, 14] on span "button" at bounding box center [775, 19] width 24 height 24
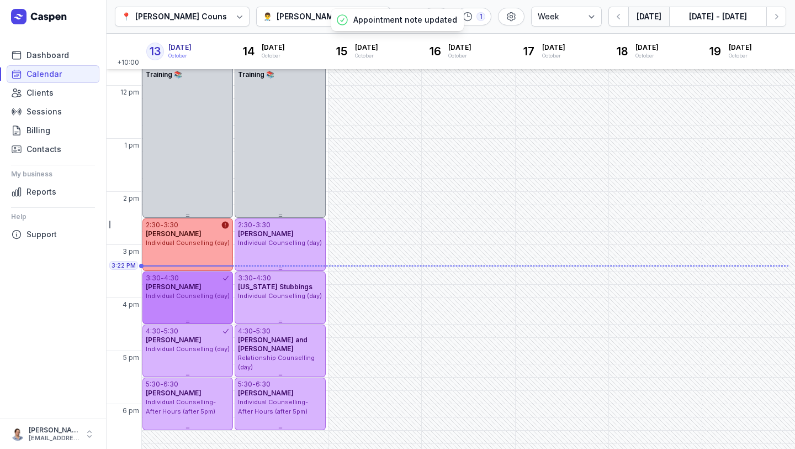
click at [163, 299] on div "Individual Counselling (day)" at bounding box center [188, 295] width 84 height 9
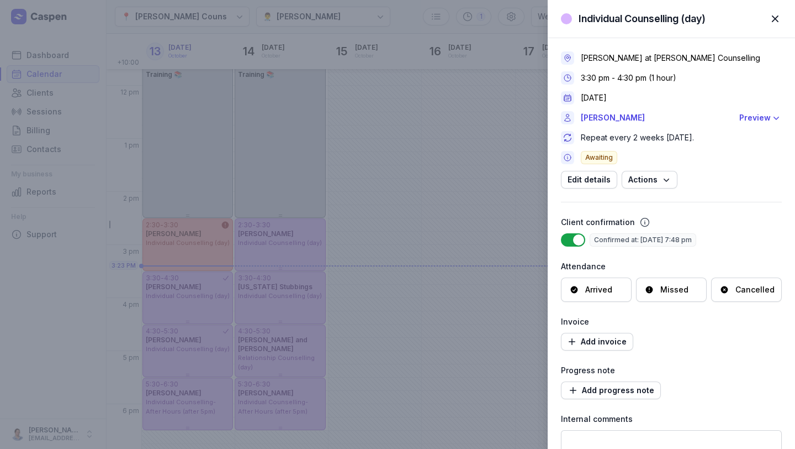
click at [778, 14] on span "button" at bounding box center [775, 19] width 24 height 24
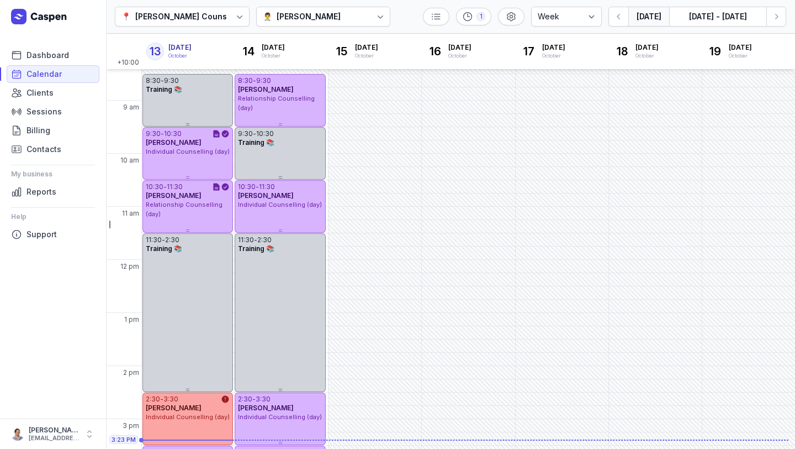
scroll to position [0, 0]
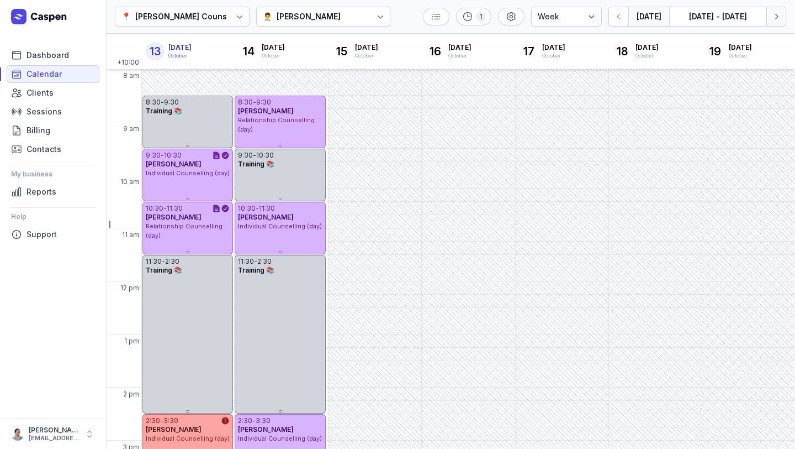
click at [782, 15] on icon "button" at bounding box center [776, 16] width 11 height 11
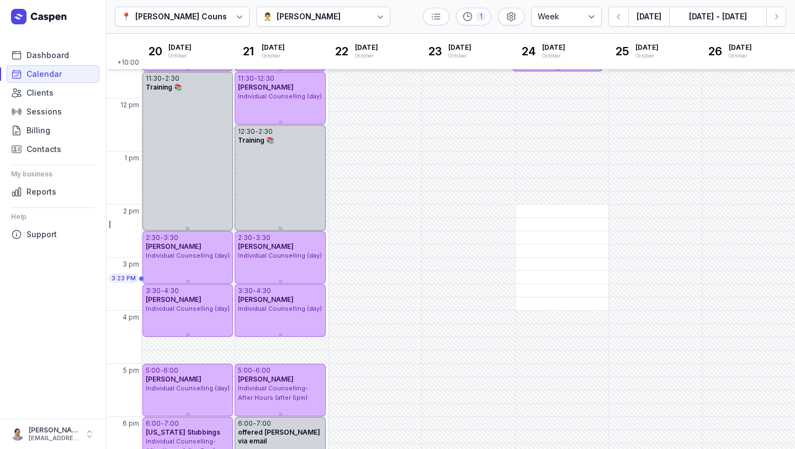
scroll to position [182, 0]
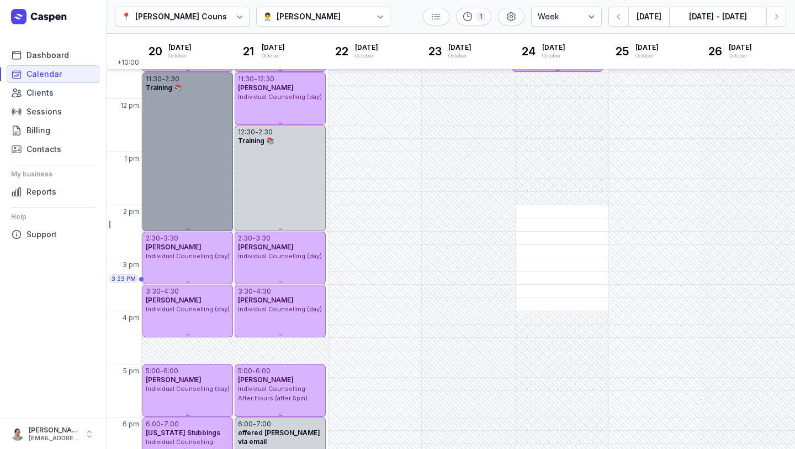
click at [217, 97] on div "11:30 - 2:30 Training 📚" at bounding box center [188, 151] width 91 height 159
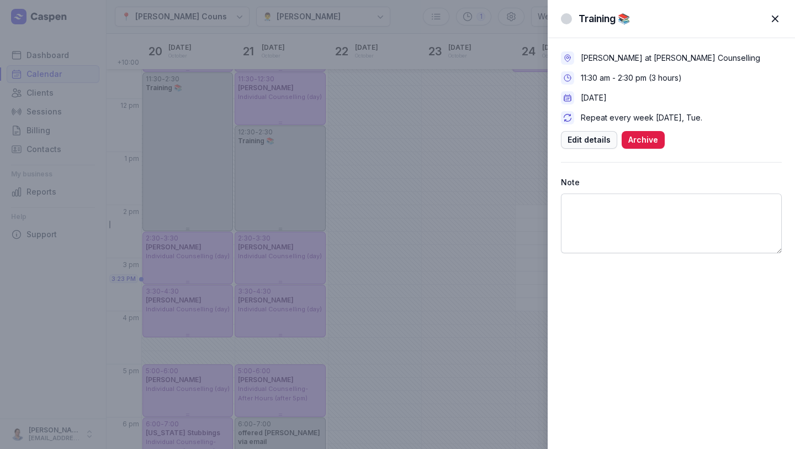
click at [585, 139] on span "Edit details" at bounding box center [589, 139] width 43 height 13
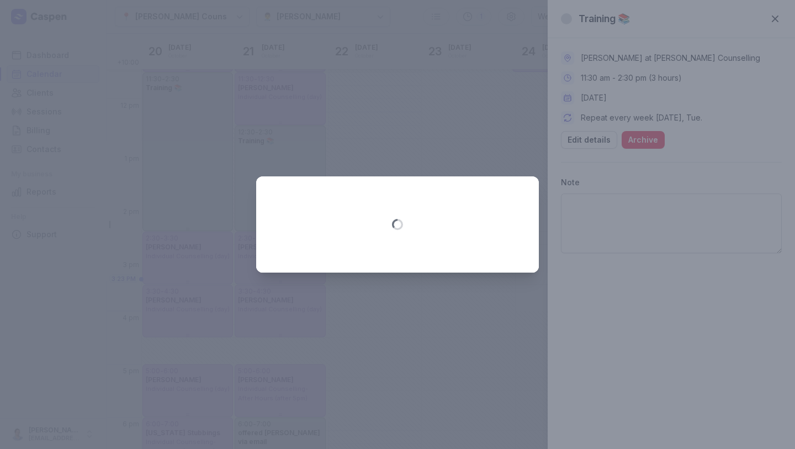
select select "11:30"
select select "14:30"
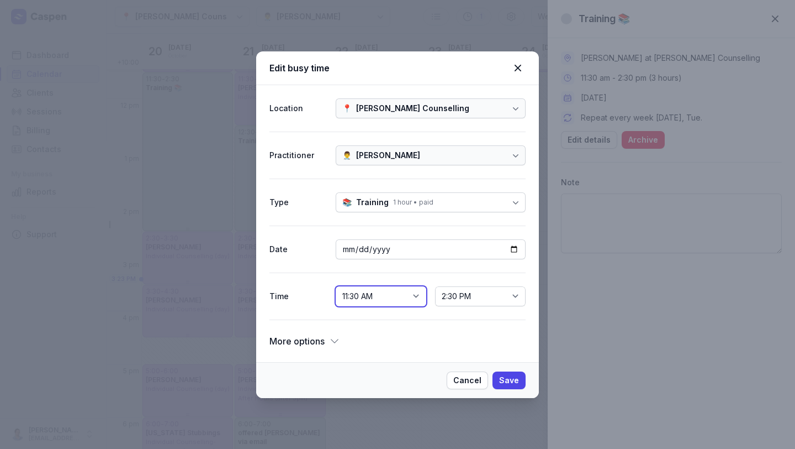
click at [375, 291] on select "12:00 AM 12:15 AM 12:30 AM 12:45 AM 1:00 AM 1:15 AM 1:30 AM 1:45 AM 2:00 AM 2:1…" at bounding box center [381, 296] width 91 height 20
select select "12:30"
click at [511, 373] on span "Save" at bounding box center [509, 379] width 20 height 13
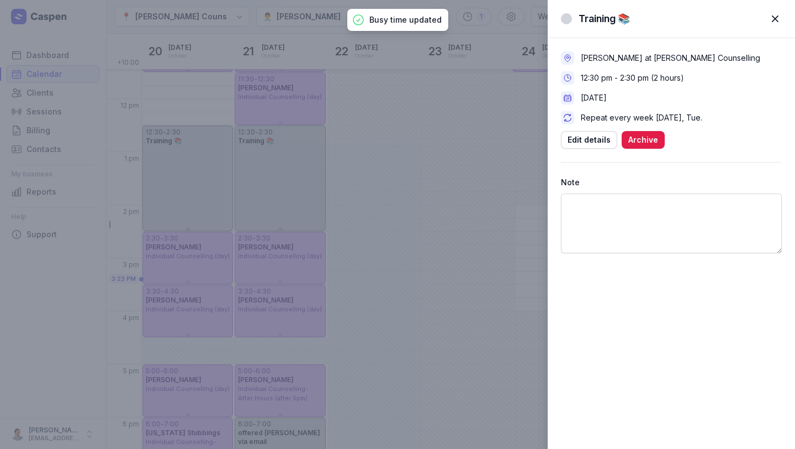
click at [196, 95] on div "Training 📚 Close panel Charlee Manaley at Courtney Mac Counselling 12:30 pm - 2…" at bounding box center [397, 224] width 795 height 449
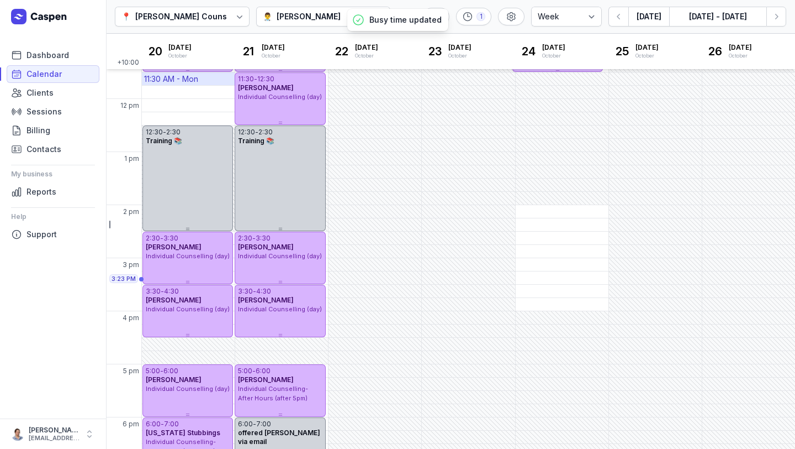
click at [196, 78] on div "11:30 AM - Mon" at bounding box center [171, 78] width 54 height 11
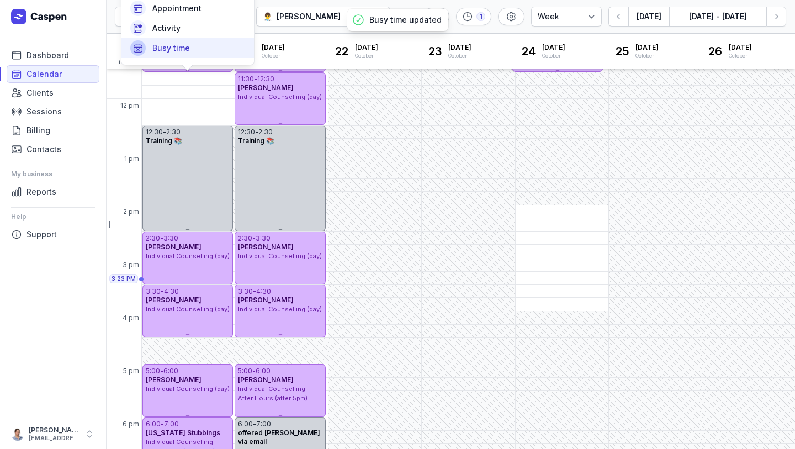
click at [186, 45] on span "Busy time" at bounding box center [171, 48] width 38 height 11
select select
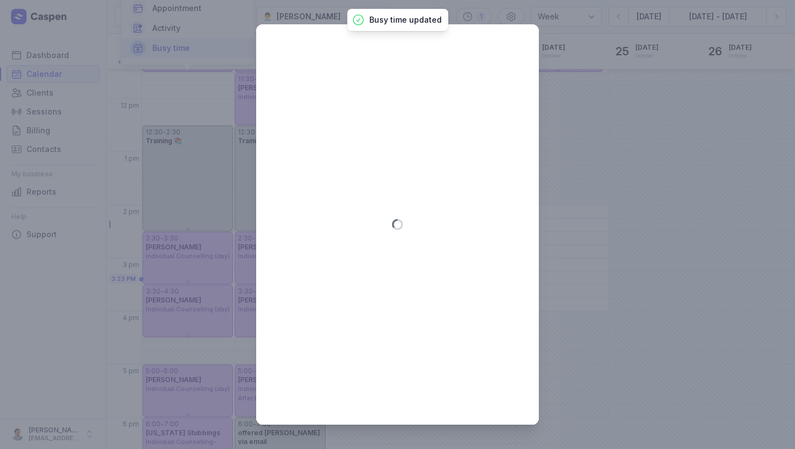
type input "2025-10-20"
select select "11:30"
select select "12:30"
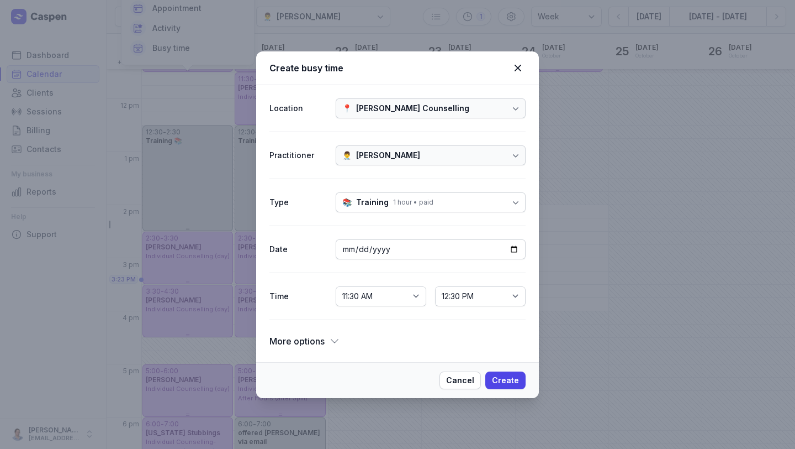
click at [408, 209] on div "📚 Training 1 hour • paid" at bounding box center [431, 202] width 190 height 20
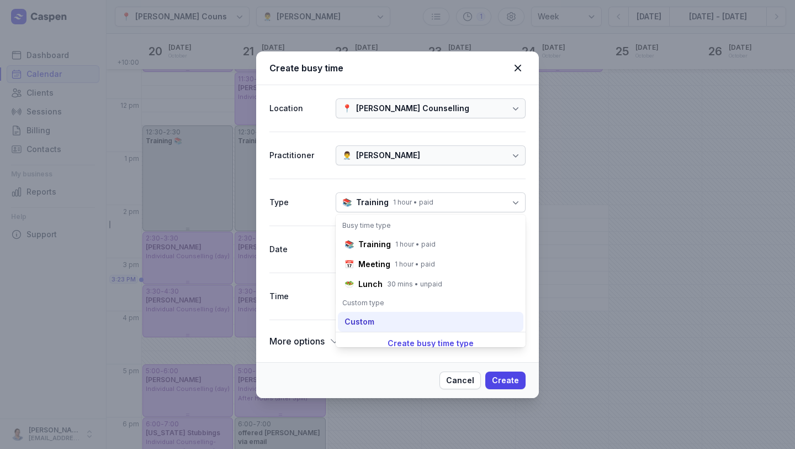
click at [389, 312] on div "Custom" at bounding box center [431, 322] width 186 height 20
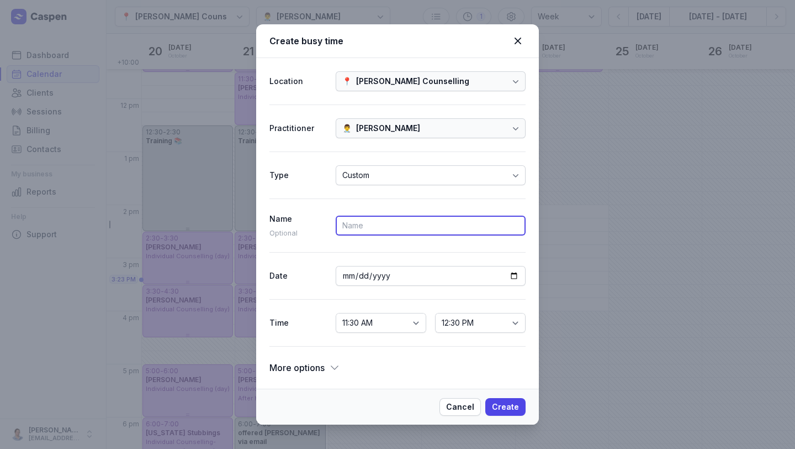
click at [410, 229] on input at bounding box center [431, 225] width 190 height 20
type input "offered Richard"
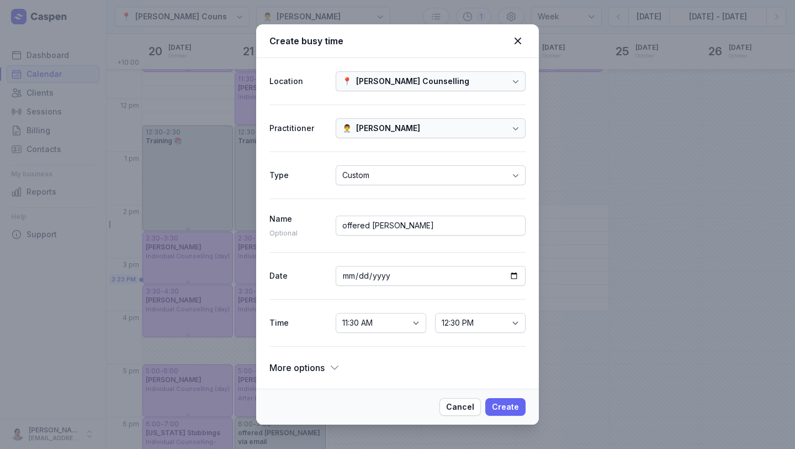
click at [504, 410] on span "Create" at bounding box center [505, 406] width 27 height 13
select select
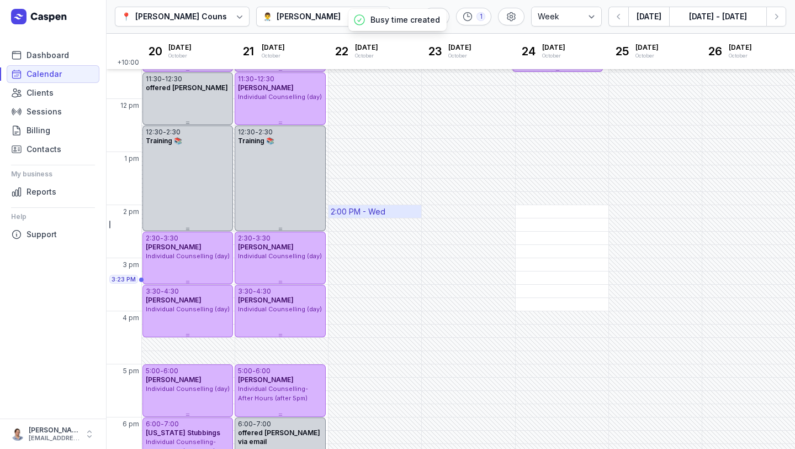
scroll to position [257, 0]
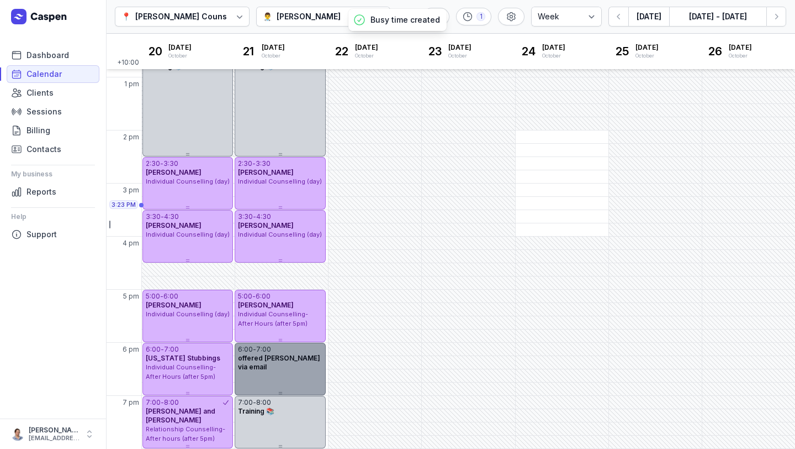
click at [287, 359] on span "offered tim via email" at bounding box center [279, 362] width 82 height 17
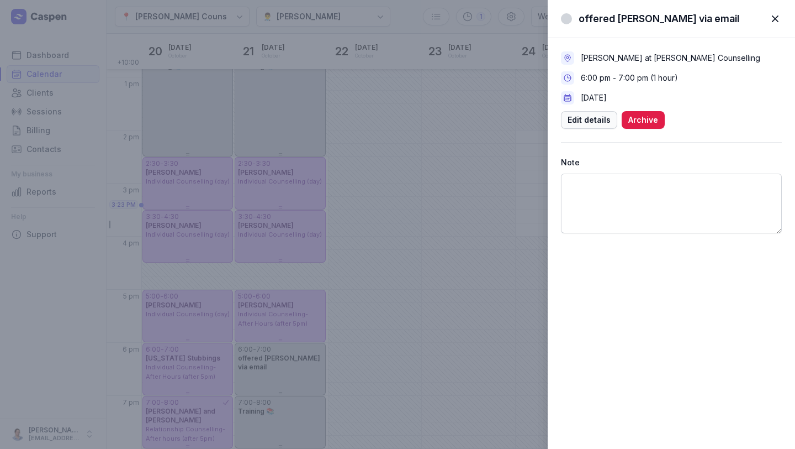
click at [582, 125] on span "Edit details" at bounding box center [589, 119] width 43 height 13
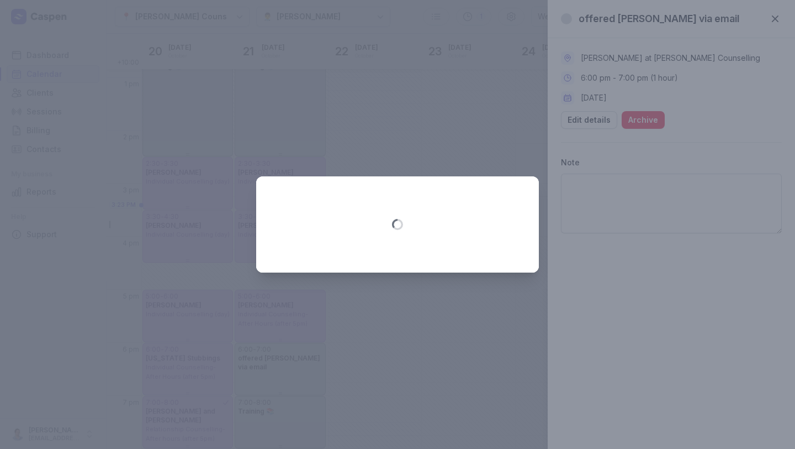
select select "18:00"
select select "19:00"
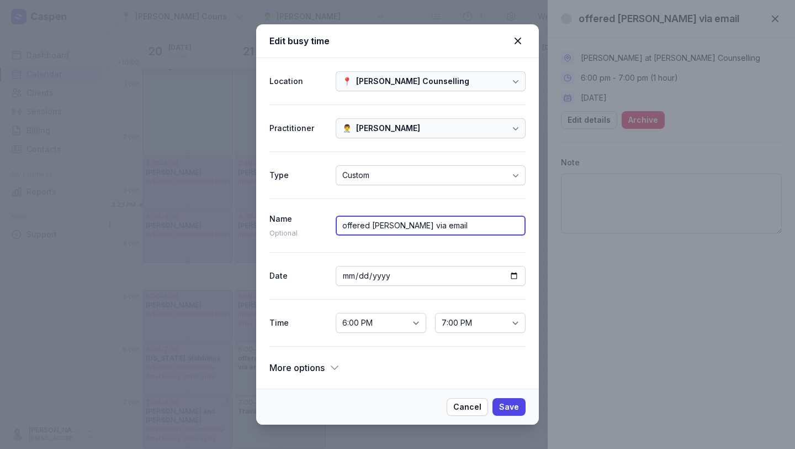
drag, startPoint x: 461, startPoint y: 223, endPoint x: 370, endPoint y: 224, distance: 91.7
click at [369, 224] on input "offered tim via email" at bounding box center [431, 225] width 190 height 20
type input "offered Richard"
click at [509, 403] on span "Save" at bounding box center [509, 406] width 20 height 13
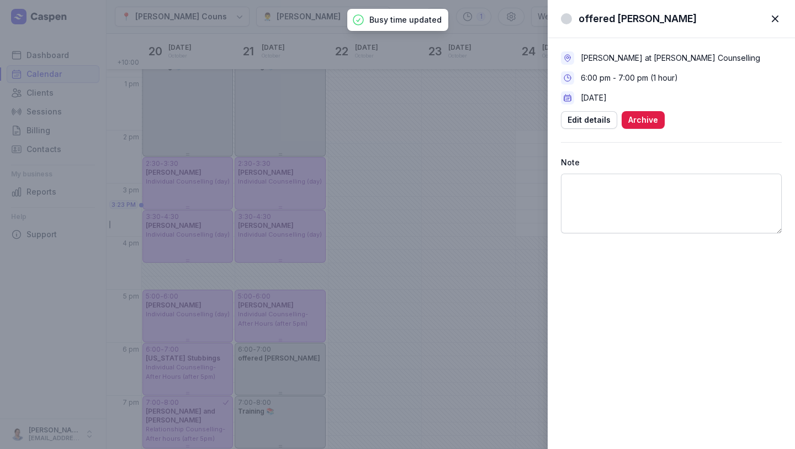
click at [777, 18] on span "button" at bounding box center [775, 19] width 24 height 24
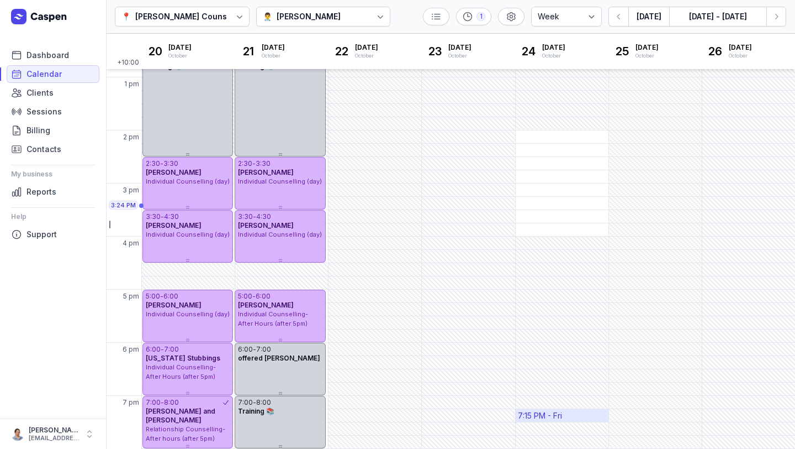
scroll to position [0, 0]
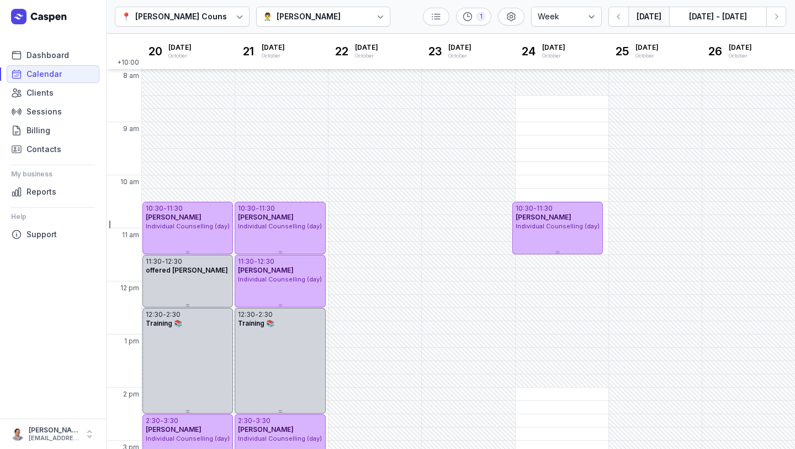
click at [651, 16] on button "[DATE]" at bounding box center [649, 17] width 41 height 20
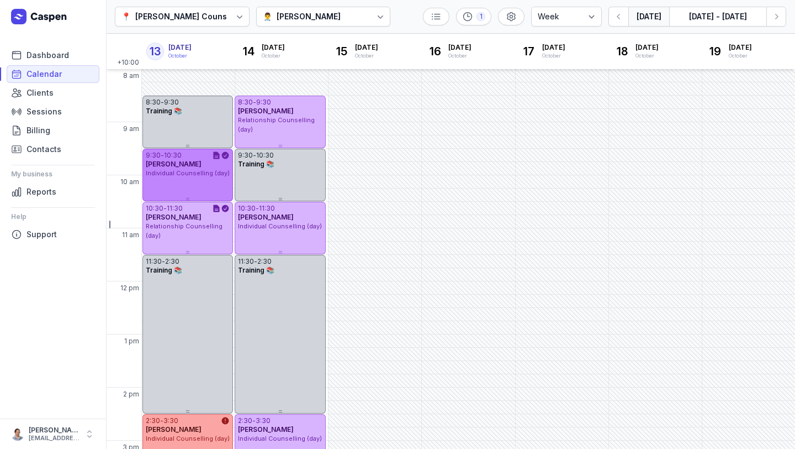
click at [194, 170] on span "Individual Counselling (day)" at bounding box center [188, 173] width 84 height 8
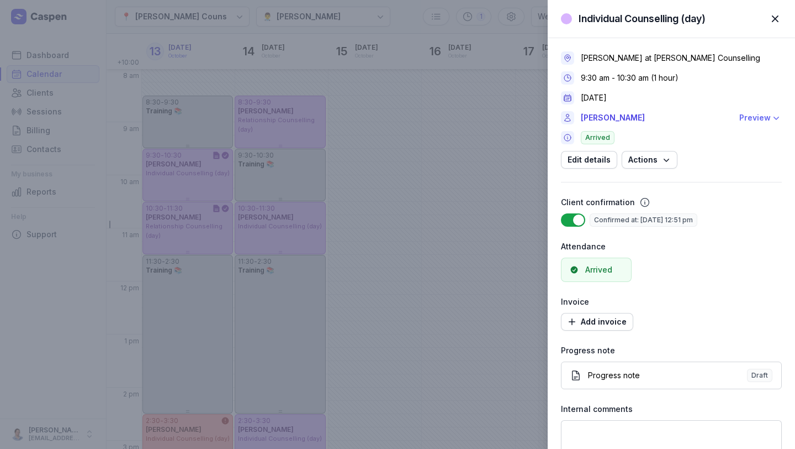
click at [771, 115] on icon "button" at bounding box center [776, 117] width 11 height 11
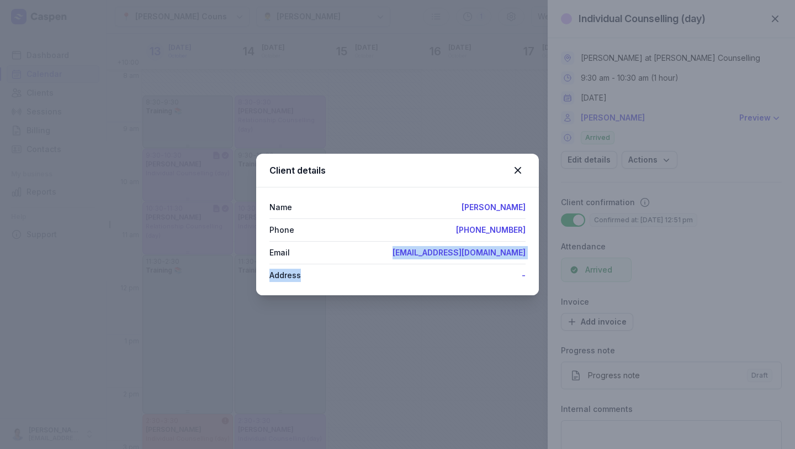
drag, startPoint x: 416, startPoint y: 256, endPoint x: 645, endPoint y: 268, distance: 228.4
click at [645, 268] on div "Client details Name Robert Rosenthal Phone +61428821917 Email 29rosenthal29@gma…" at bounding box center [397, 224] width 795 height 449
copy div "29rosenthal29@gmail.com Address"
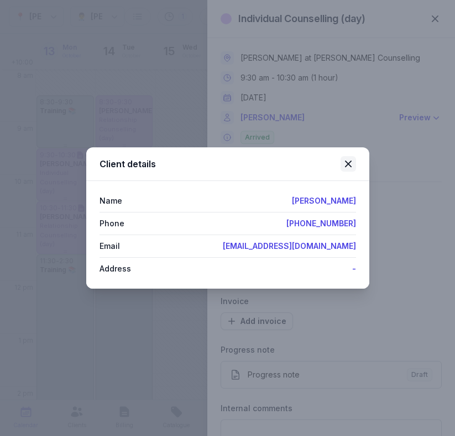
click at [347, 161] on icon at bounding box center [347, 163] width 13 height 13
